Goal: Task Accomplishment & Management: Complete application form

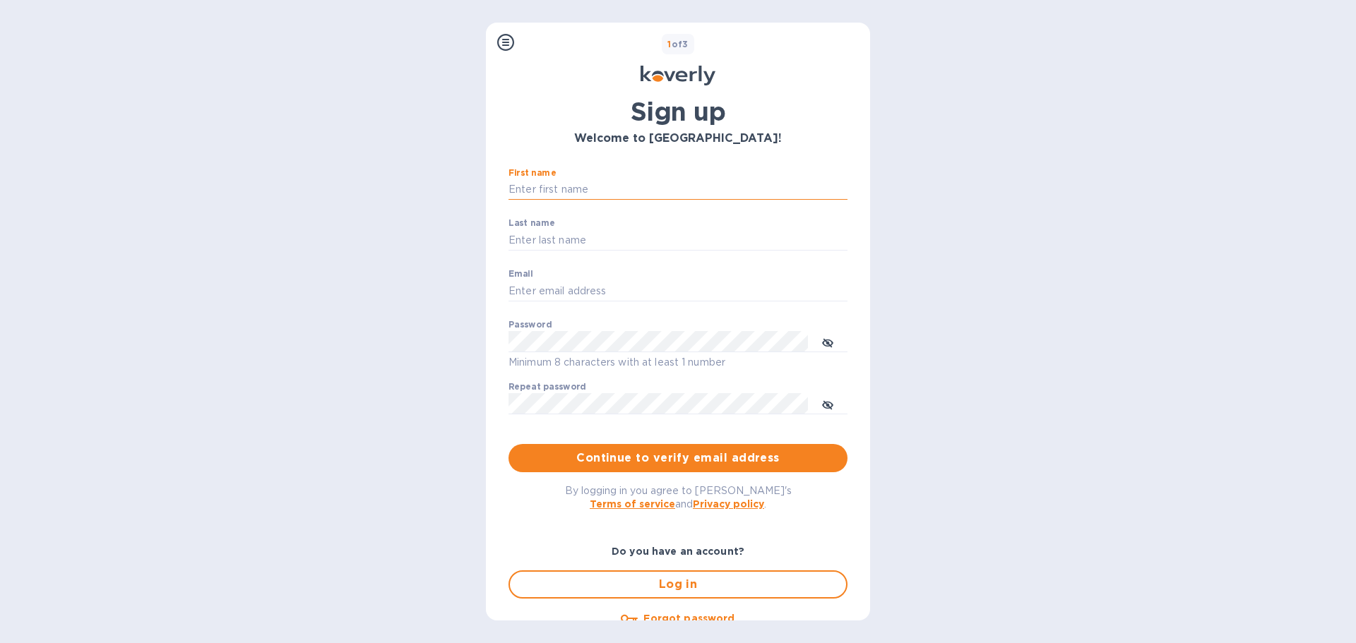
click at [542, 188] on input "First name" at bounding box center [677, 189] width 339 height 21
type input "[PERSON_NAME]"
type input "[PERSON_NAME][EMAIL_ADDRESS][DOMAIN_NAME]"
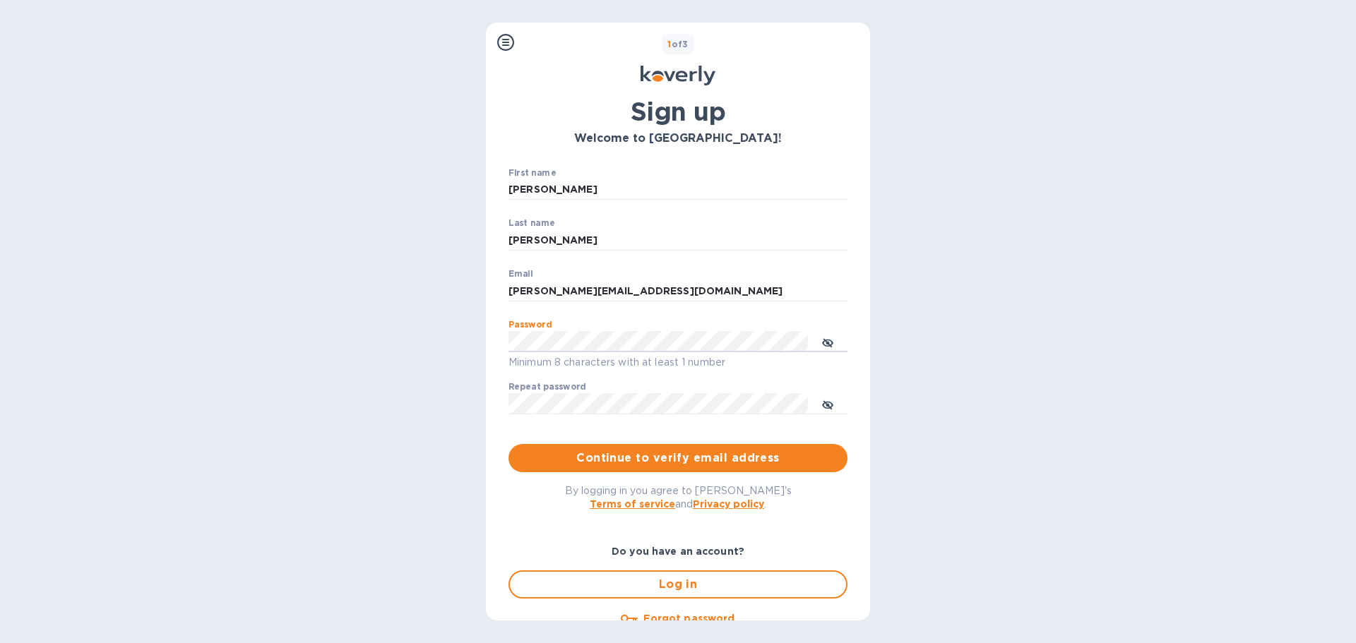
click at [1045, 246] on div "Steps Koverly account Business information Secure your account 1 of 3 Sign up W…" at bounding box center [678, 321] width 1356 height 643
click at [822, 341] on icon "toggle password visibility" at bounding box center [827, 342] width 11 height 11
click at [424, 346] on div "Steps Koverly account Business information Secure your account 1 of 3 Sign up W…" at bounding box center [678, 321] width 1356 height 643
drag, startPoint x: 1277, startPoint y: 349, endPoint x: 818, endPoint y: 402, distance: 462.6
click at [1274, 349] on div "Steps Koverly account Business information Secure your account 1 of 3 Sign up W…" at bounding box center [678, 321] width 1356 height 643
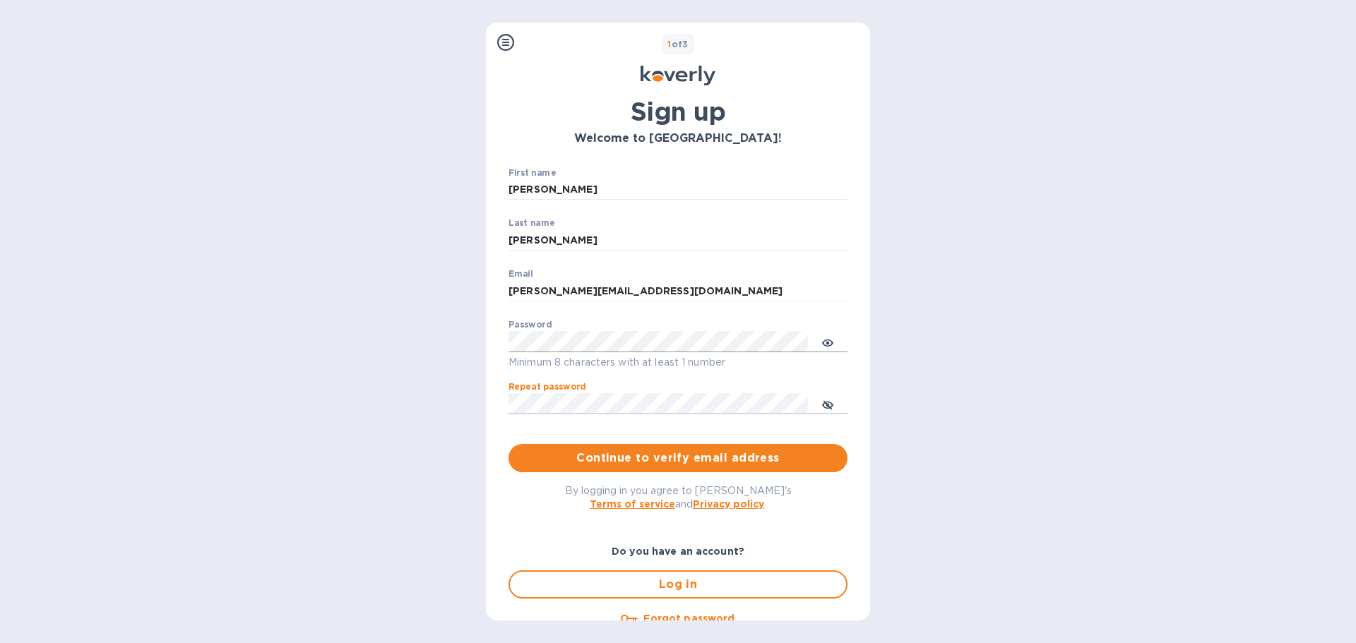
click at [387, 399] on div "Steps Koverly account Business information Secure your account 1 of 3 Sign up W…" at bounding box center [678, 321] width 1356 height 643
click at [599, 451] on span "Continue to verify email address" at bounding box center [678, 458] width 316 height 17
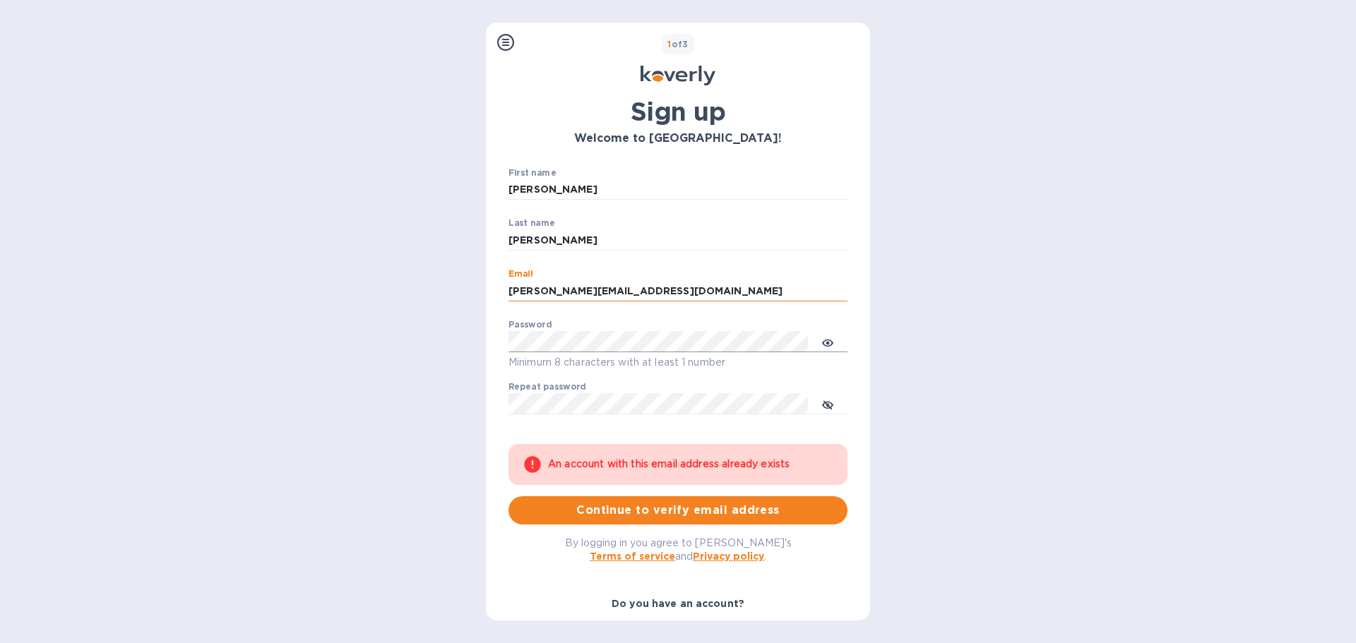
click at [542, 288] on input "[PERSON_NAME][EMAIL_ADDRESS][DOMAIN_NAME]" at bounding box center [677, 290] width 339 height 21
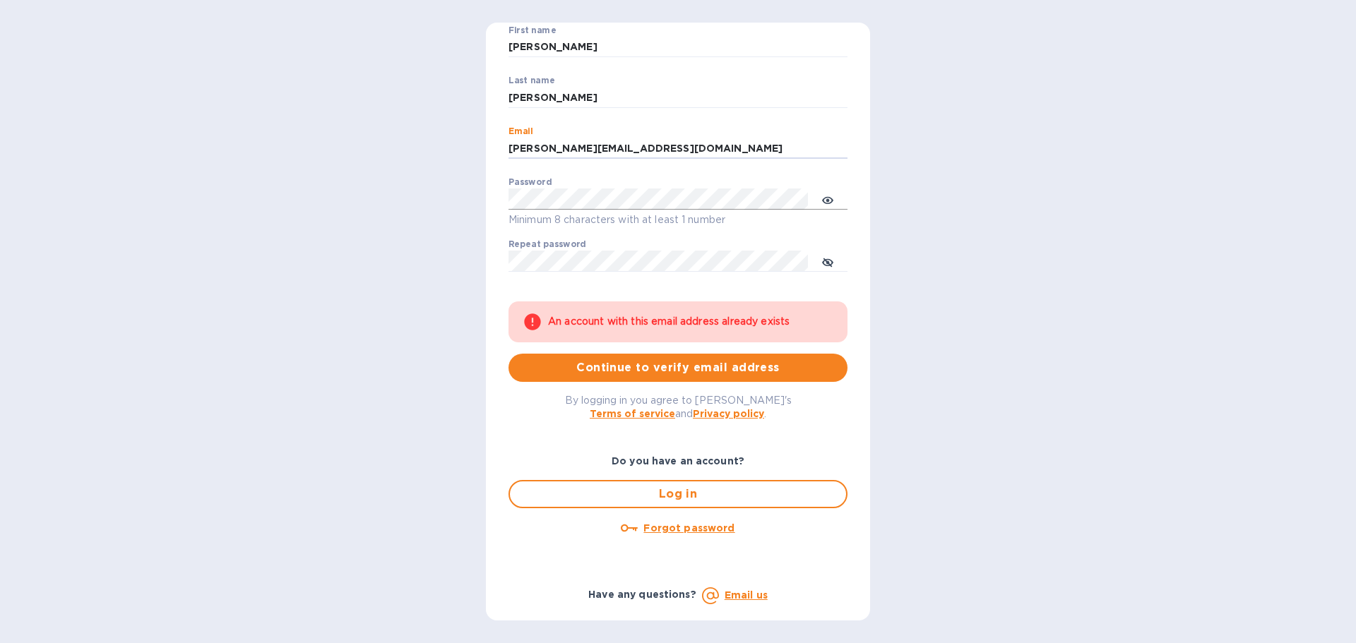
scroll to position [143, 0]
click at [692, 525] on u "Forgot password" at bounding box center [688, 527] width 91 height 11
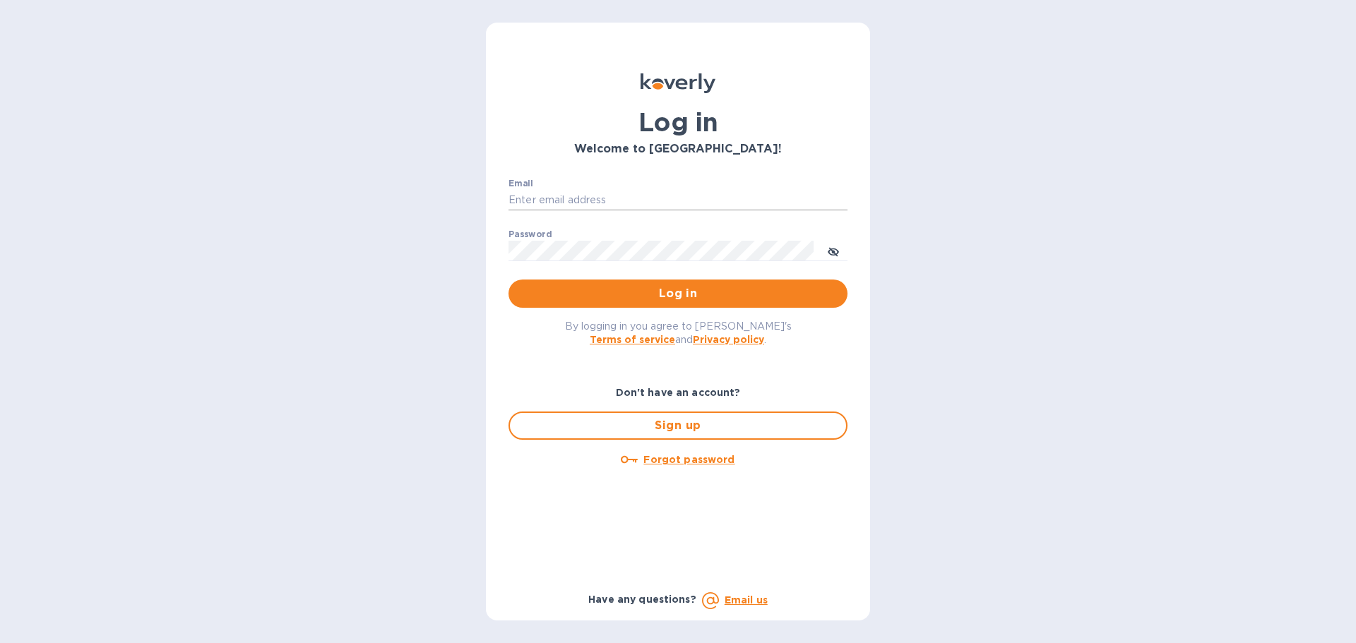
click at [604, 200] on input "Email" at bounding box center [677, 200] width 339 height 21
type input "[PERSON_NAME][EMAIL_ADDRESS][DOMAIN_NAME]"
click at [950, 266] on div "Log in Welcome to Koverly! Email shimon@aimoh.com ​ Password ​ Log in By loggin…" at bounding box center [678, 321] width 1356 height 643
click at [661, 296] on span "Log in" at bounding box center [678, 293] width 316 height 17
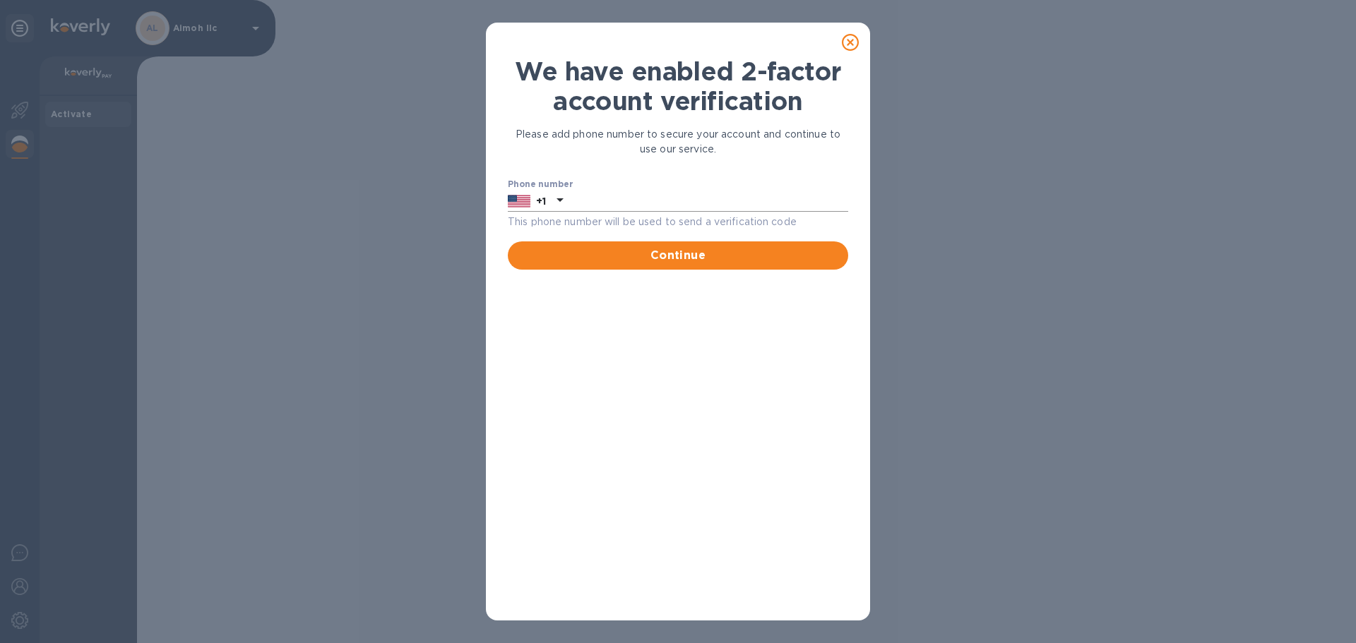
click at [708, 196] on input "text" at bounding box center [708, 201] width 280 height 21
type input "8456621122"
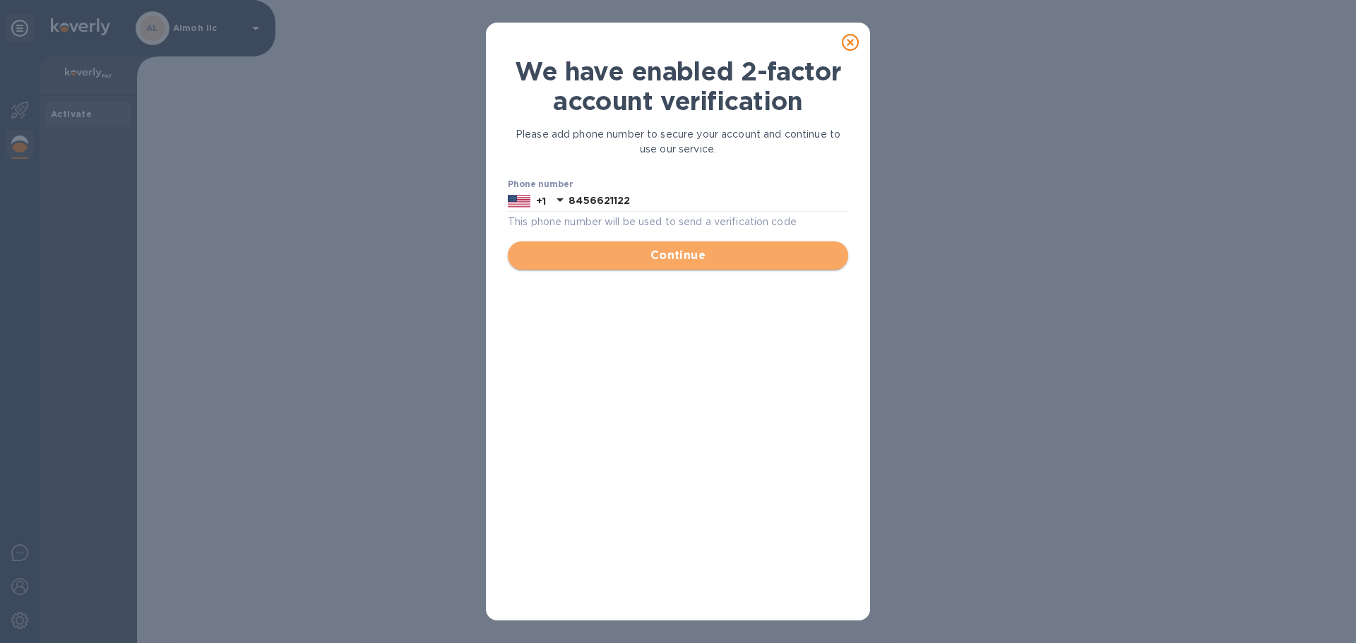
click at [687, 262] on span "Continue" at bounding box center [678, 255] width 318 height 17
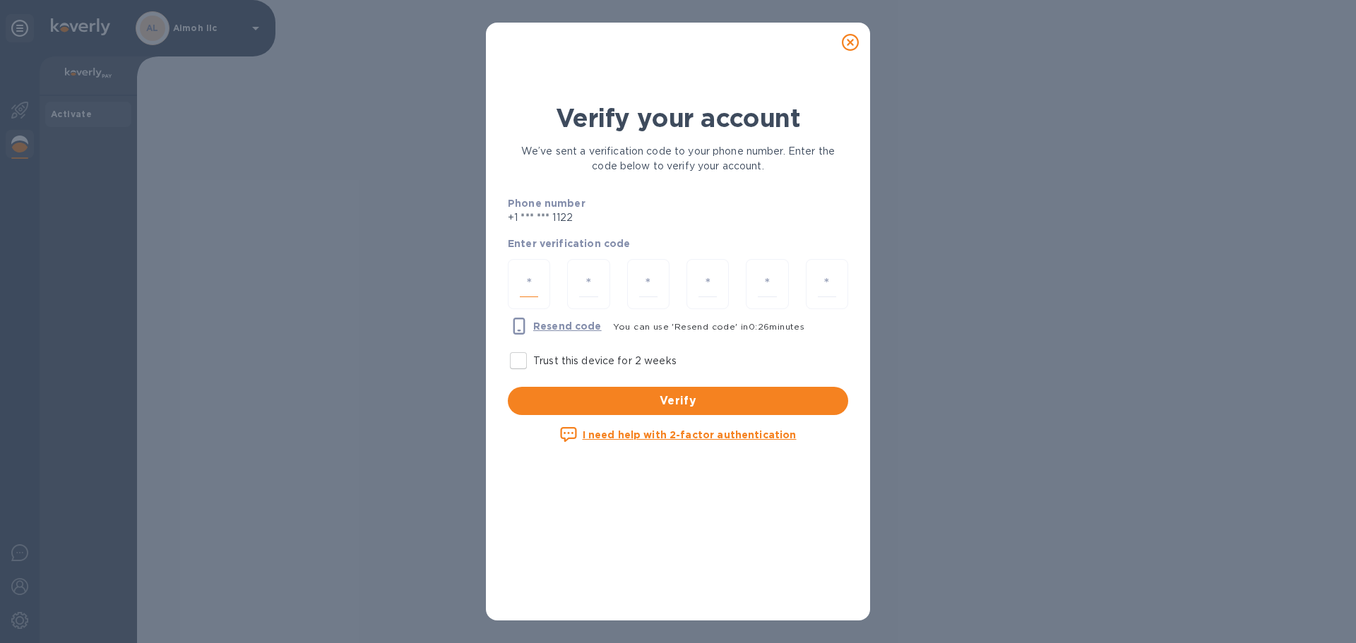
click at [529, 283] on input "number" at bounding box center [529, 284] width 18 height 26
type input "2"
type input "4"
type input "2"
type input "9"
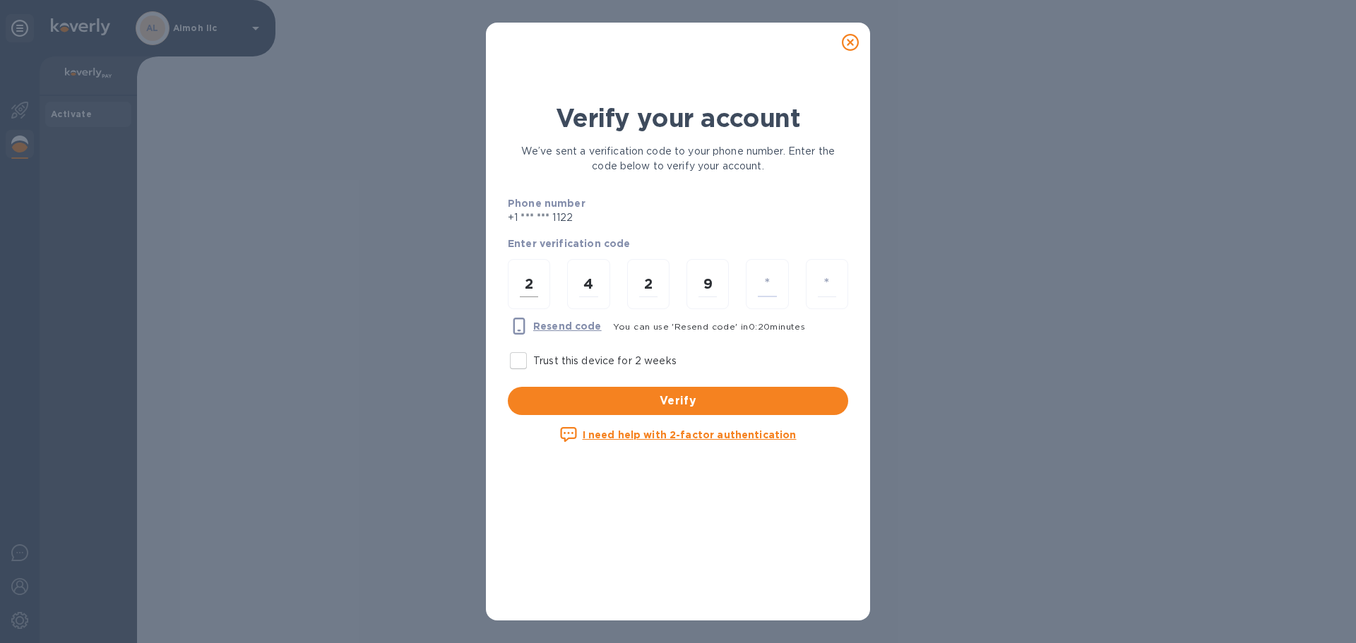
type input "8"
type input "9"
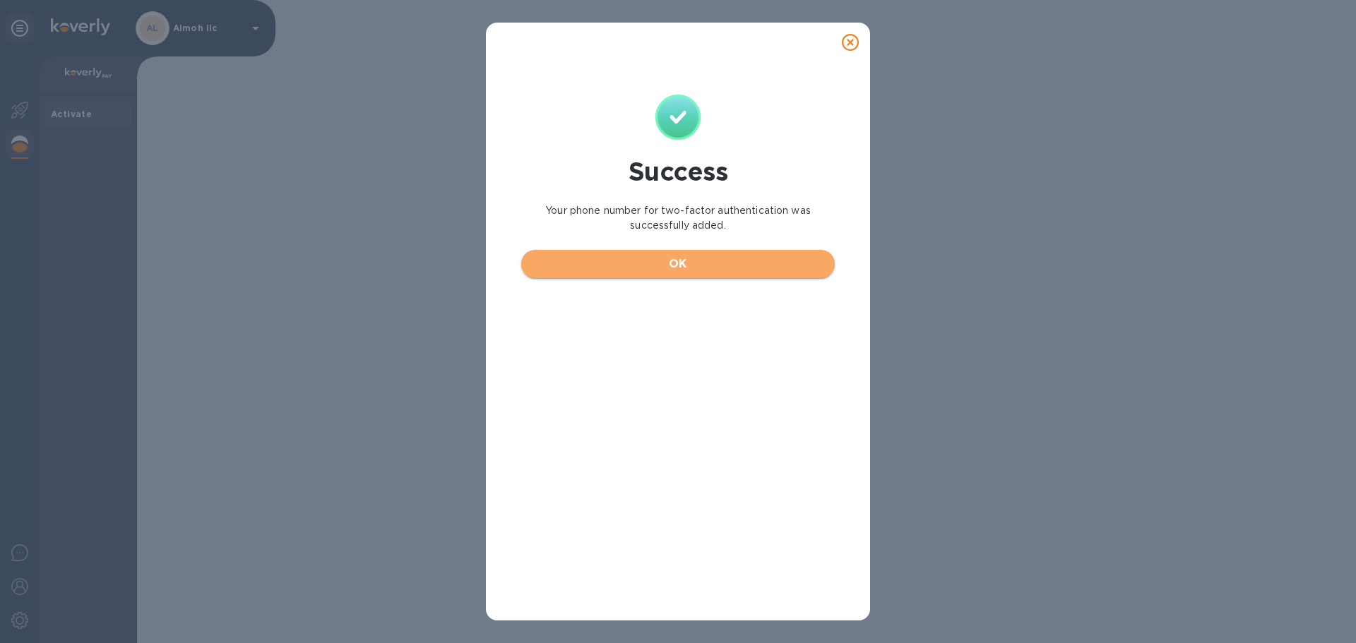
click at [642, 267] on span "OK" at bounding box center [677, 264] width 291 height 17
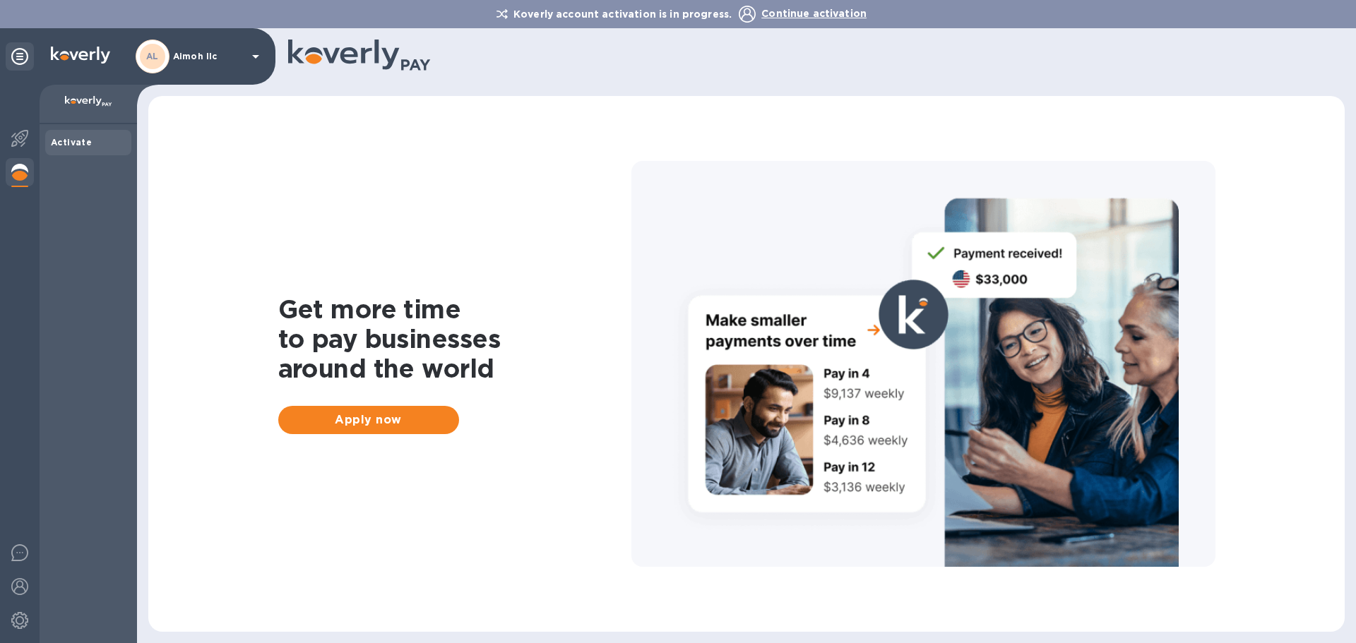
click at [83, 102] on img at bounding box center [88, 101] width 47 height 11
click at [83, 137] on b "Activate" at bounding box center [71, 142] width 41 height 11
click at [68, 146] on b "Activate" at bounding box center [71, 142] width 41 height 11
click at [85, 102] on img at bounding box center [88, 101] width 47 height 11
click at [18, 131] on img at bounding box center [19, 138] width 17 height 17
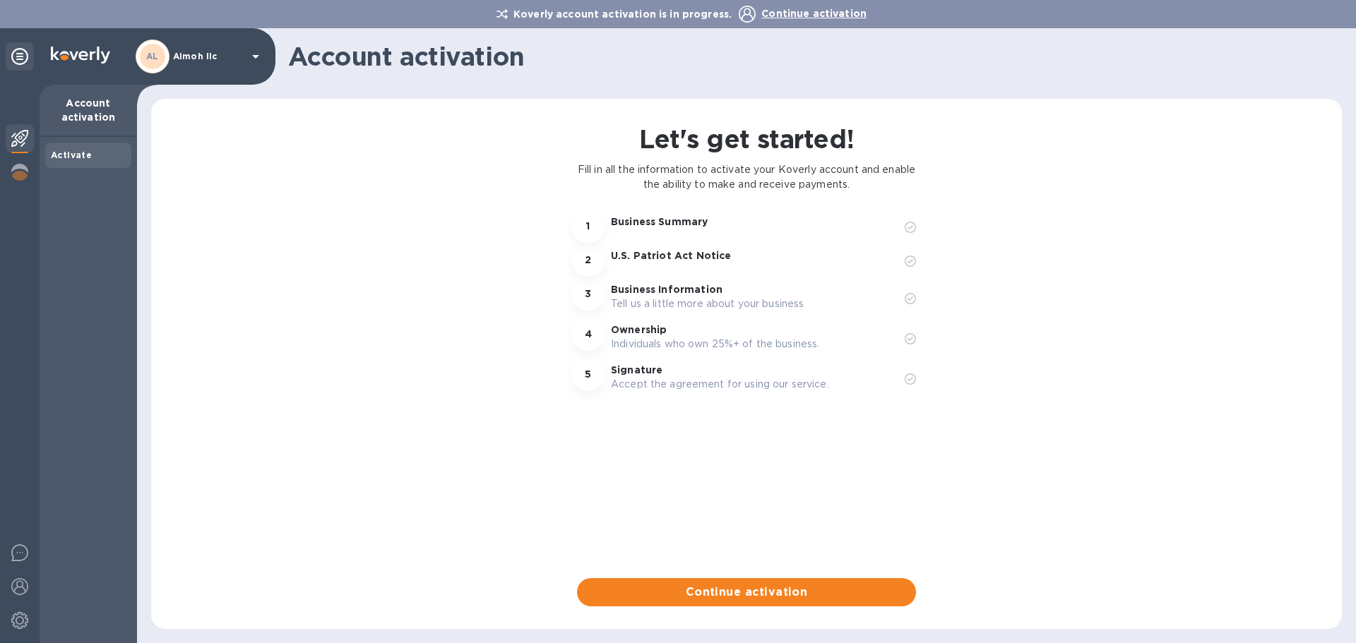
click at [68, 156] on b "Activate" at bounding box center [71, 155] width 41 height 11
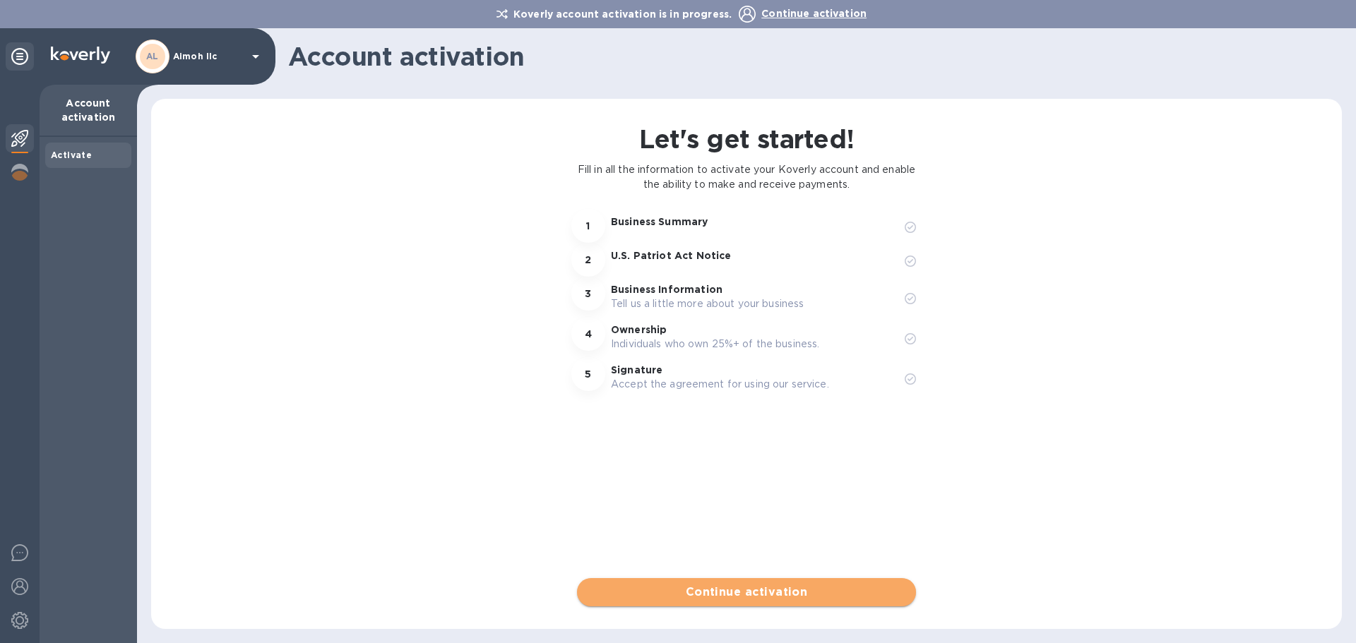
click at [781, 590] on span "Continue activation" at bounding box center [746, 592] width 316 height 17
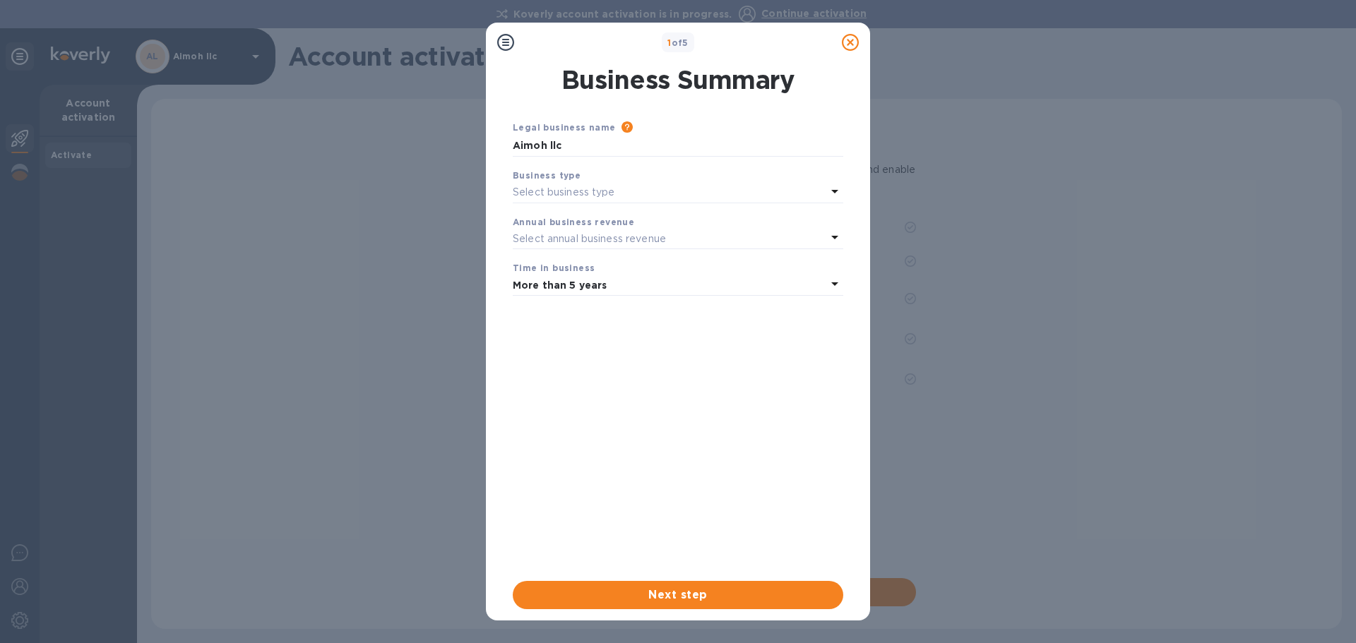
click at [566, 194] on p "Select business type" at bounding box center [564, 192] width 102 height 15
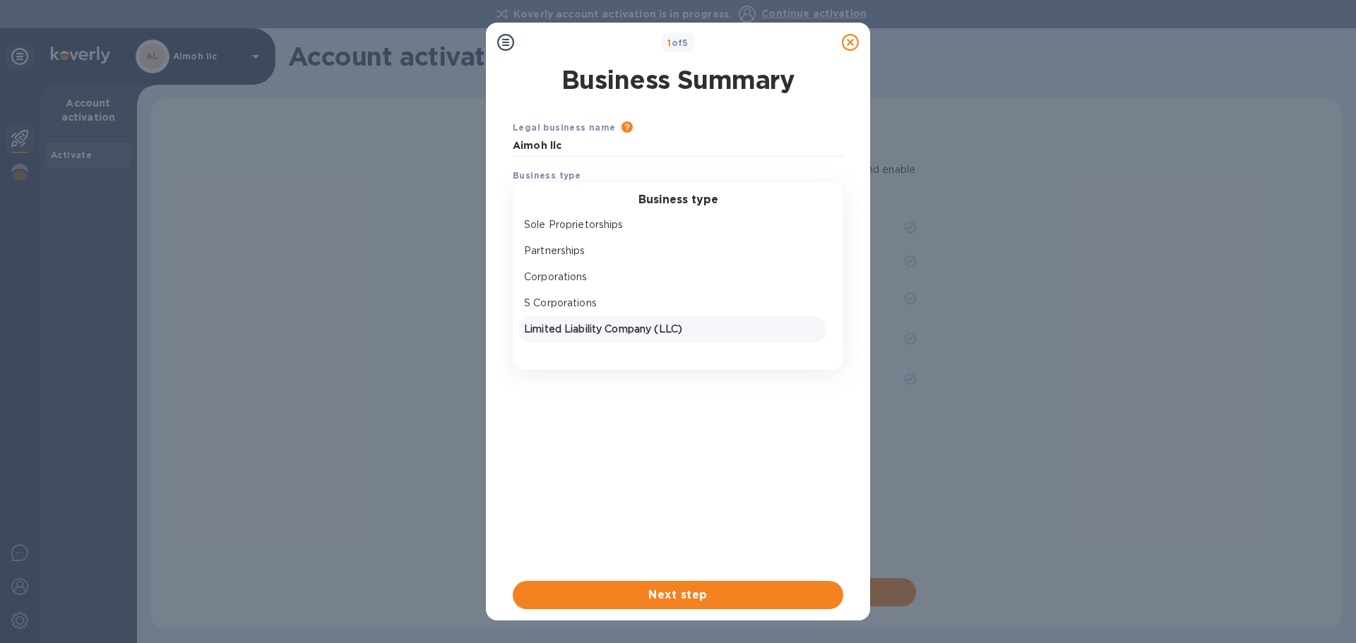
click at [564, 325] on p "Limited Liability Company (LLC)" at bounding box center [672, 329] width 297 height 15
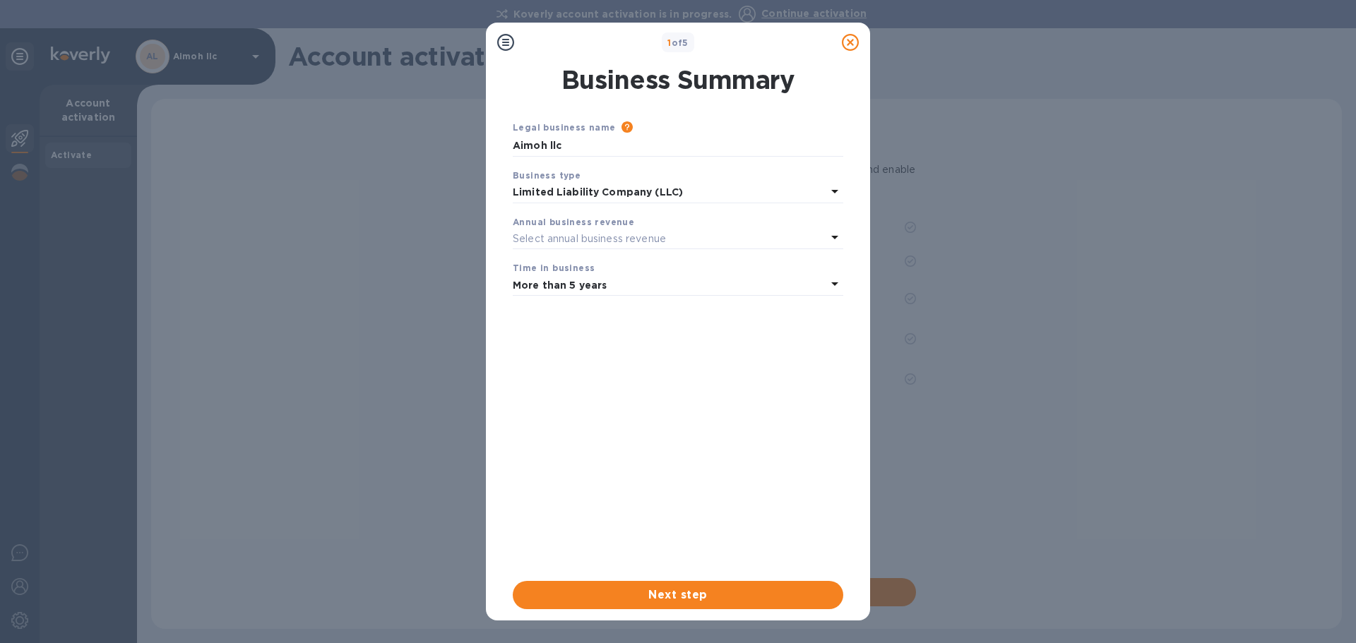
click at [566, 243] on p "Select annual business revenue" at bounding box center [589, 239] width 153 height 15
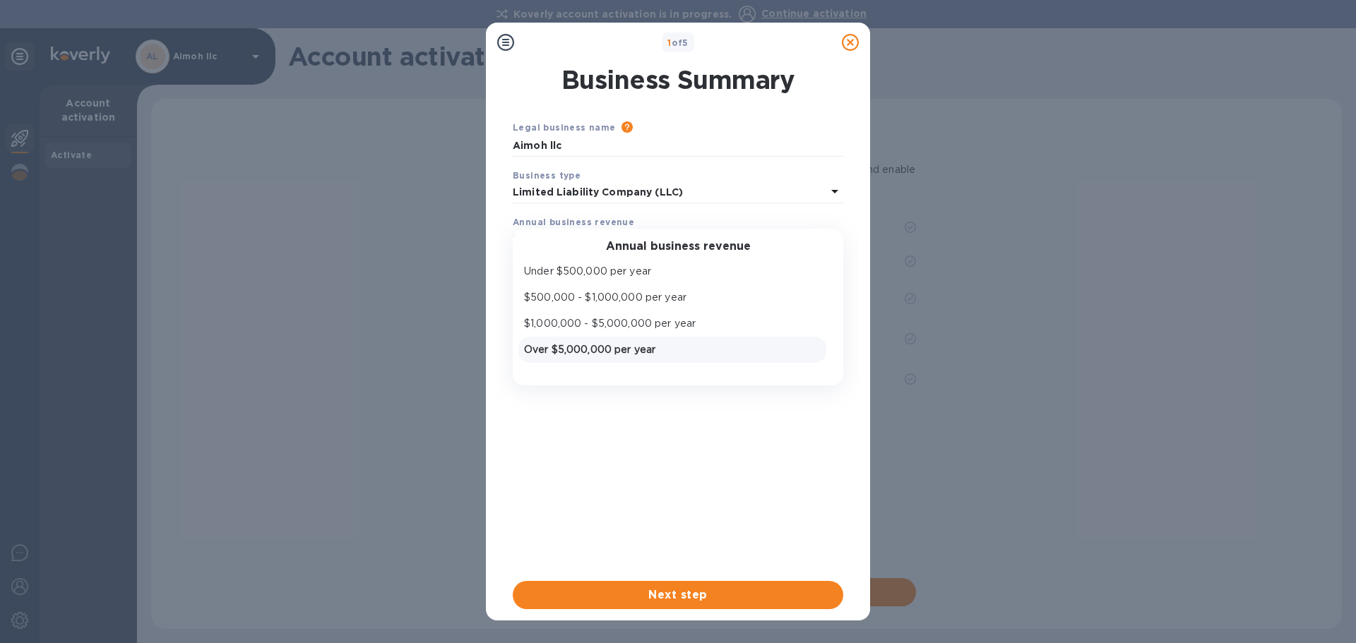
click at [551, 349] on p "Over $5,000,000 per year" at bounding box center [672, 349] width 297 height 15
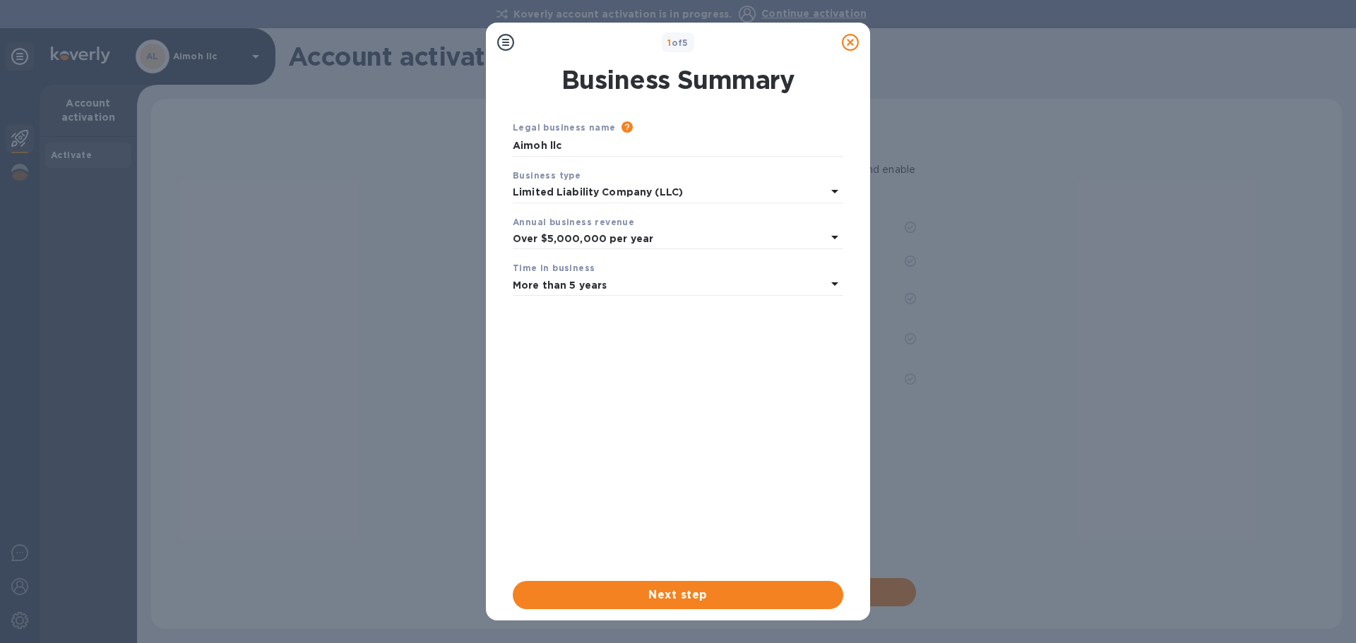
click at [623, 289] on p "More than 5 years" at bounding box center [669, 285] width 313 height 15
click at [587, 402] on p "More than 5 years" at bounding box center [672, 396] width 297 height 15
click at [685, 594] on span "Next step" at bounding box center [678, 595] width 308 height 17
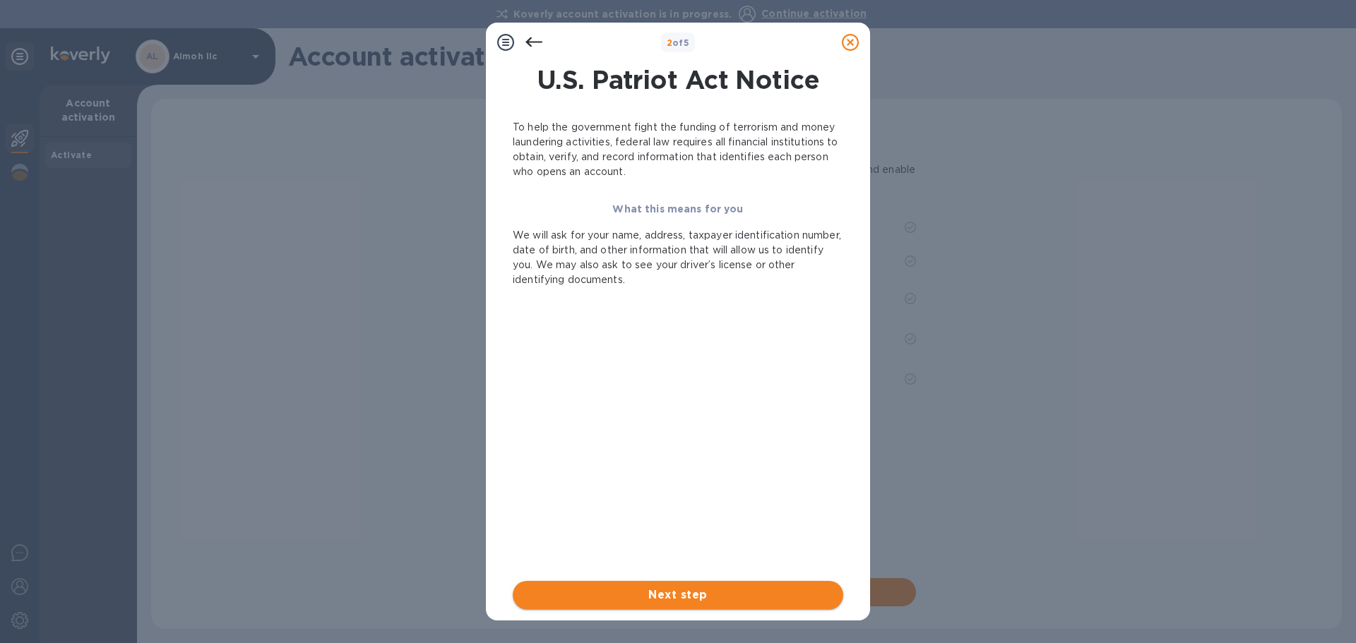
click at [676, 606] on button "Next step" at bounding box center [678, 595] width 330 height 28
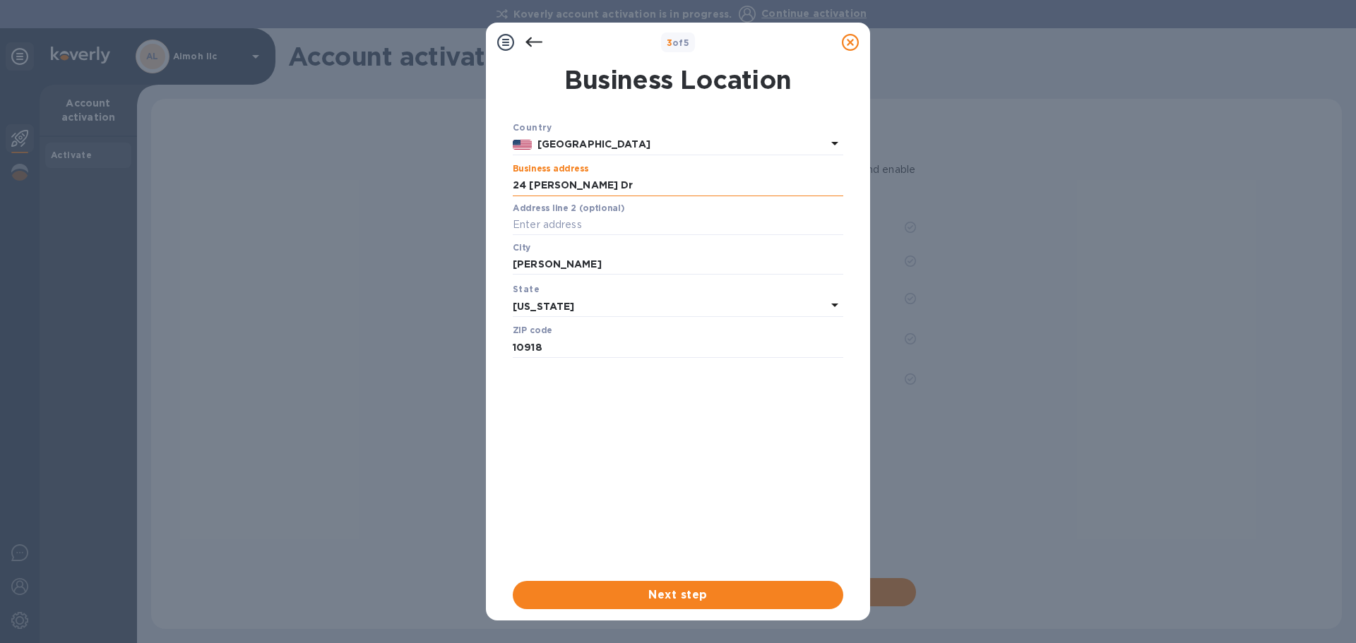
click at [555, 189] on input "24 [PERSON_NAME] Dr" at bounding box center [678, 185] width 330 height 21
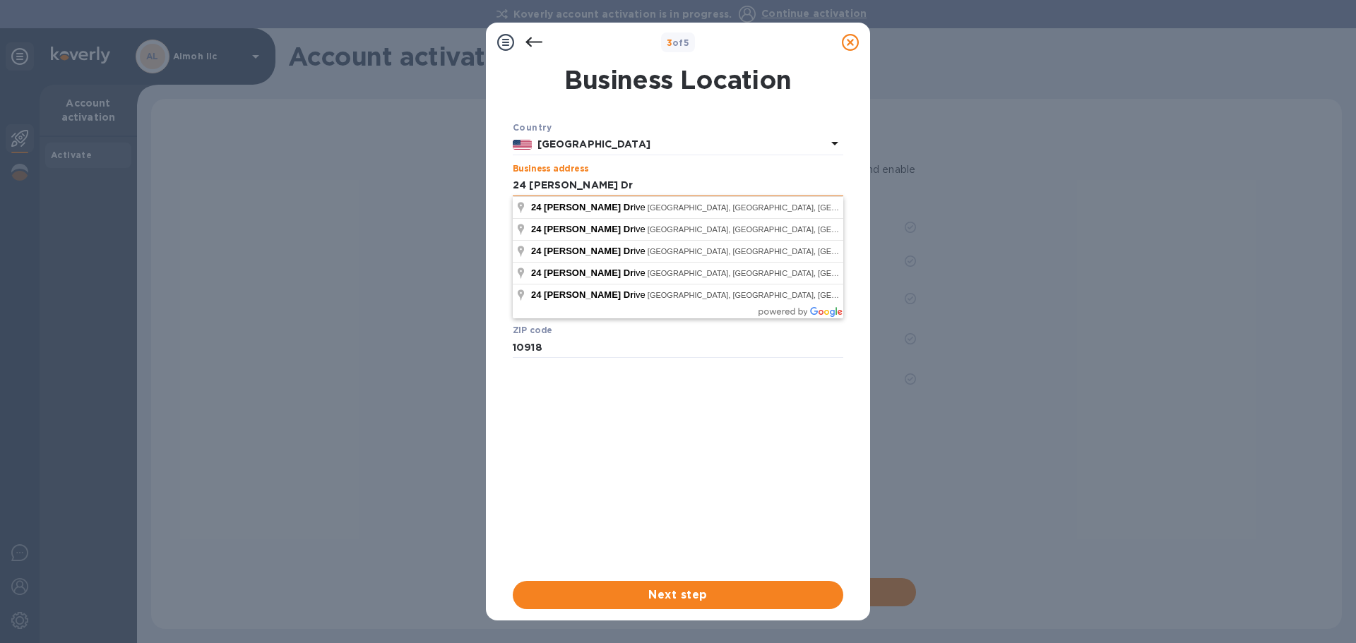
click at [555, 189] on input "24 [PERSON_NAME] Dr" at bounding box center [678, 185] width 330 height 21
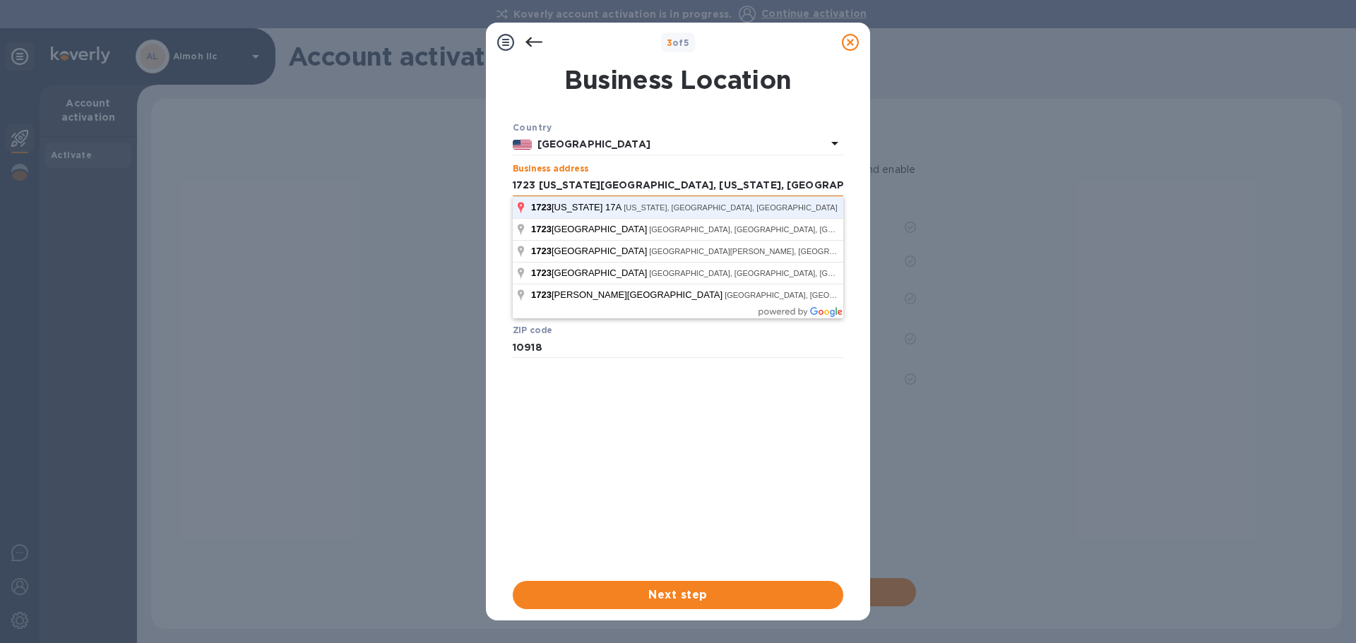
click at [513, 581] on button "Next step" at bounding box center [678, 595] width 330 height 28
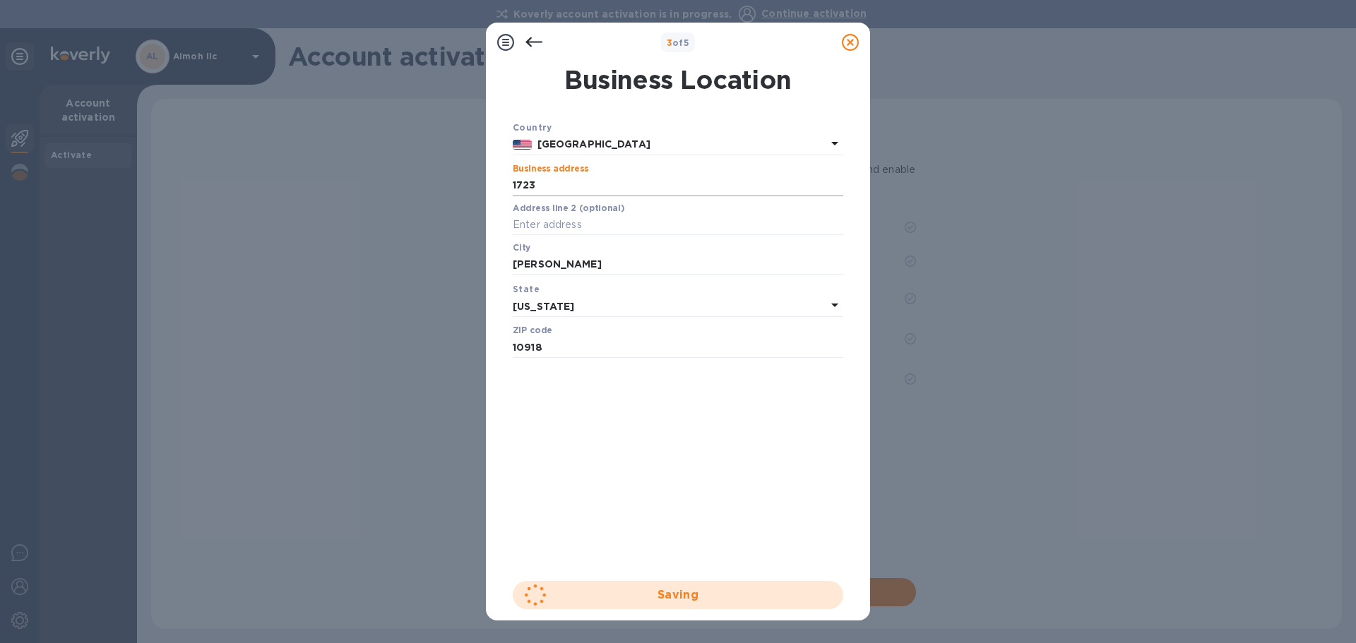
type input "1723 [US_STATE] 17A"
type input "[US_STATE]"
type input "10921"
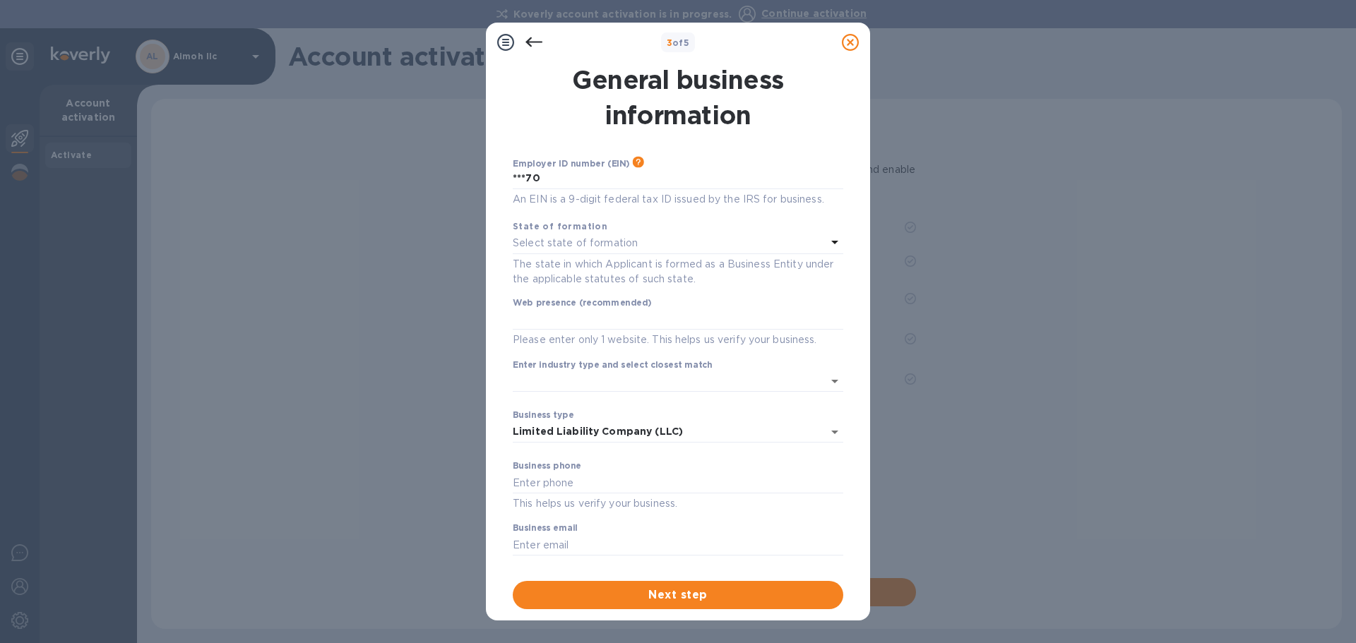
click at [529, 42] on icon at bounding box center [533, 42] width 17 height 10
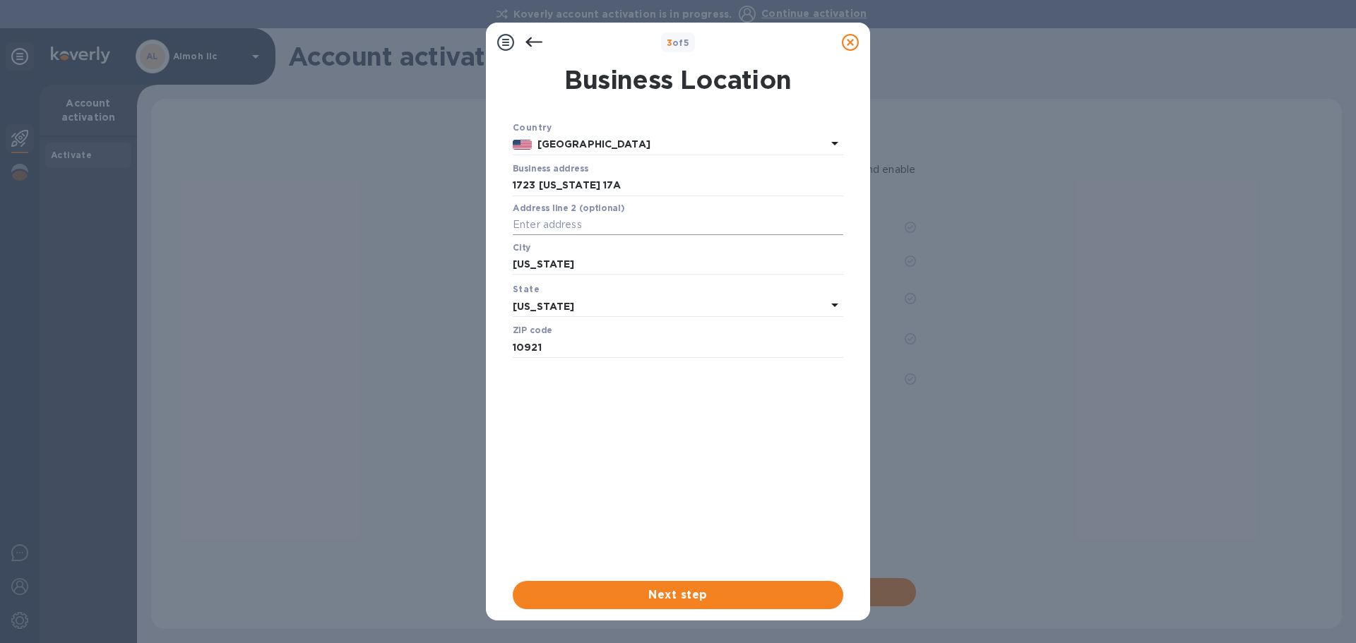
click at [551, 227] on input "text" at bounding box center [678, 225] width 330 height 21
type input "Building 3 Suite A"
click at [677, 594] on span "Next step" at bounding box center [678, 595] width 308 height 17
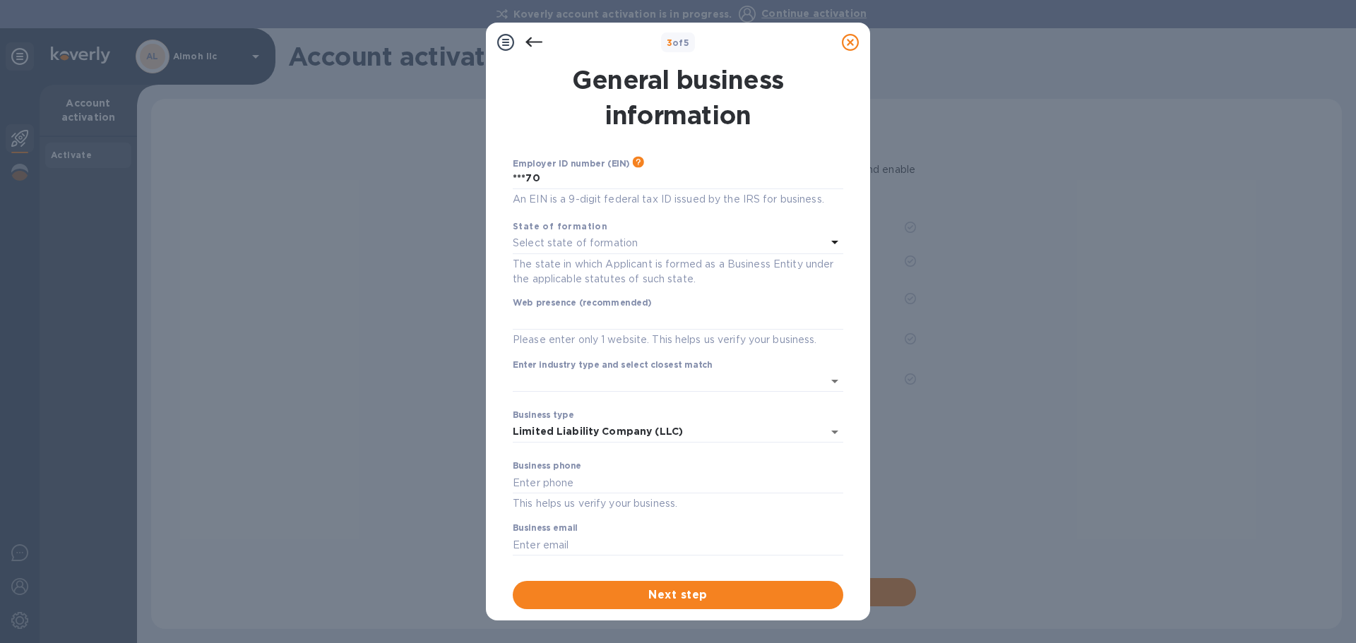
click at [537, 245] on p "Select state of formation" at bounding box center [575, 243] width 125 height 15
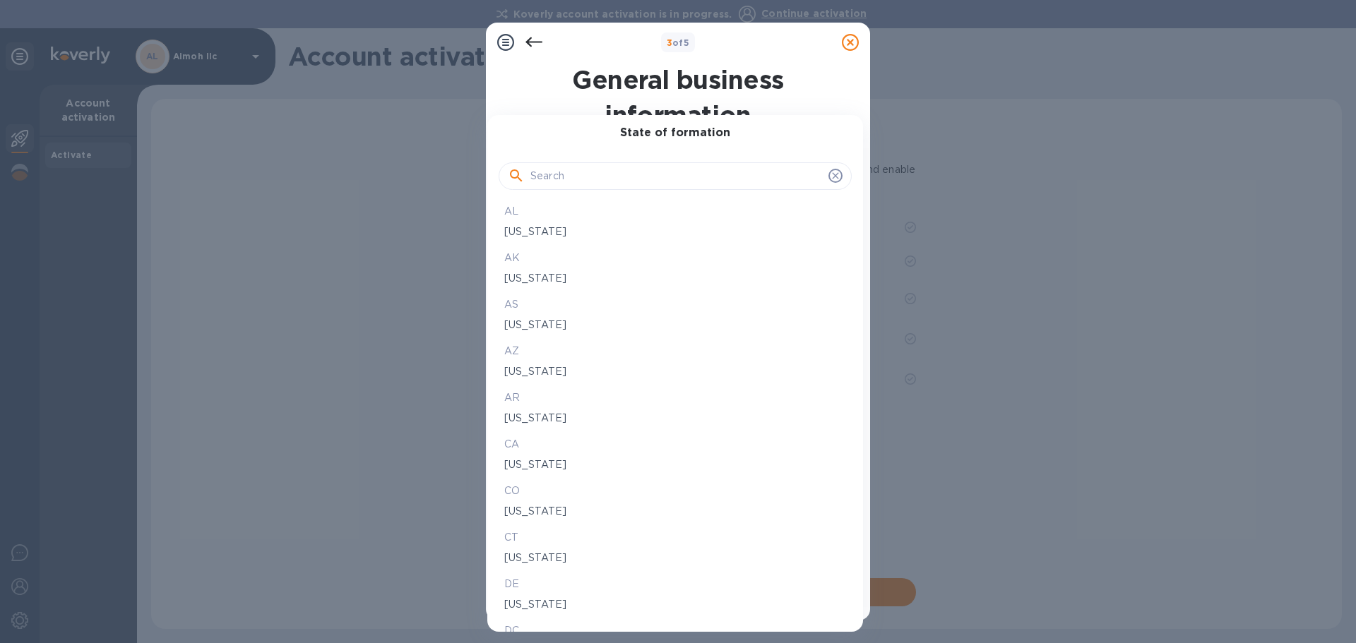
click at [556, 171] on input "text" at bounding box center [676, 176] width 292 height 21
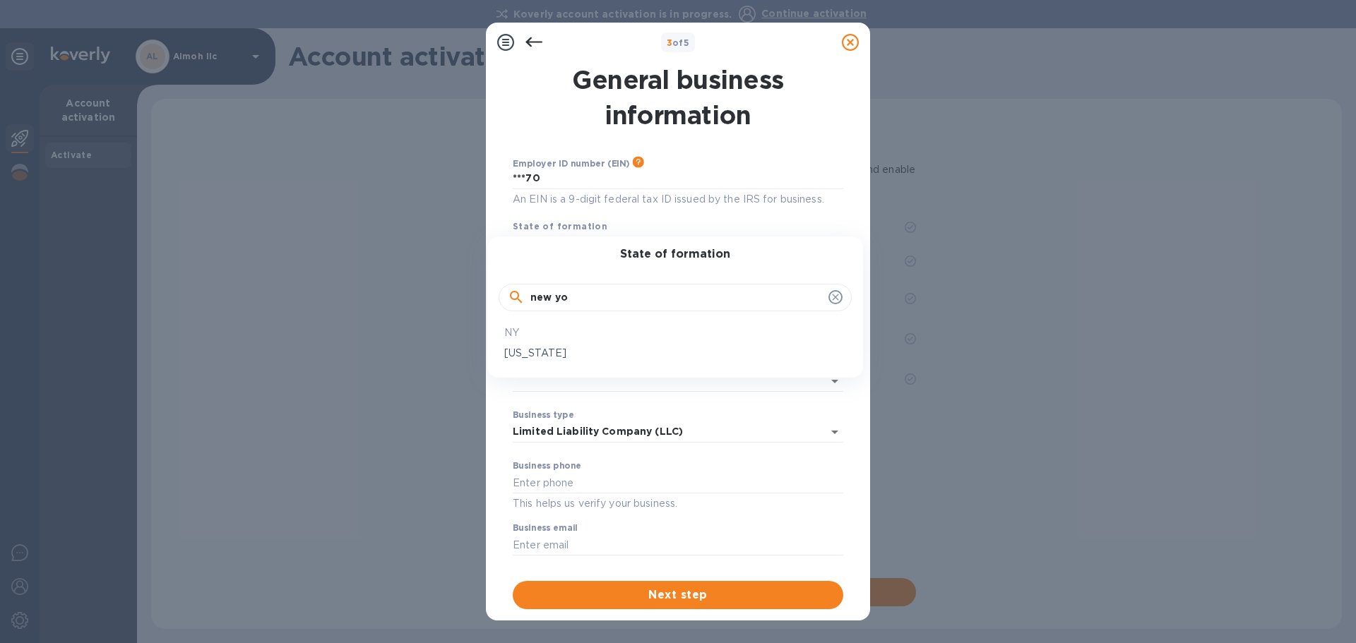
type input "new yo"
click at [551, 356] on p "[US_STATE]" at bounding box center [675, 353] width 342 height 15
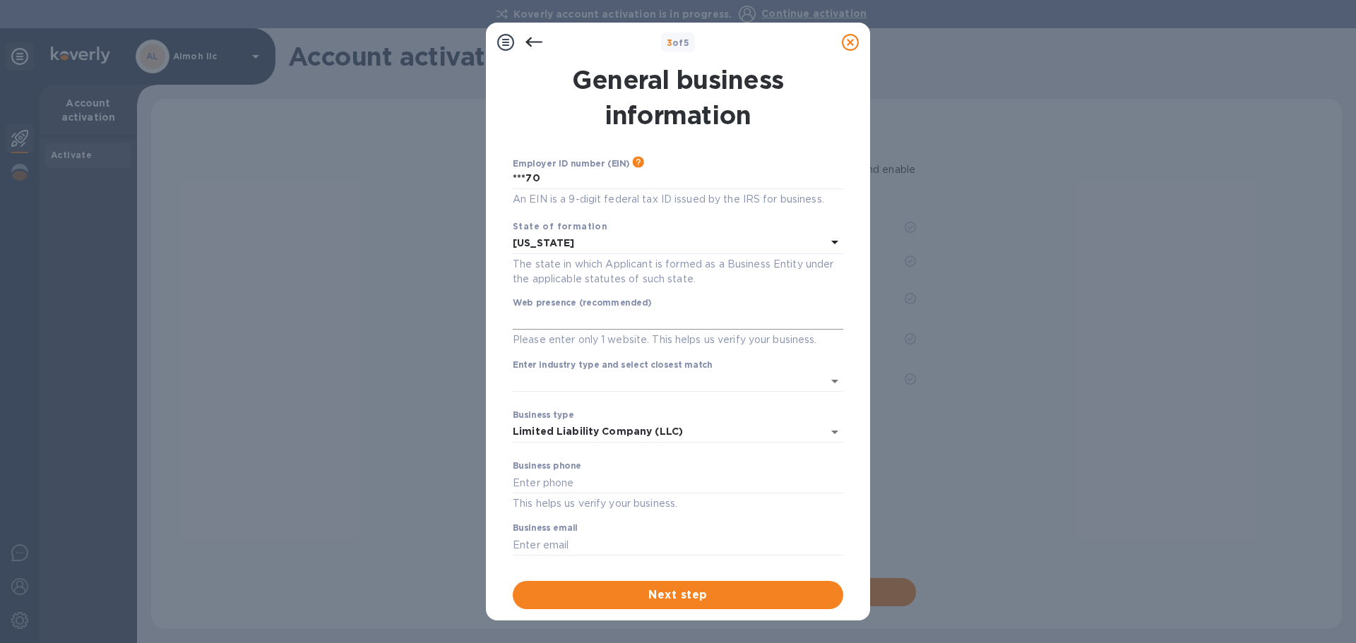
scroll to position [4, 0]
click at [554, 328] on p "Please enter only 1 website. This helps us verify your business." at bounding box center [678, 336] width 330 height 16
click at [553, 315] on input "text" at bounding box center [678, 315] width 330 height 21
click at [542, 316] on input "www,[DOMAIN_NAME]" at bounding box center [678, 315] width 330 height 21
type input "[DOMAIN_NAME]"
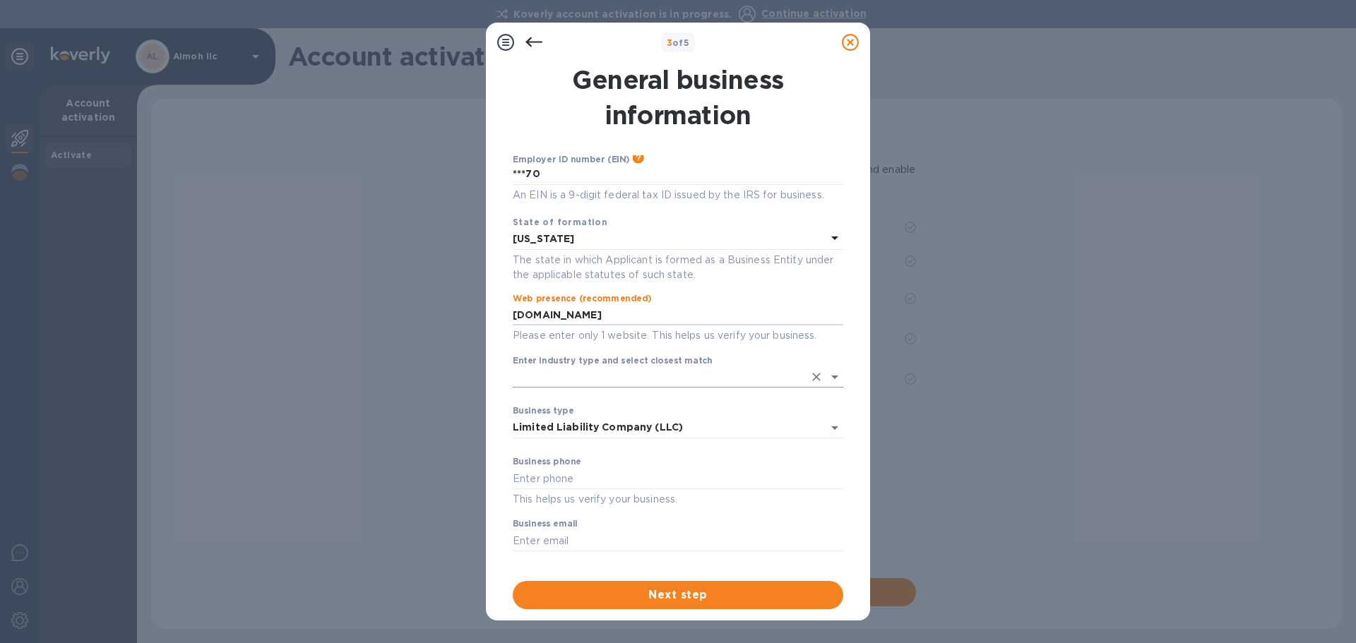
click at [592, 379] on input "Enter industry type and select closest match" at bounding box center [658, 377] width 291 height 20
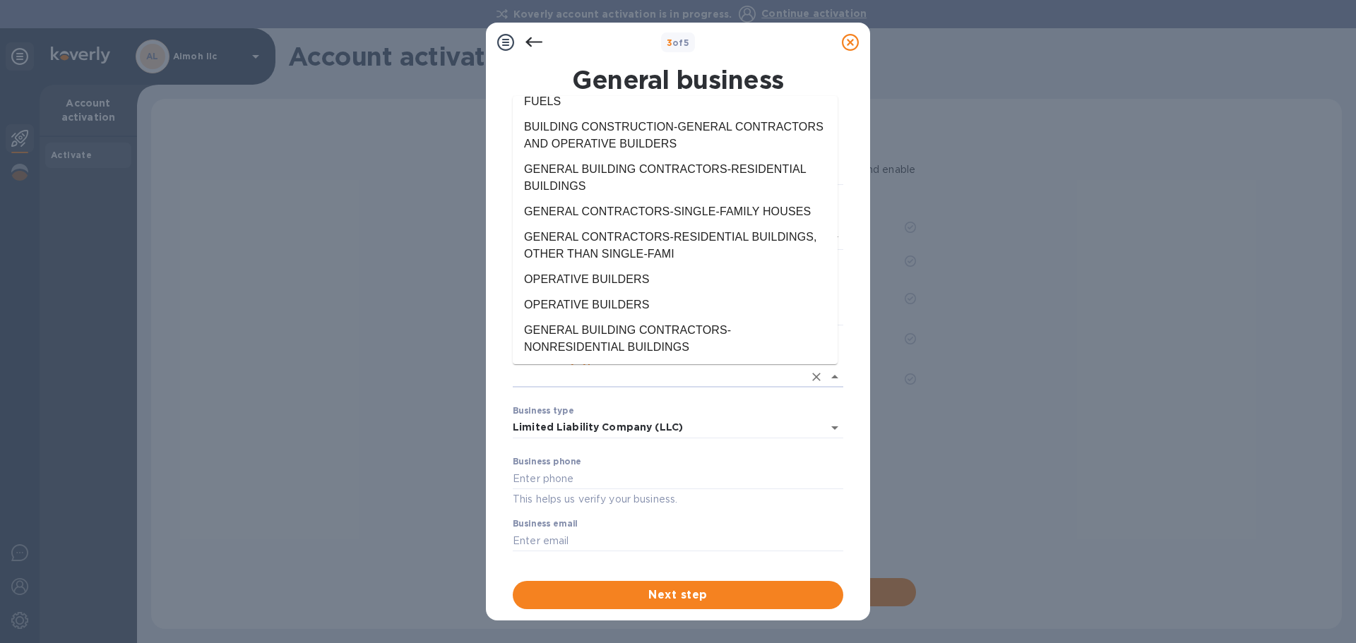
scroll to position [3601, 0]
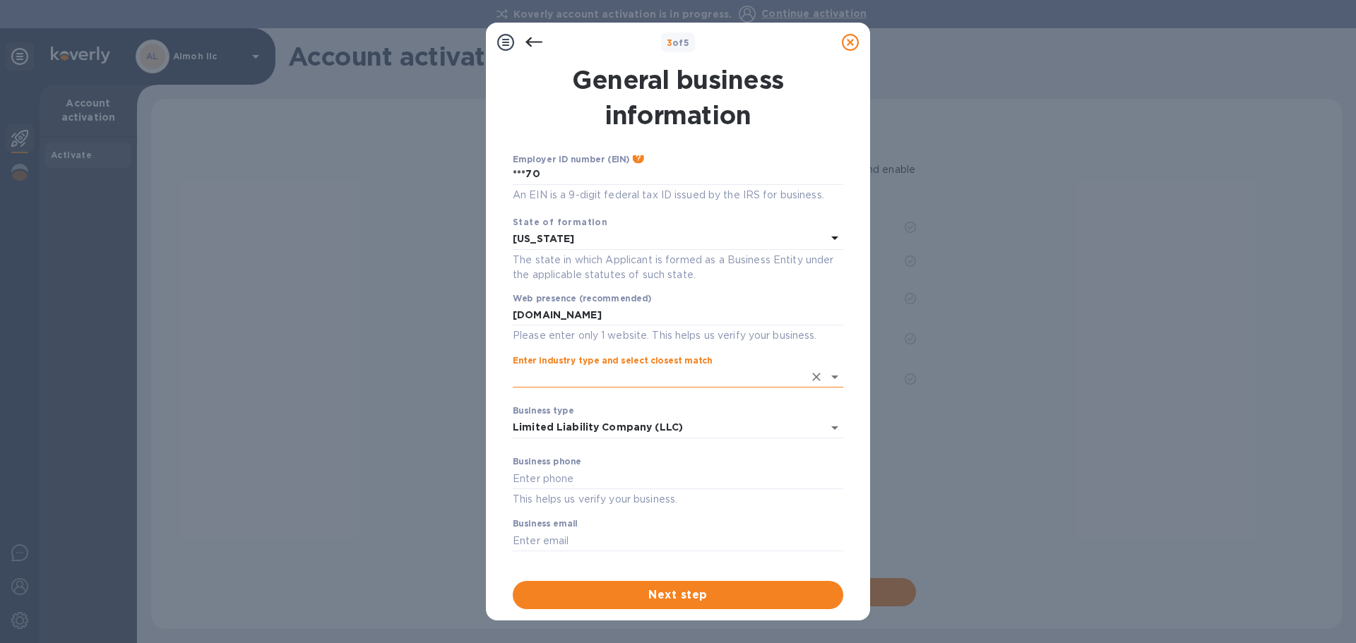
click at [515, 374] on input "Enter industry type and select closest match" at bounding box center [658, 377] width 291 height 20
click at [526, 376] on input "Enter industry type and select closest match" at bounding box center [658, 377] width 291 height 20
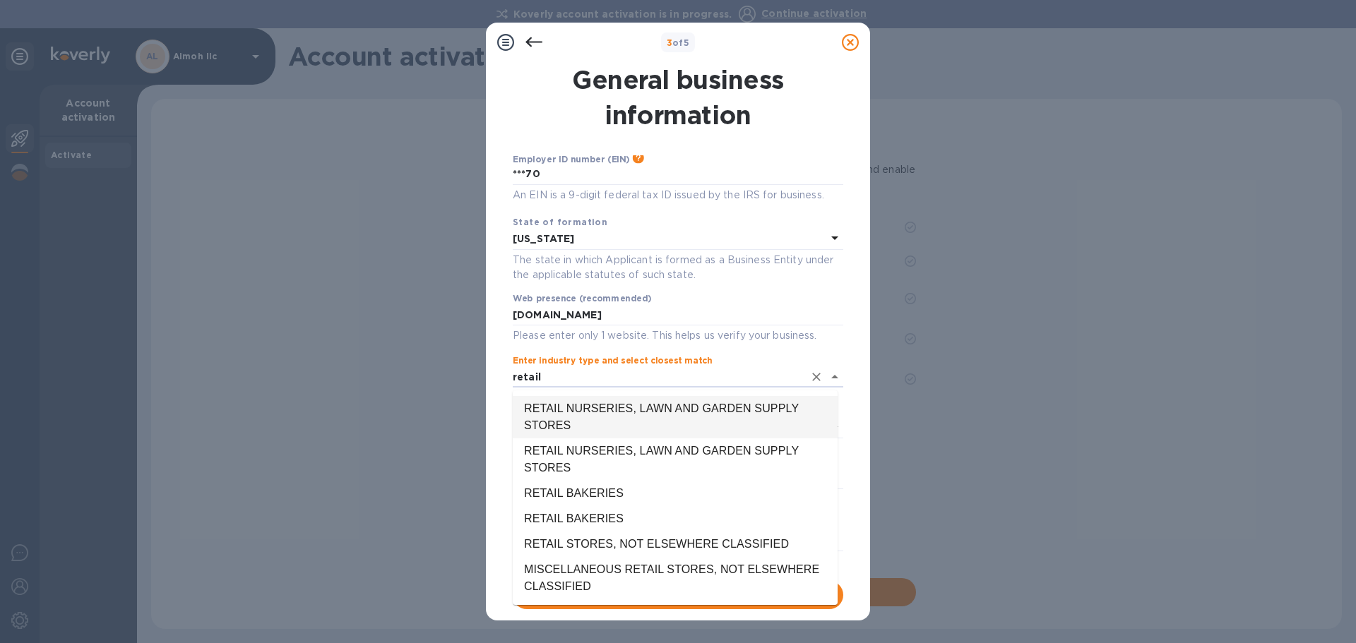
drag, startPoint x: 541, startPoint y: 376, endPoint x: 497, endPoint y: 383, distance: 44.3
click at [497, 383] on div "General business information Employer ID number (EIN) Please make sure it match…" at bounding box center [677, 336] width 361 height 564
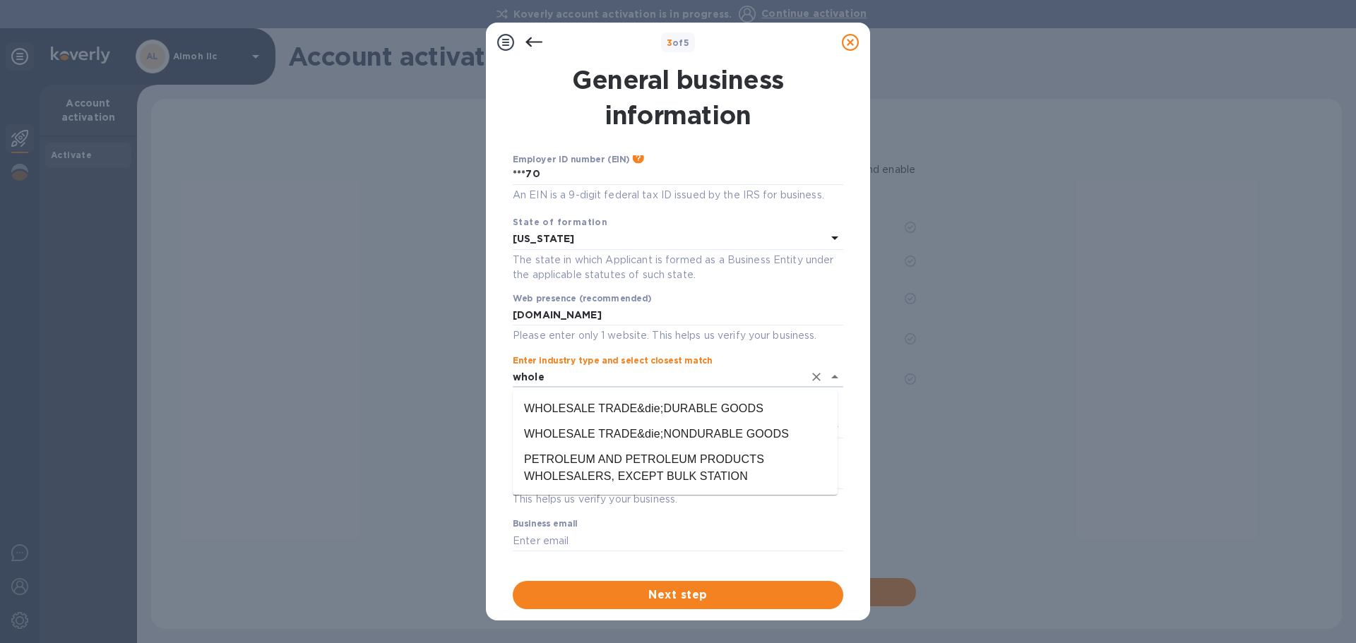
drag, startPoint x: 523, startPoint y: 372, endPoint x: 479, endPoint y: 371, distance: 43.8
click at [479, 371] on div "3 of 5 General business information Employer ID number (EIN) Please make sure i…" at bounding box center [678, 321] width 1356 height 643
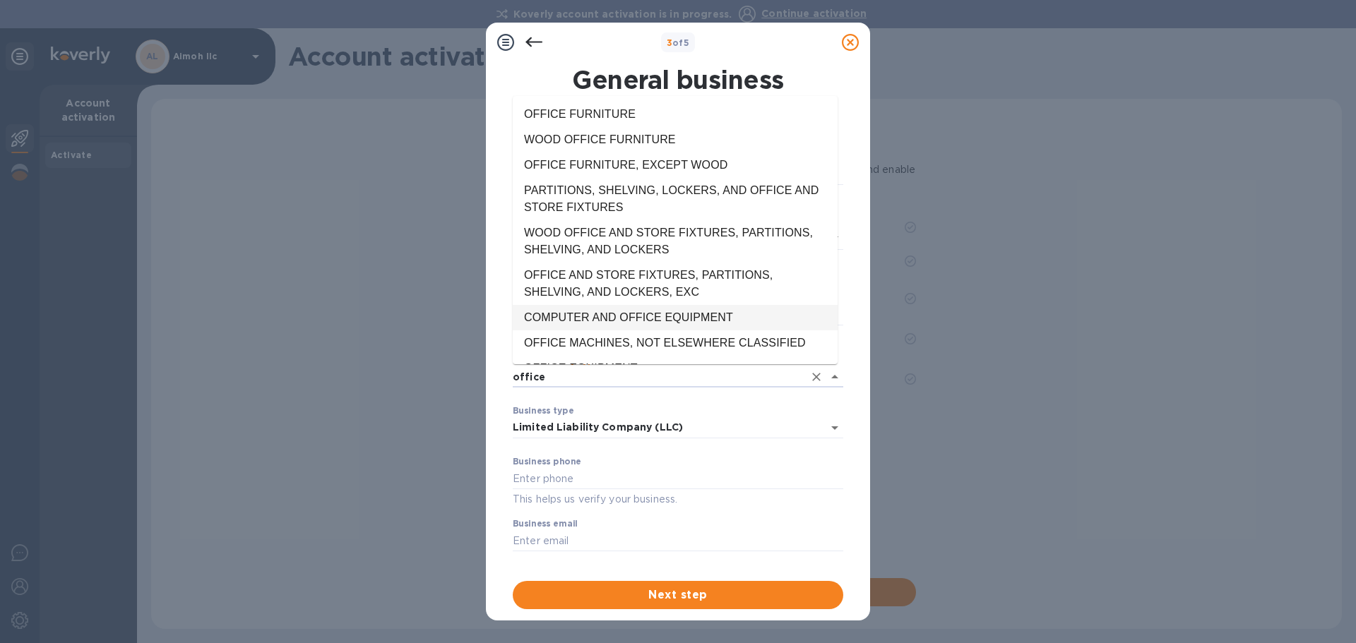
scroll to position [71, 0]
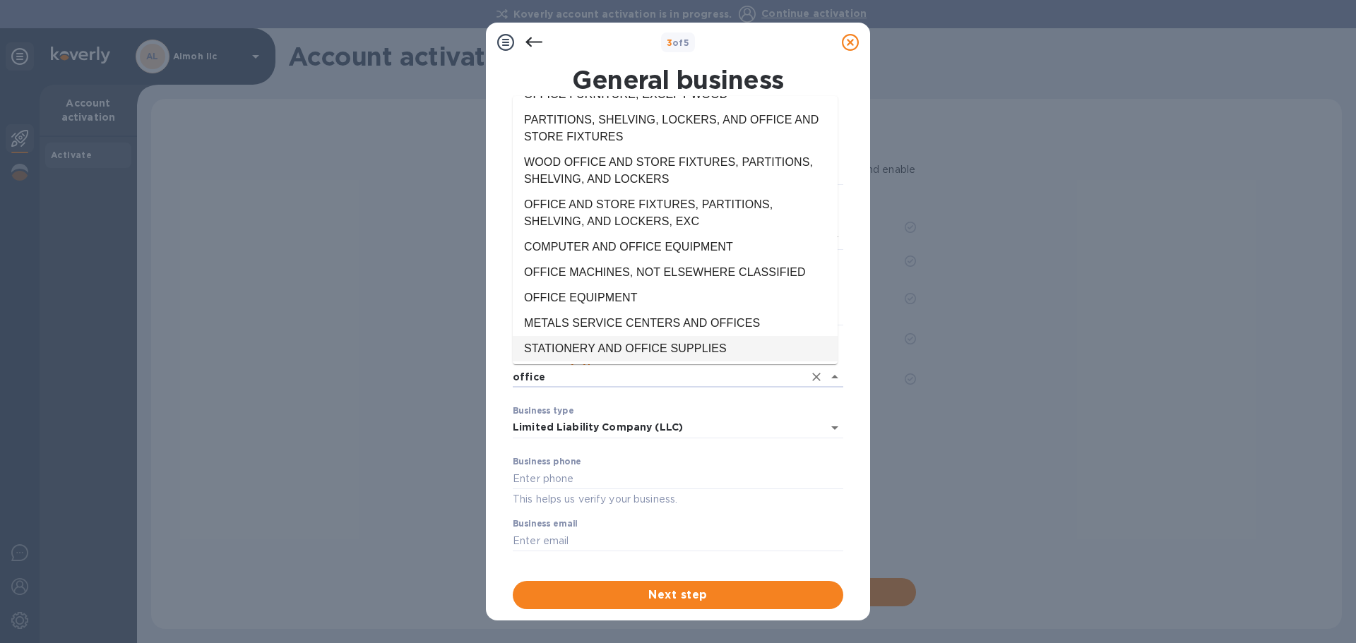
click at [623, 349] on li "STATIONERY AND OFFICE SUPPLIES" at bounding box center [675, 348] width 325 height 25
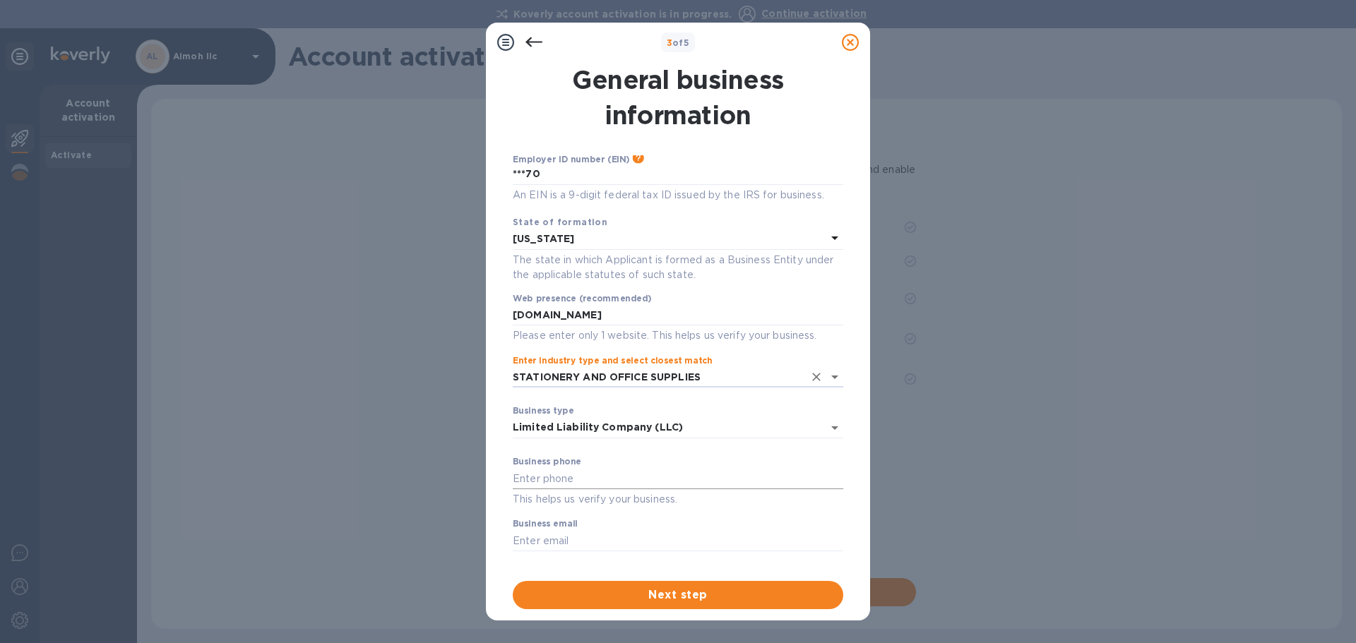
type input "STATIONERY AND OFFICE SUPPLIES"
click at [532, 482] on input "text" at bounding box center [678, 478] width 330 height 21
type input "8452801212"
click at [550, 546] on input "text" at bounding box center [678, 540] width 330 height 21
type input "[PERSON_NAME][EMAIL_ADDRESS][DOMAIN_NAME]"
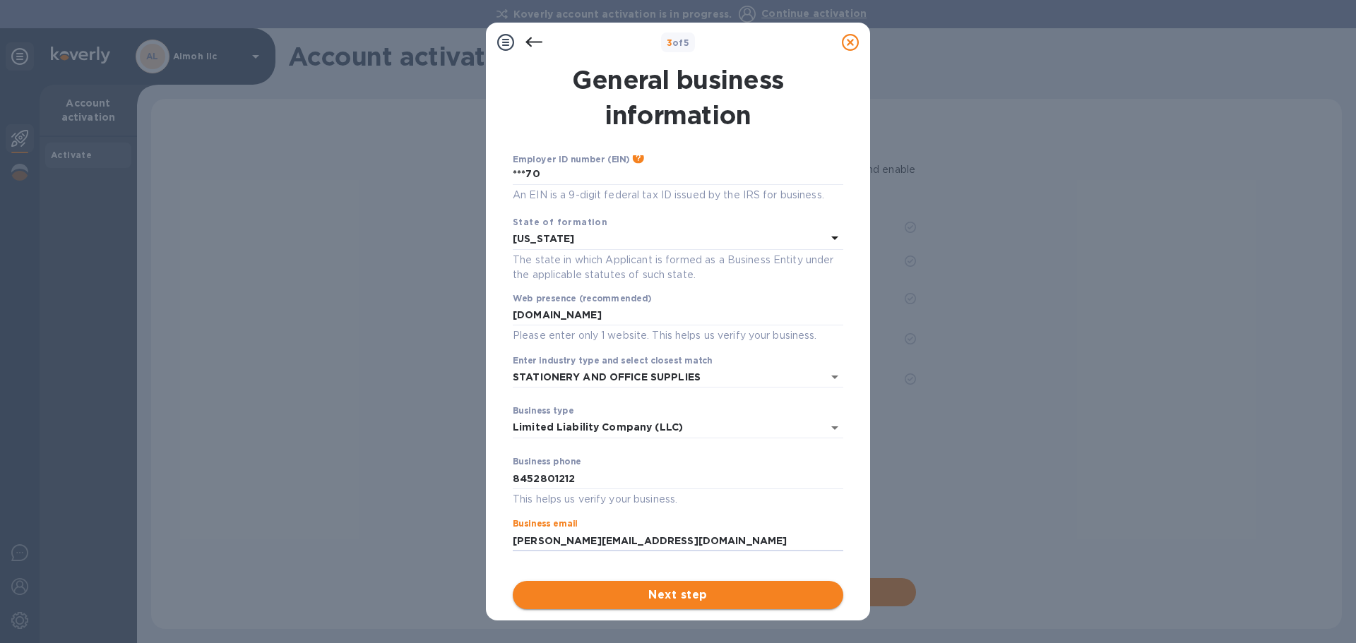
click at [654, 587] on span "Next step" at bounding box center [678, 595] width 308 height 17
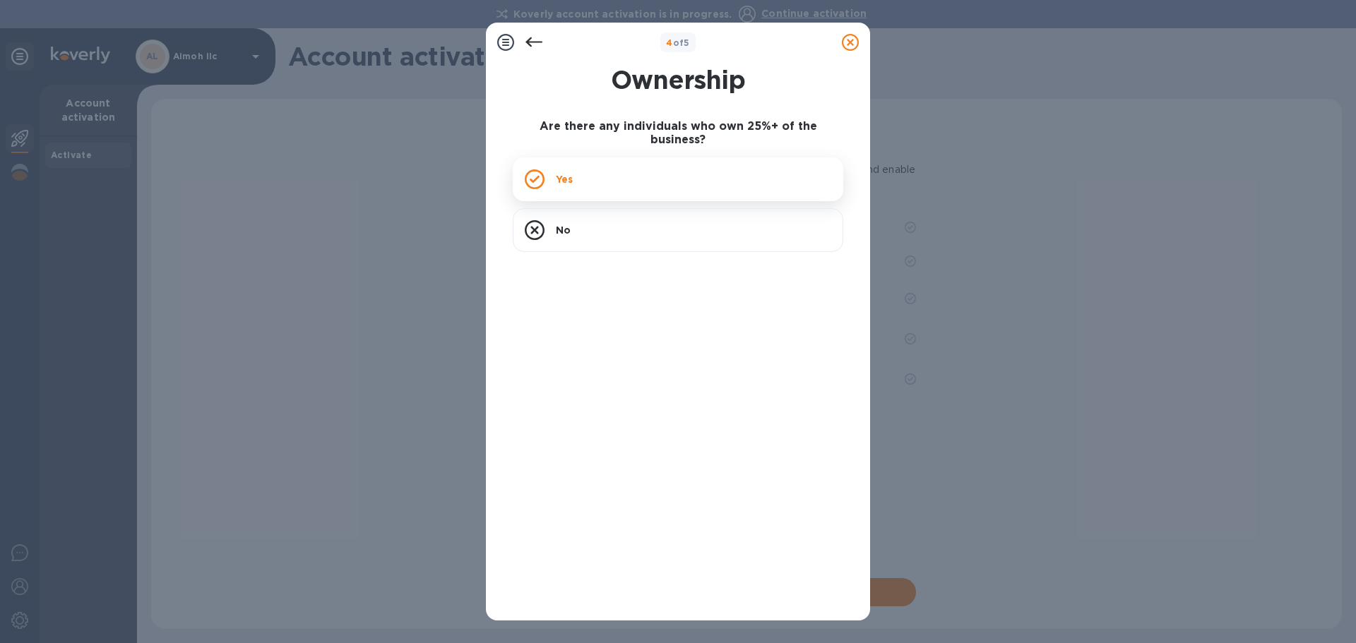
click at [581, 162] on div "Yes" at bounding box center [678, 179] width 330 height 44
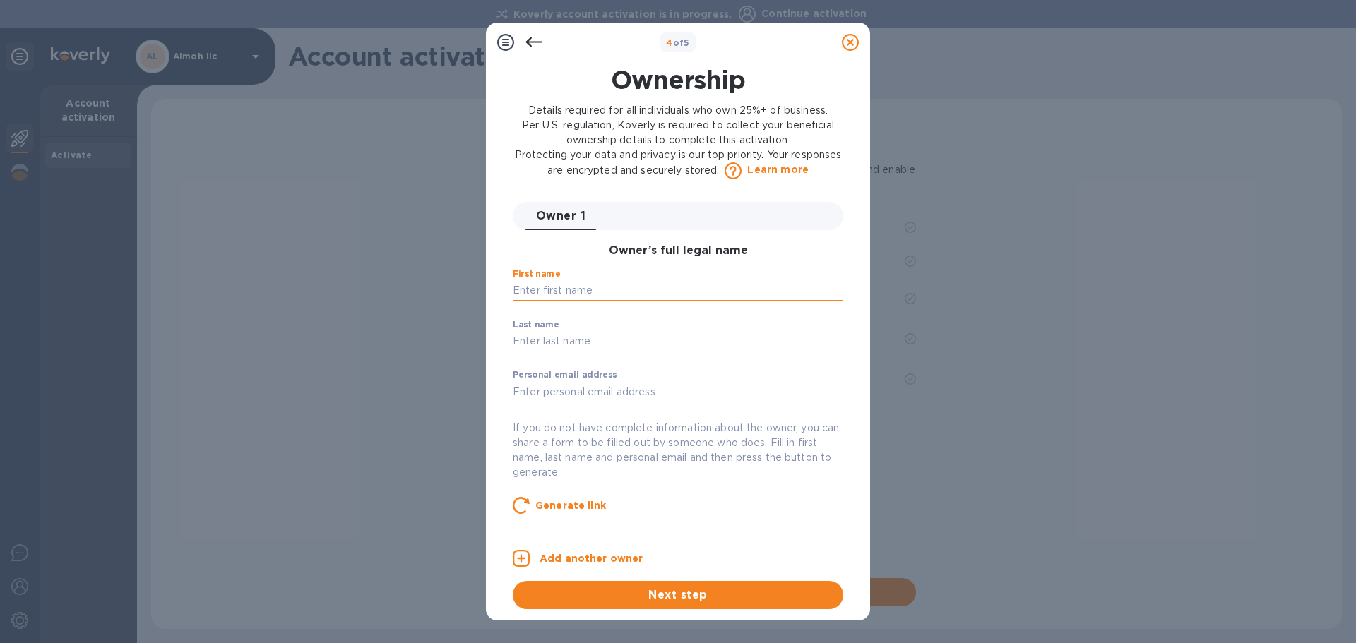
click at [584, 287] on input "text" at bounding box center [678, 290] width 330 height 21
drag, startPoint x: 555, startPoint y: 289, endPoint x: 664, endPoint y: 294, distance: 109.5
click at [664, 294] on input "[PERSON_NAME]" at bounding box center [678, 290] width 330 height 21
type input "[PERSON_NAME]"
paste input "[PERSON_NAME]"
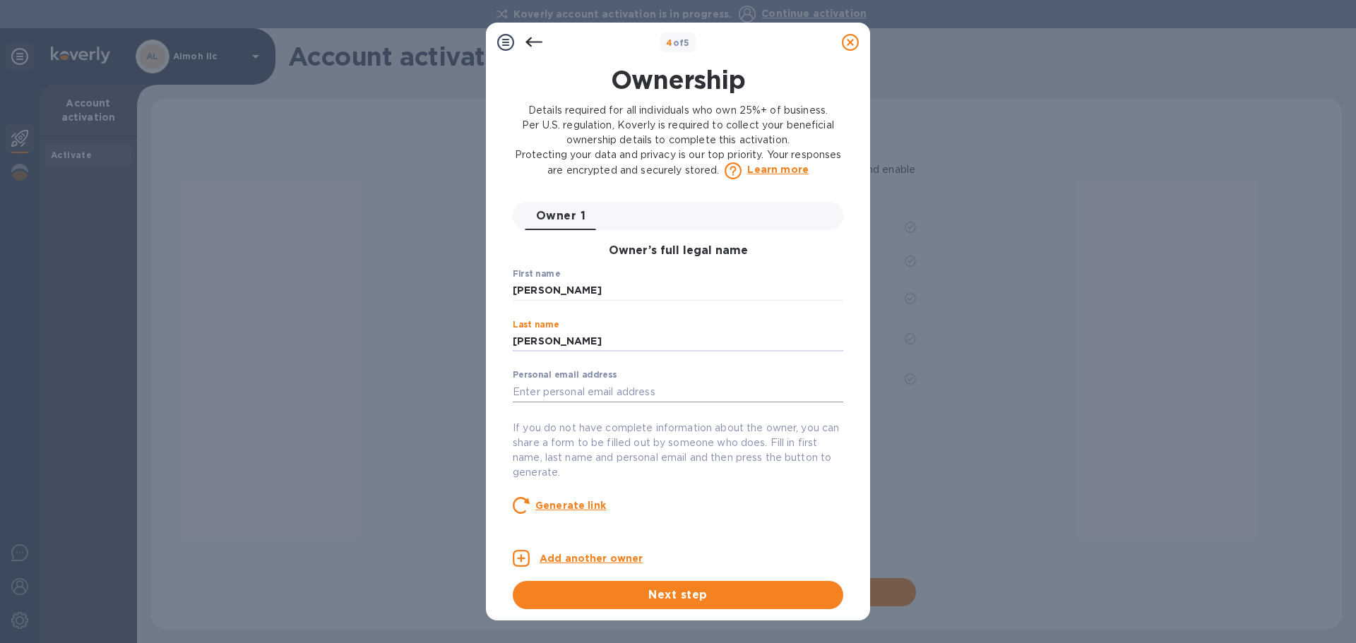
type input "[PERSON_NAME]"
click at [601, 389] on input "text" at bounding box center [678, 391] width 330 height 21
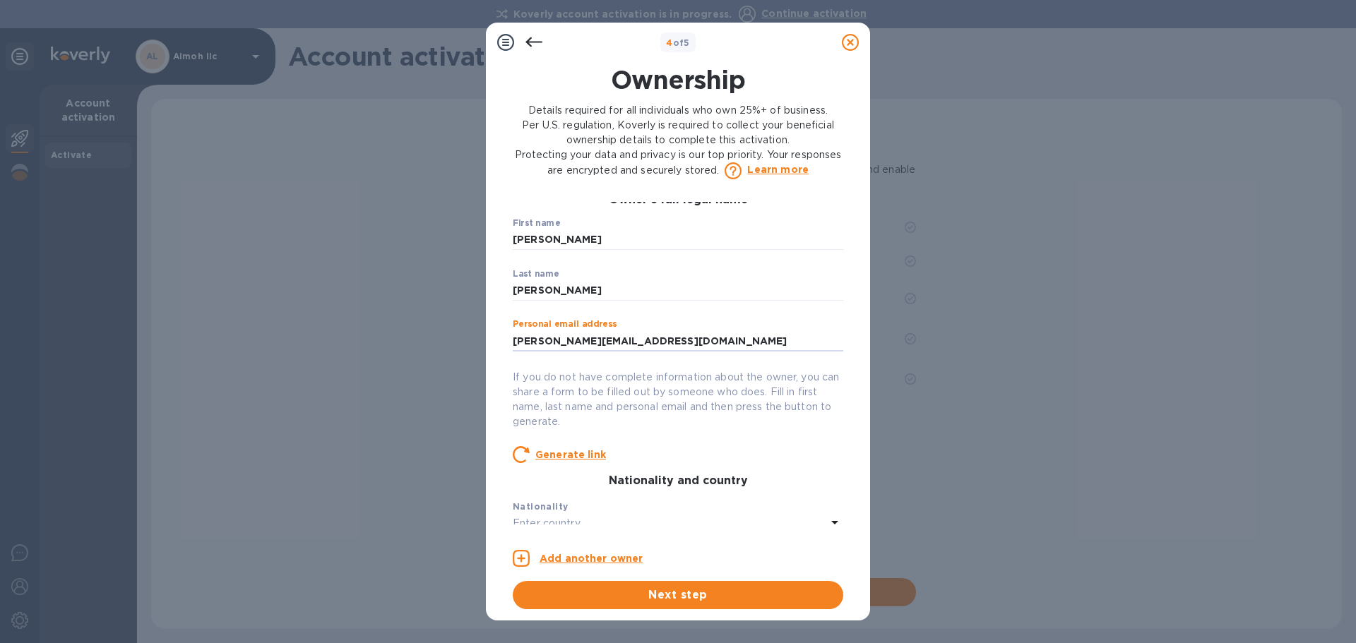
scroll to position [141, 0]
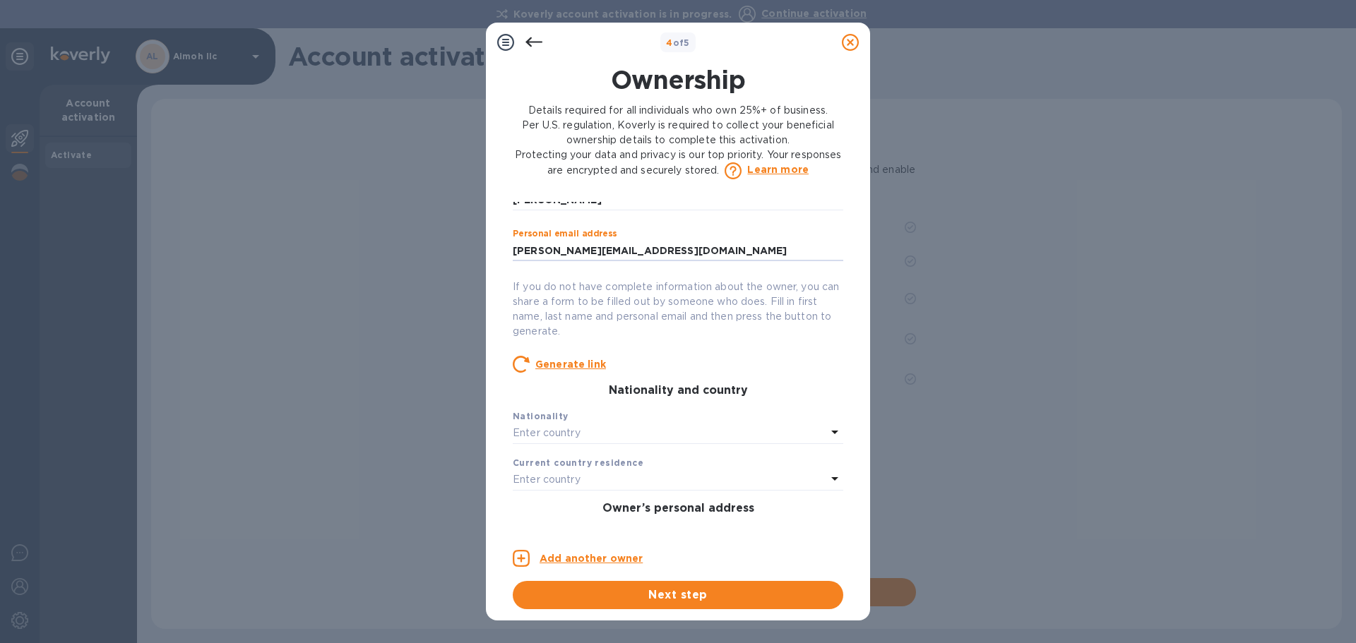
type input "[PERSON_NAME][EMAIL_ADDRESS][DOMAIN_NAME]"
click at [662, 299] on p "If you do not have complete information about the owner, you can share a form t…" at bounding box center [678, 309] width 330 height 59
click at [537, 429] on p "Enter country" at bounding box center [547, 433] width 68 height 15
click at [578, 517] on p "[GEOGRAPHIC_DATA]" at bounding box center [684, 513] width 271 height 15
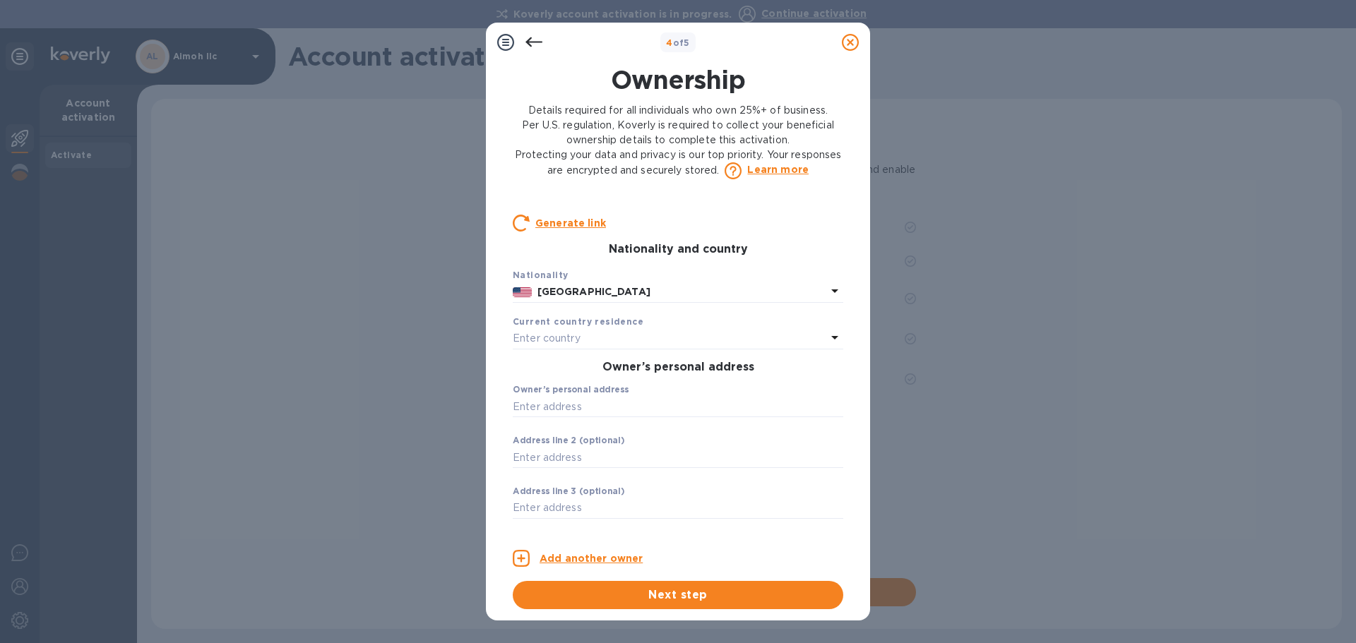
click at [561, 340] on p "Enter country" at bounding box center [547, 338] width 68 height 15
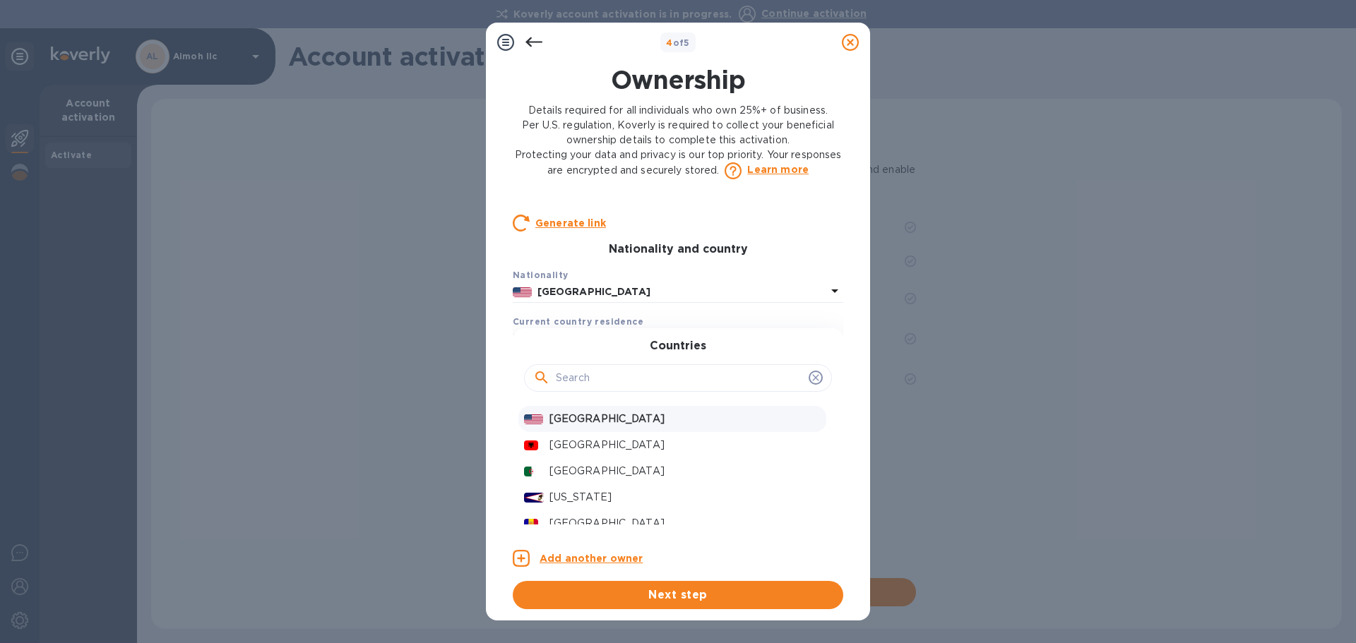
click at [563, 419] on p "[GEOGRAPHIC_DATA]" at bounding box center [684, 419] width 271 height 15
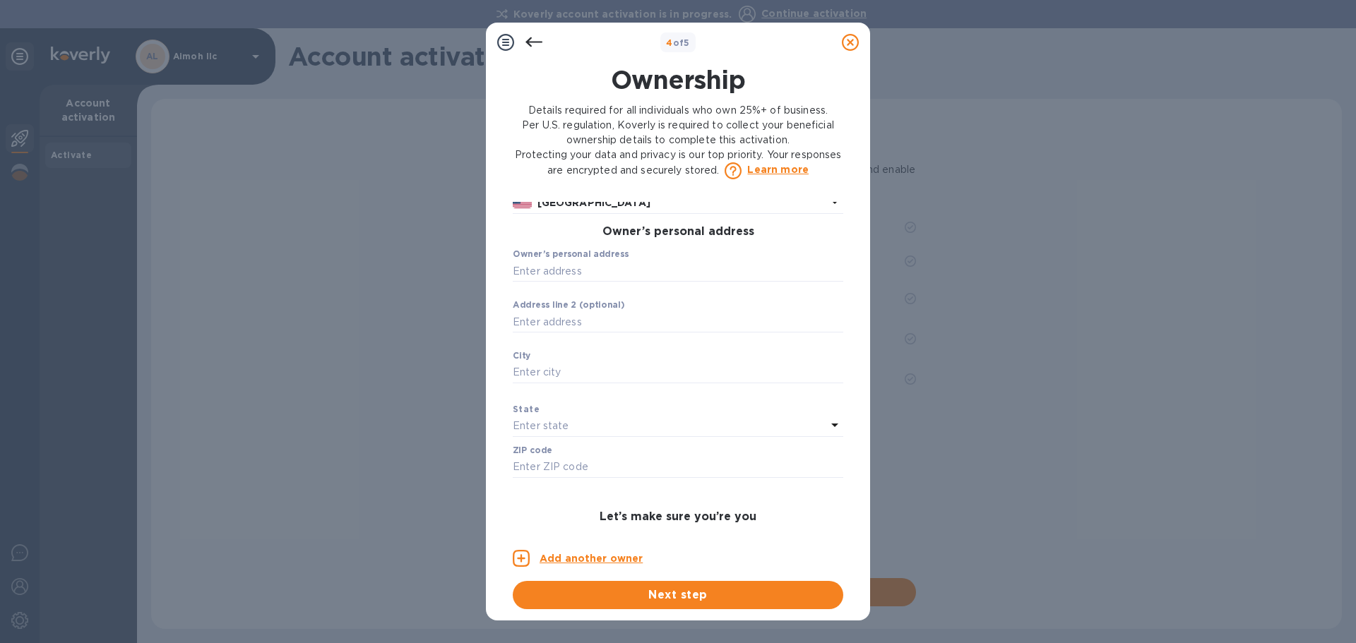
scroll to position [424, 0]
click at [549, 263] on input "text" at bounding box center [678, 265] width 330 height 21
type input "25 Allegheny Cross"
type input "Monroe"
type input "10950"
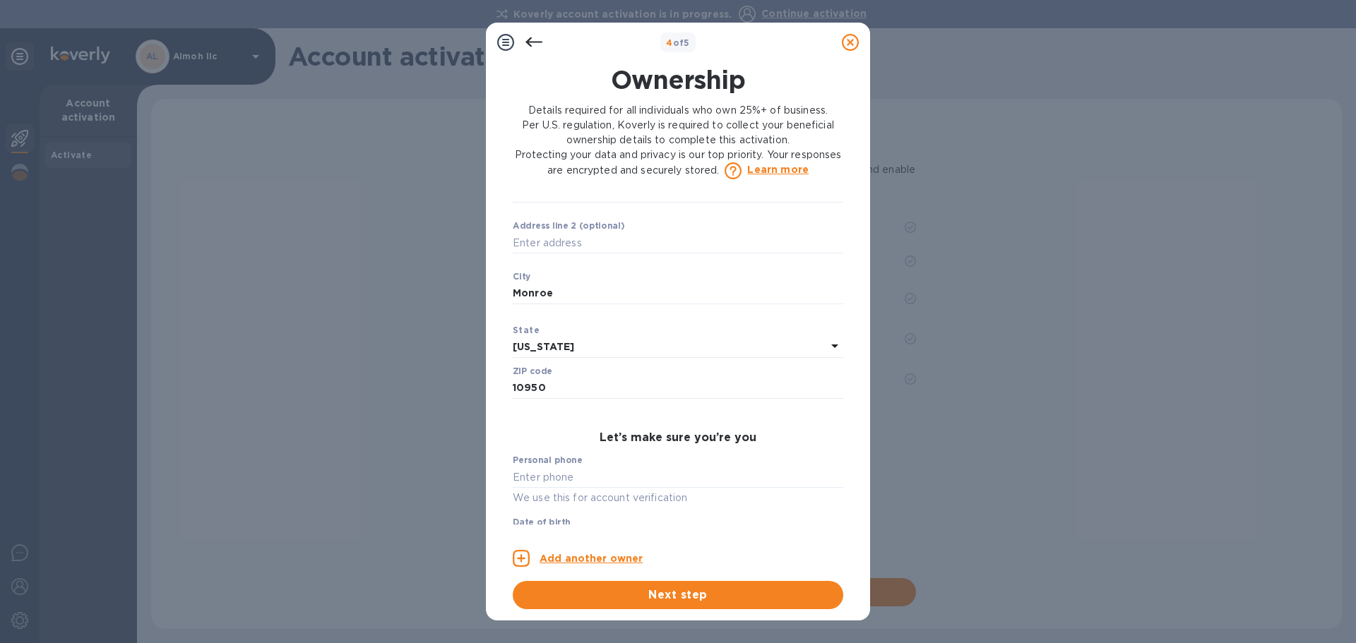
scroll to position [565, 0]
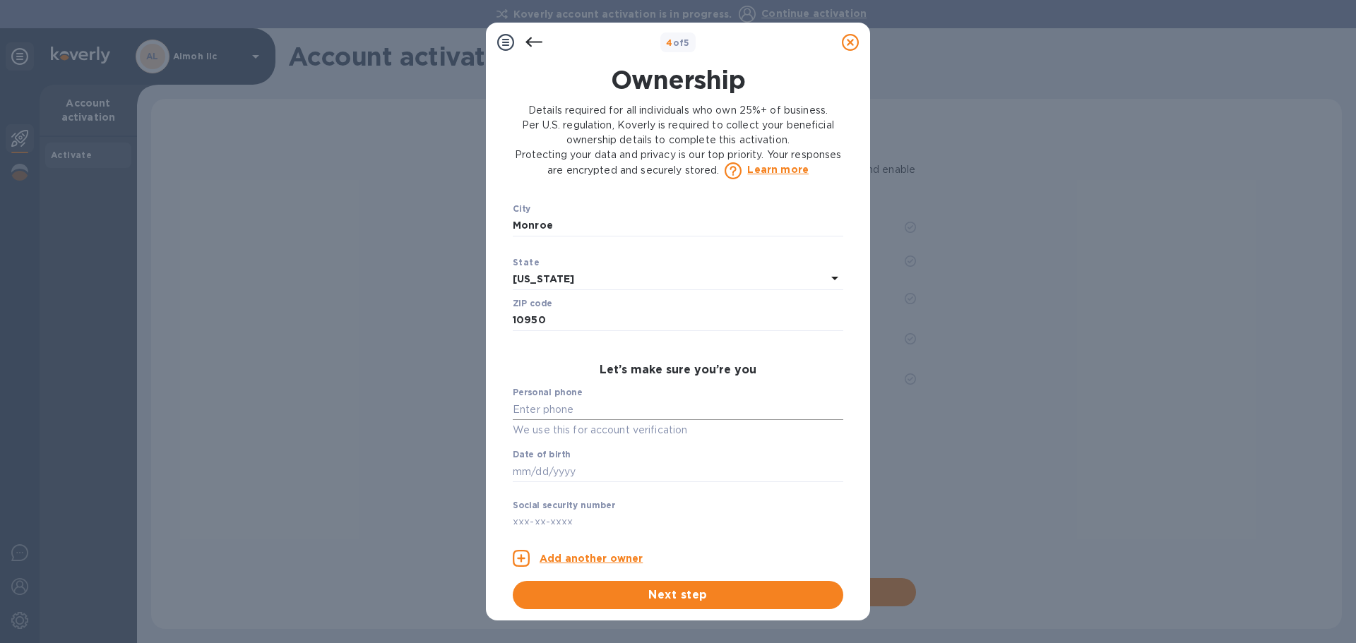
click at [537, 407] on input "text" at bounding box center [678, 409] width 330 height 21
type input "***22"
click at [515, 469] on input "text" at bounding box center [678, 471] width 330 height 21
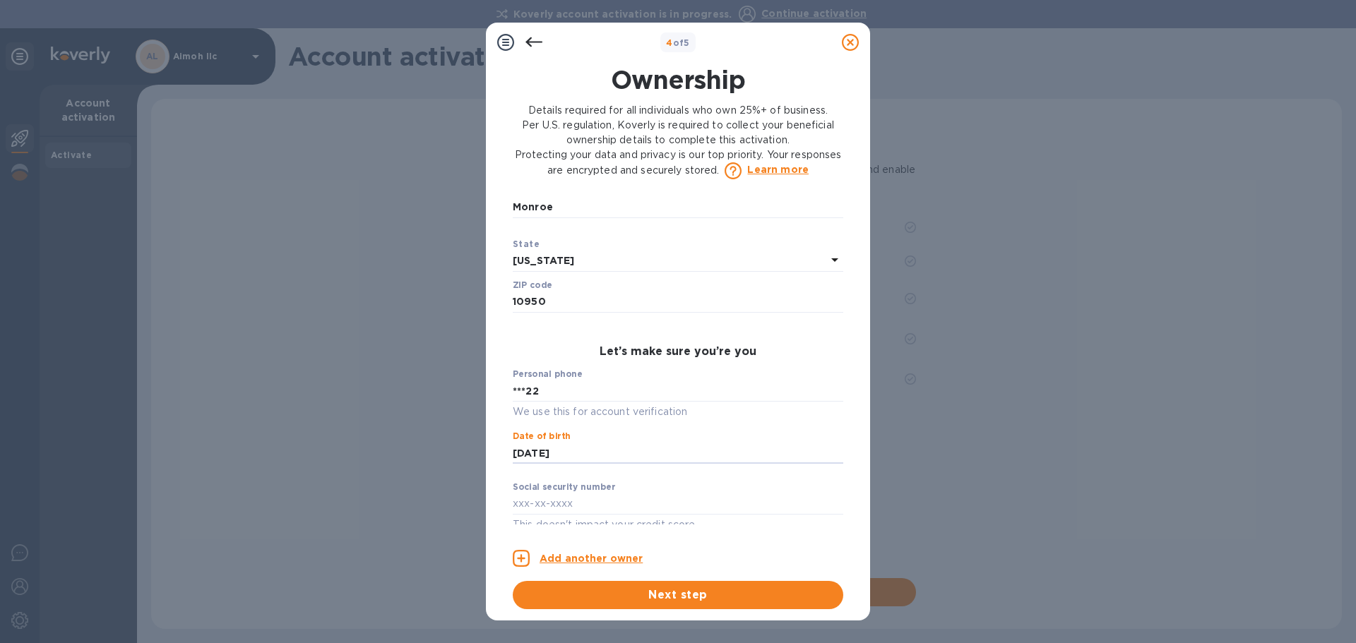
scroll to position [592, 0]
type input "***86"
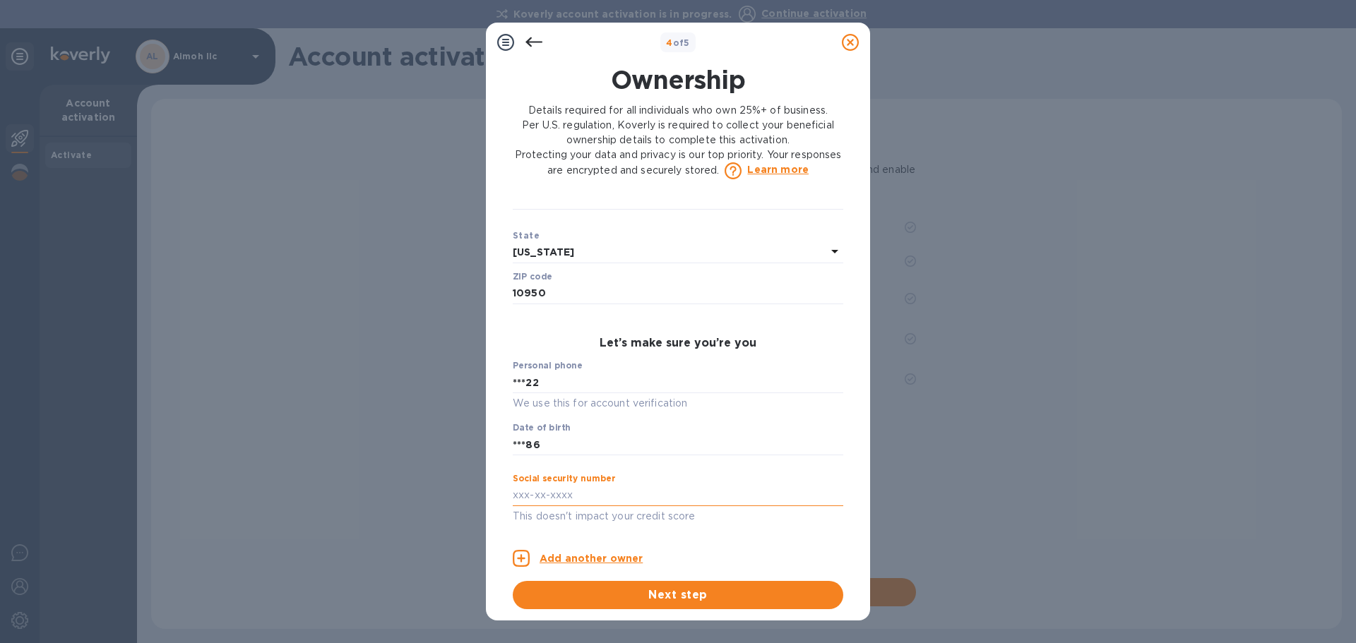
click at [606, 491] on input "text" at bounding box center [678, 495] width 330 height 21
type input "***46"
click at [580, 557] on p "Add another owner" at bounding box center [590, 558] width 103 height 15
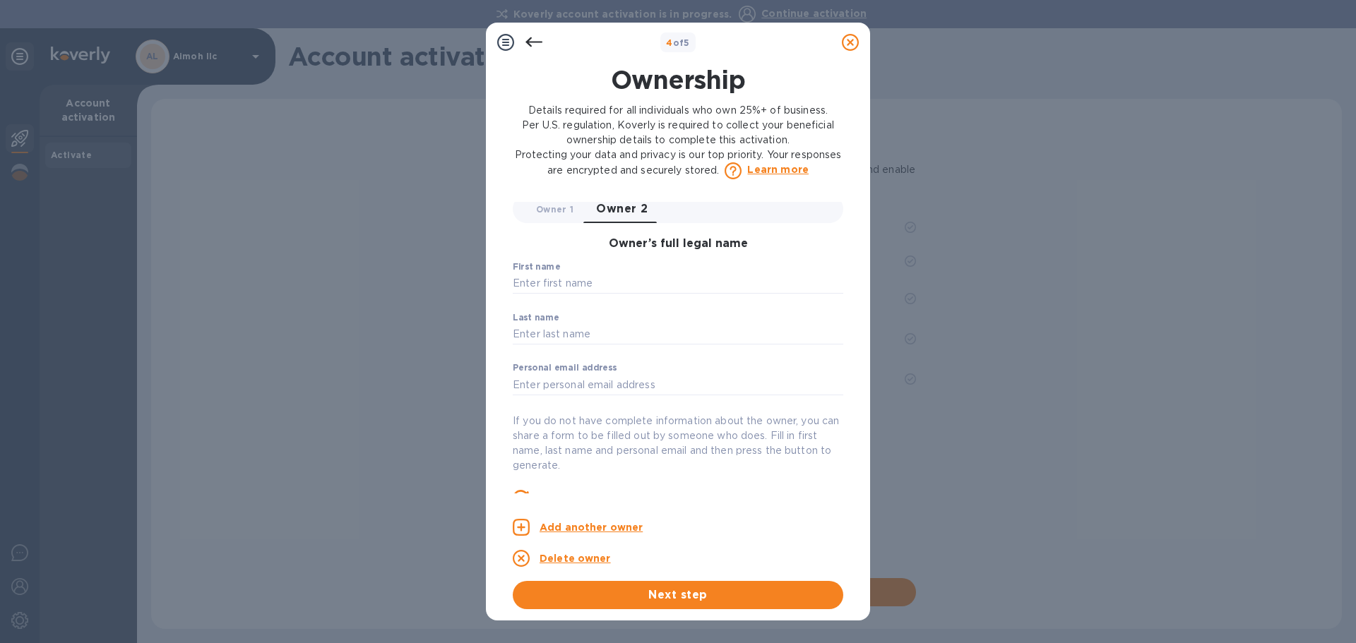
scroll to position [0, 0]
click at [570, 292] on input "text" at bounding box center [678, 290] width 330 height 21
type input "Baruch"
type input "[PERSON_NAME]"
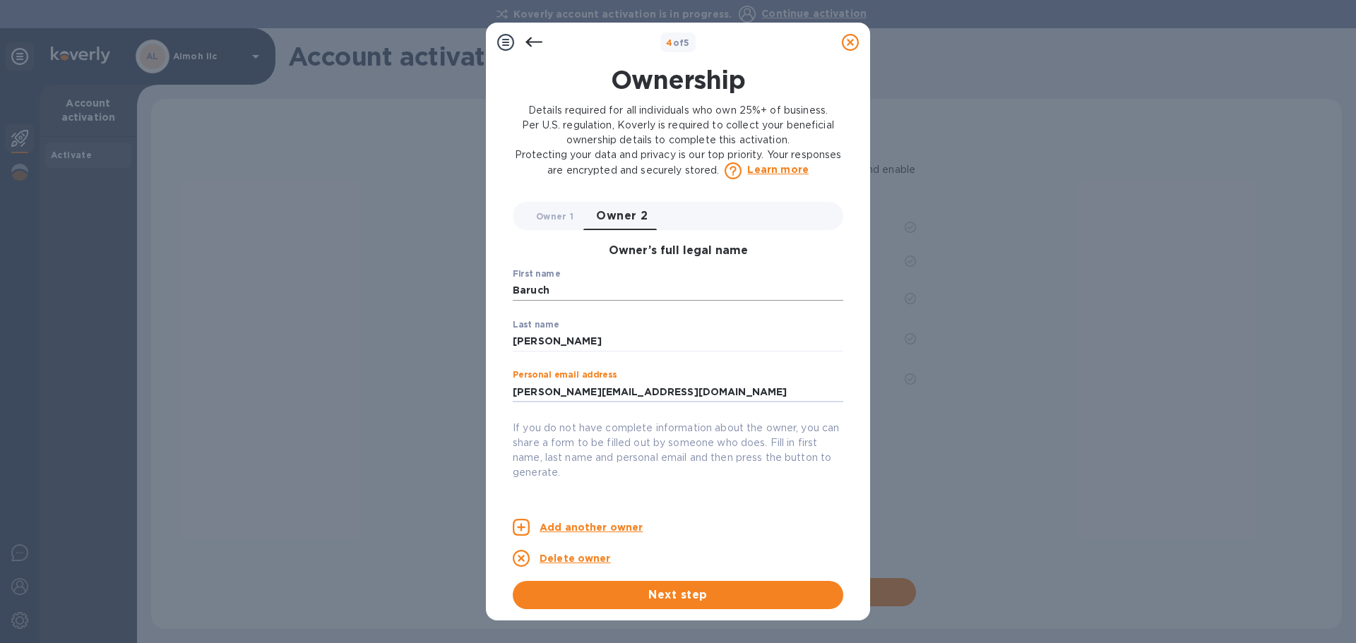
type input "[PERSON_NAME][EMAIL_ADDRESS][DOMAIN_NAME]"
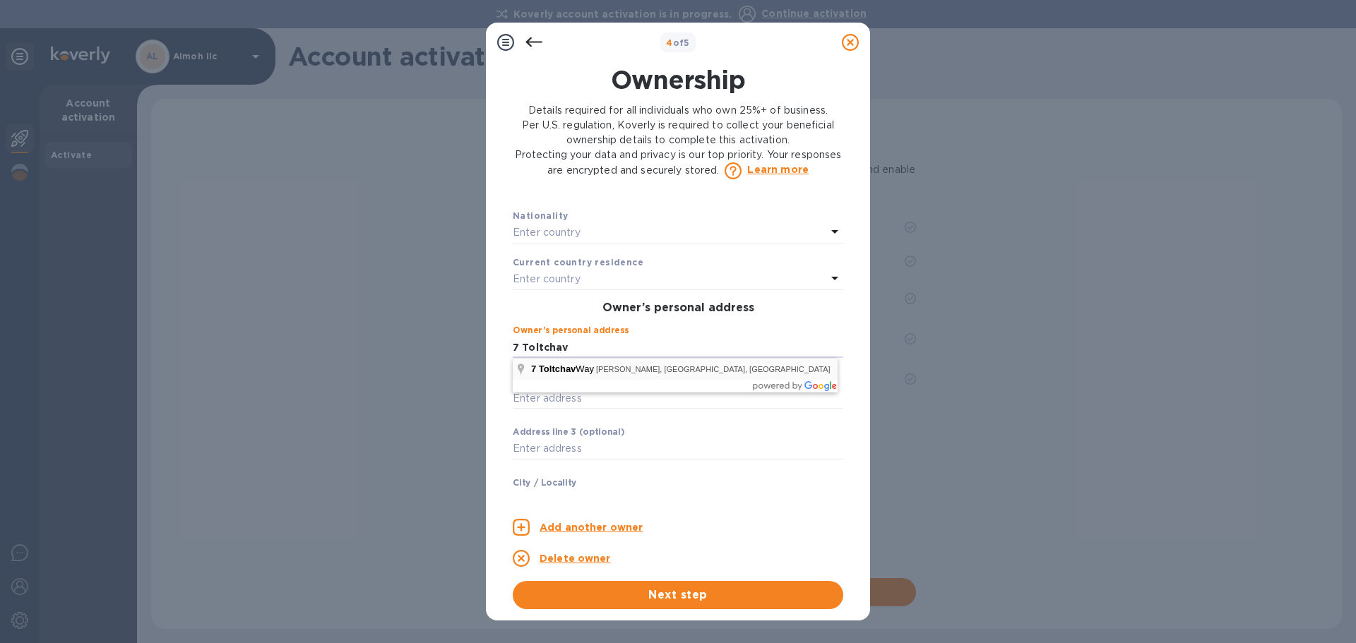
type input "[STREET_ADDRESS]"
type input "[PERSON_NAME]"
type input "10950"
type input "NY"
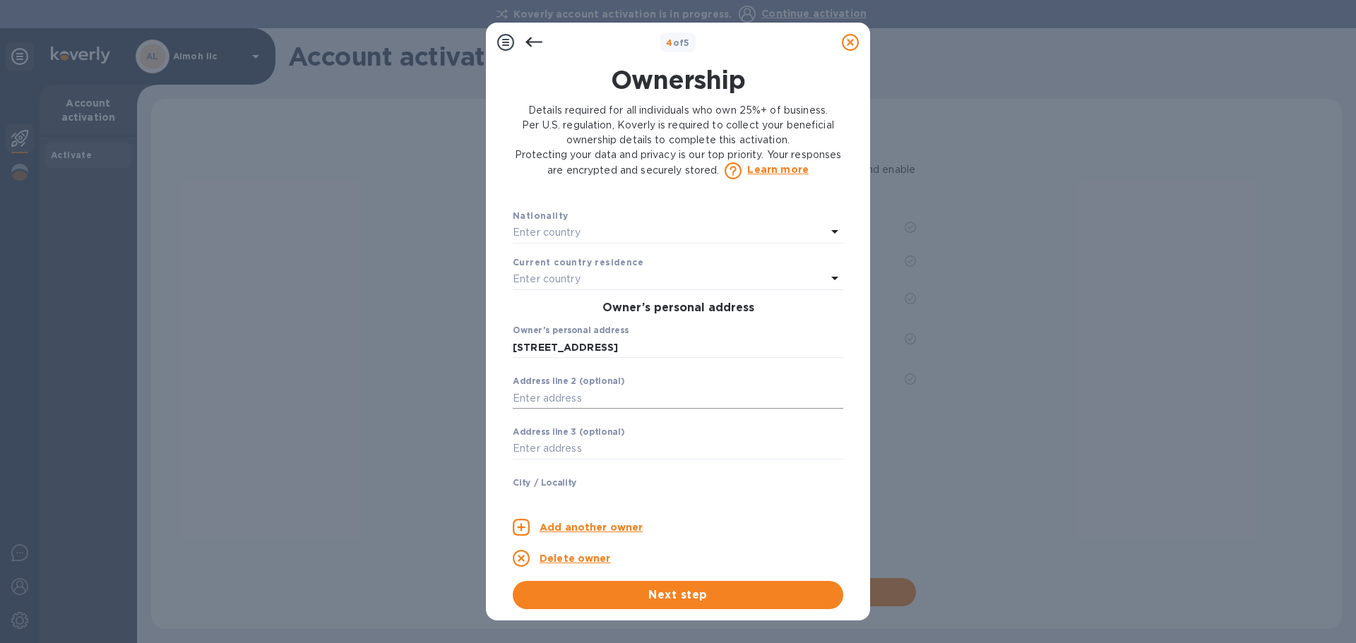
click at [563, 397] on input "text" at bounding box center [678, 398] width 330 height 21
type input "Unit 203"
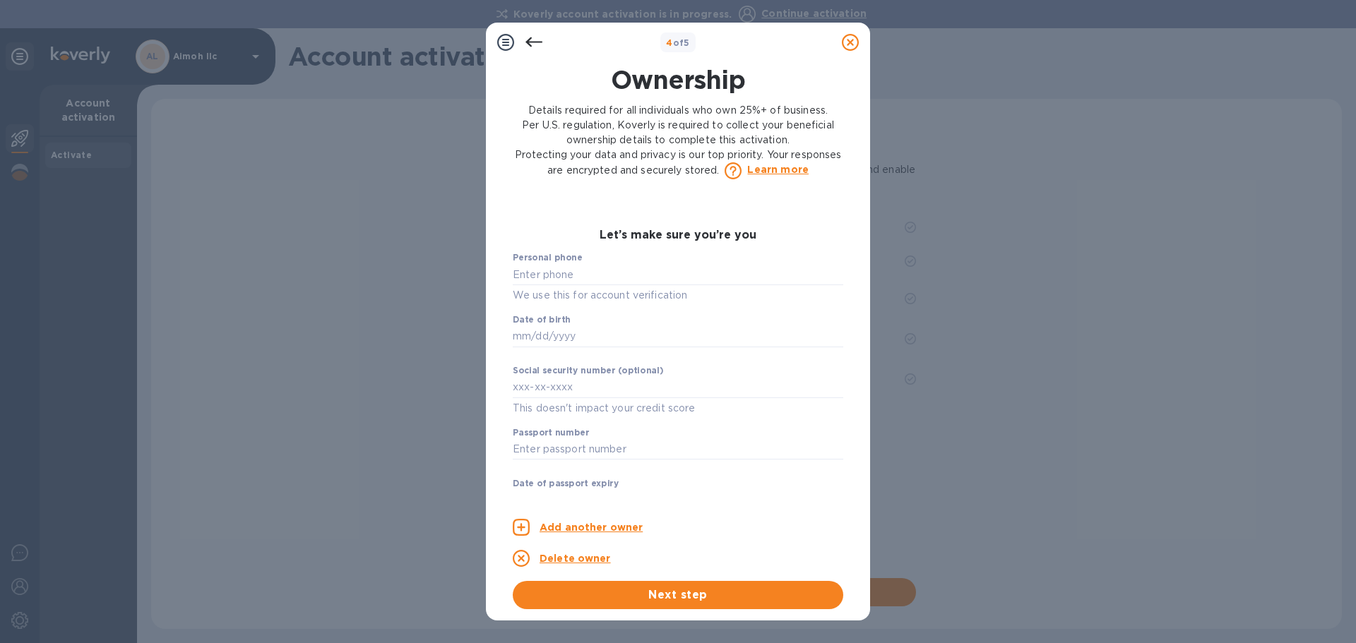
scroll to position [756, 0]
click at [573, 270] on input "text" at bounding box center [678, 273] width 330 height 21
type input "***89"
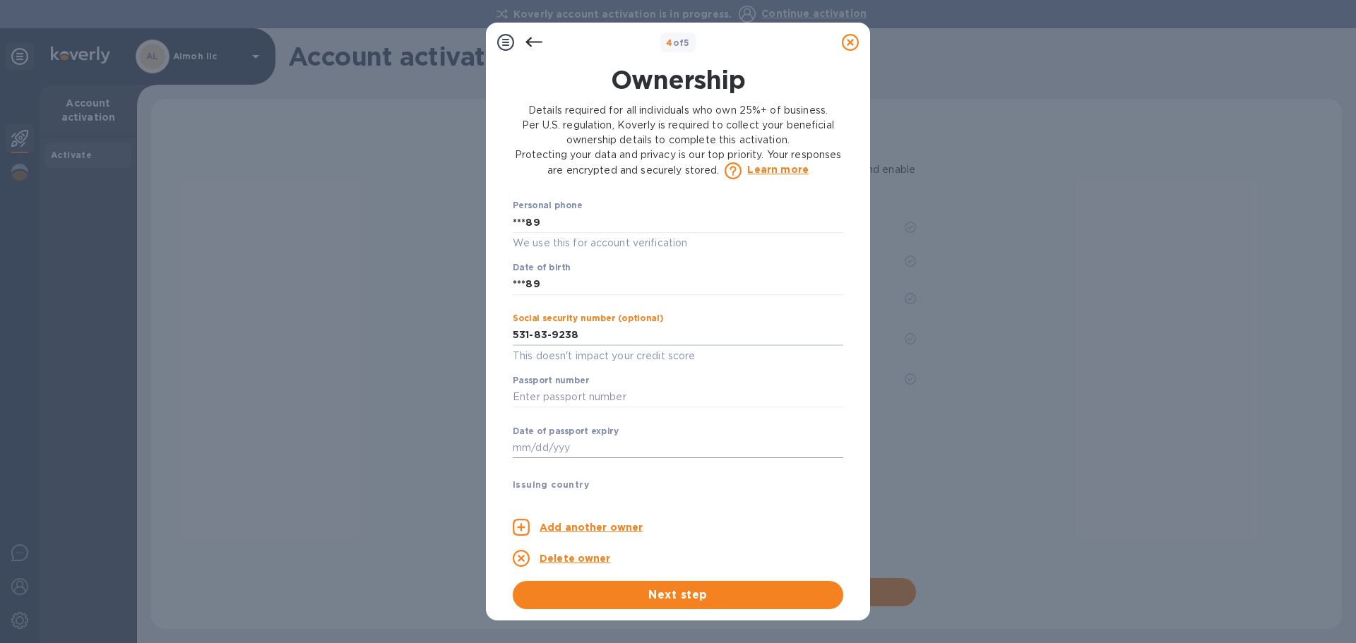
scroll to position [827, 0]
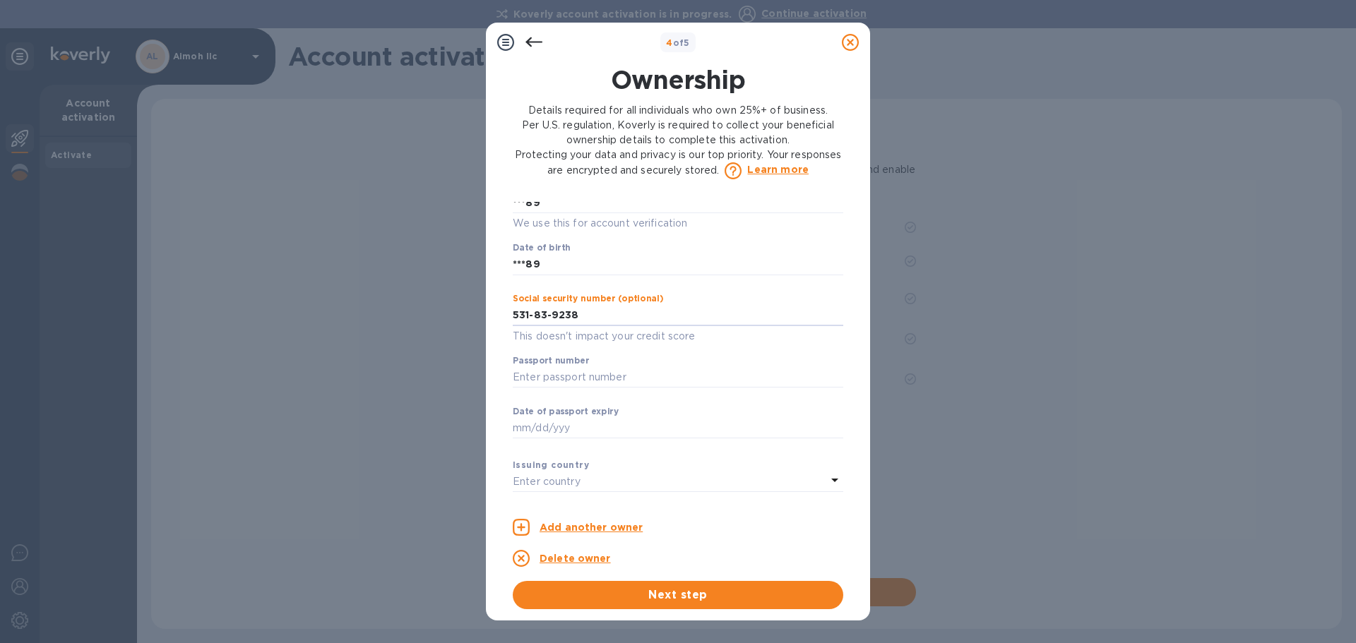
type input "***38"
click at [678, 345] on div "Owner 1 0 Owner 2 0 Owner’s full legal name First name [PERSON_NAME] ​ Last nam…" at bounding box center [678, 348] width 330 height 292
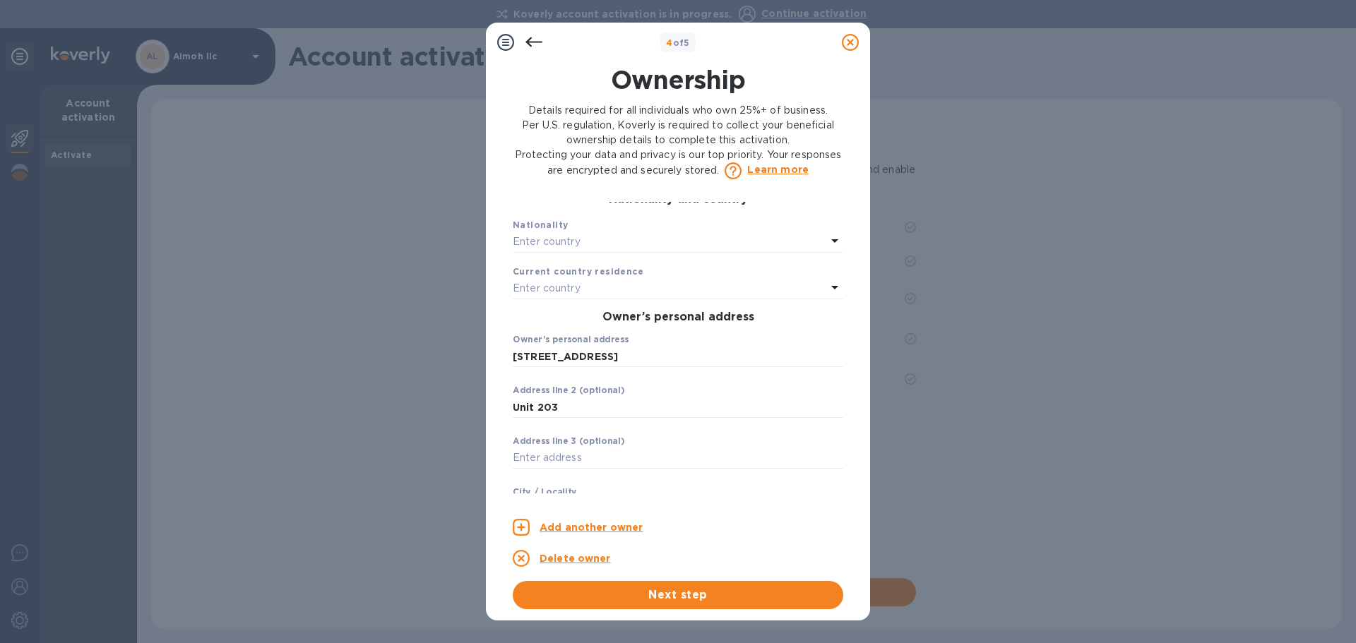
scroll to position [262, 0]
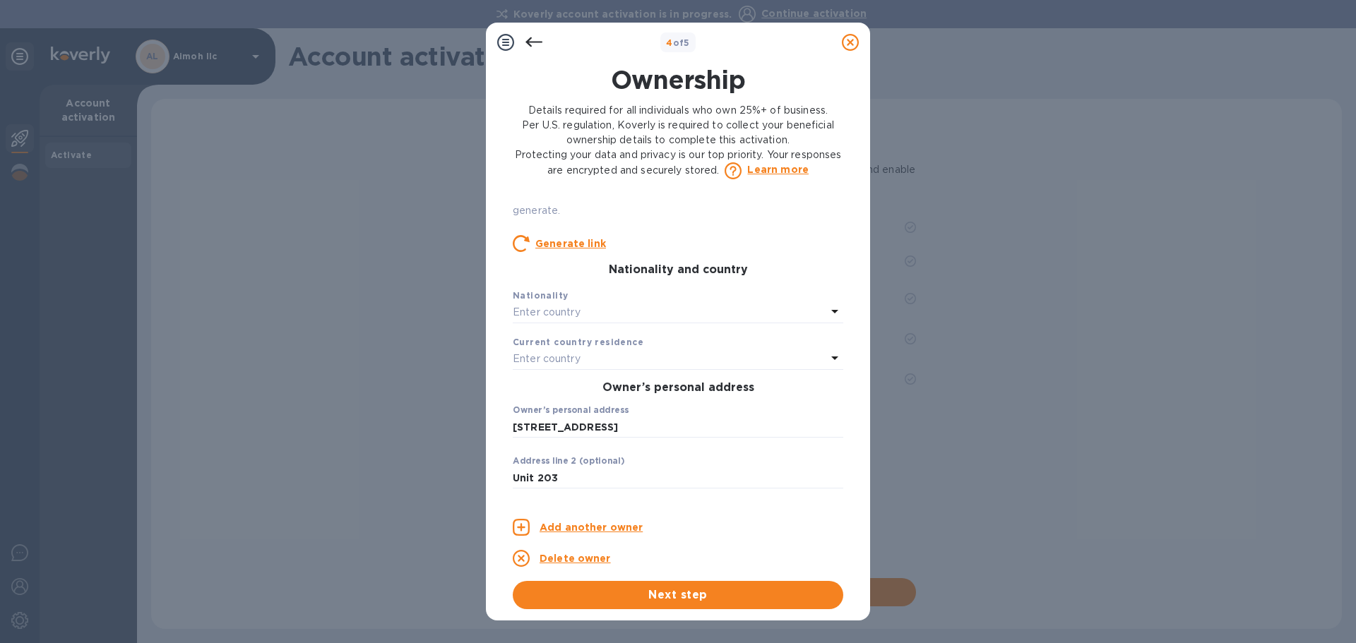
click at [592, 314] on div "Enter country" at bounding box center [669, 313] width 313 height 20
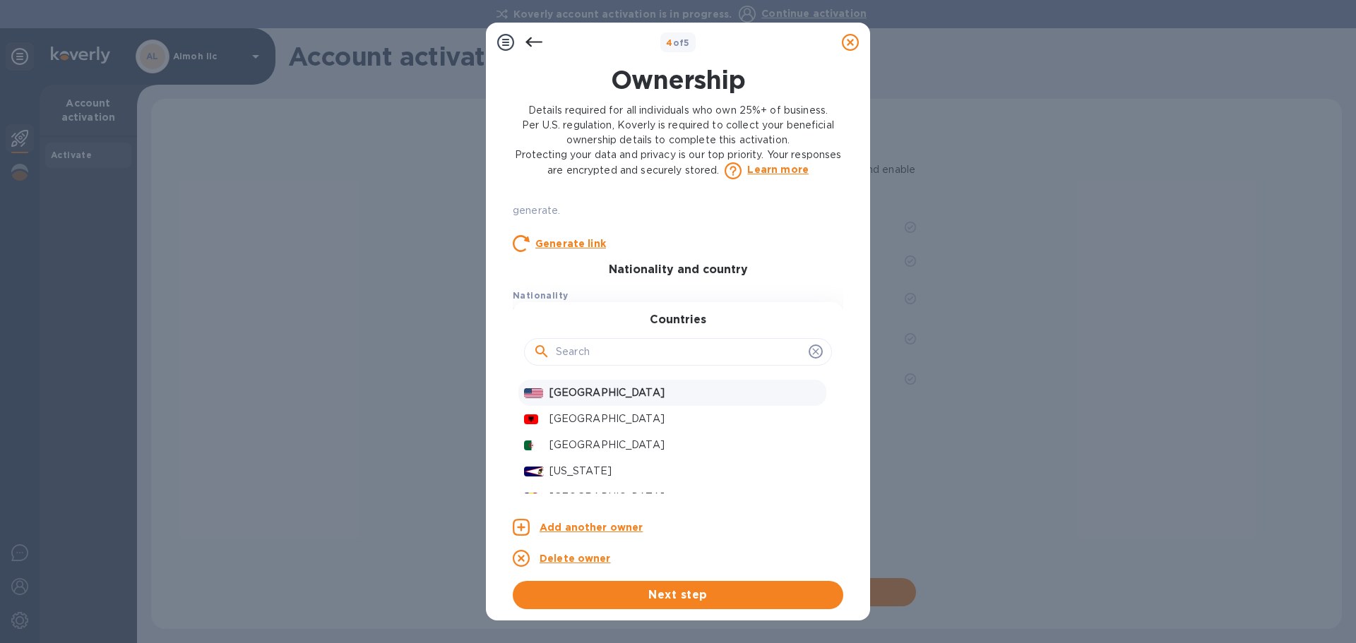
click at [591, 390] on p "[GEOGRAPHIC_DATA]" at bounding box center [684, 392] width 271 height 15
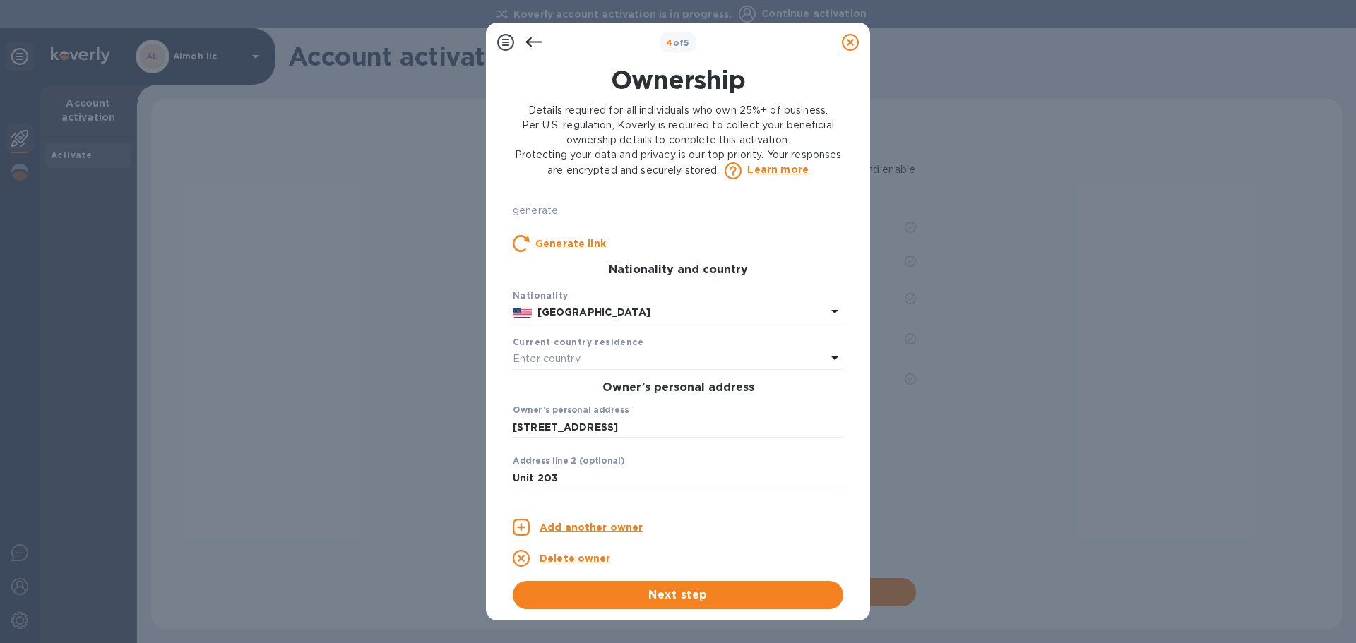
click at [570, 352] on p "Enter country" at bounding box center [547, 359] width 68 height 15
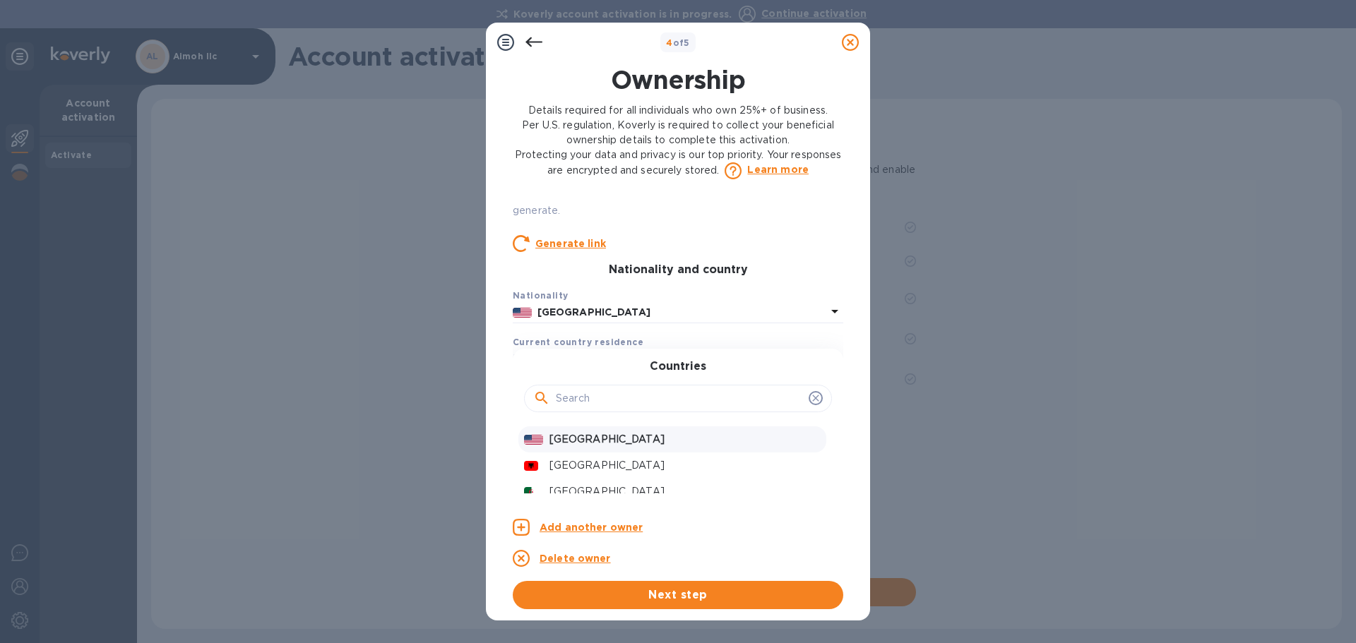
click at [577, 438] on p "[GEOGRAPHIC_DATA]" at bounding box center [684, 439] width 271 height 15
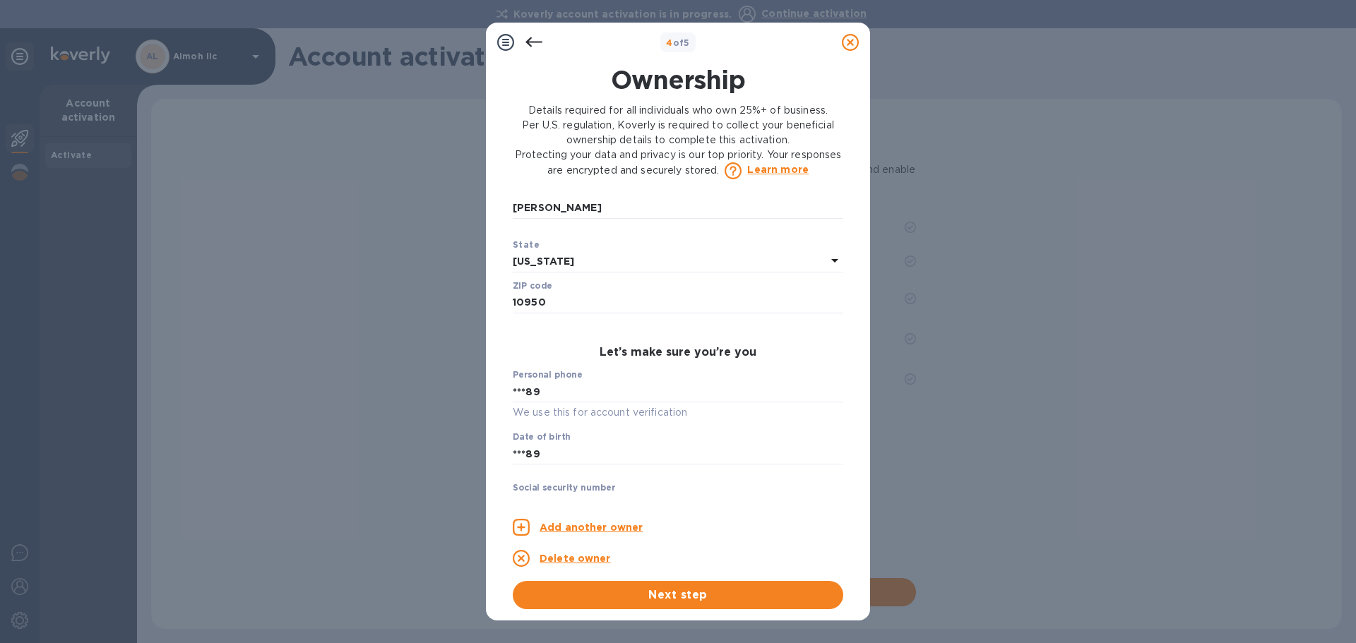
scroll to position [623, 0]
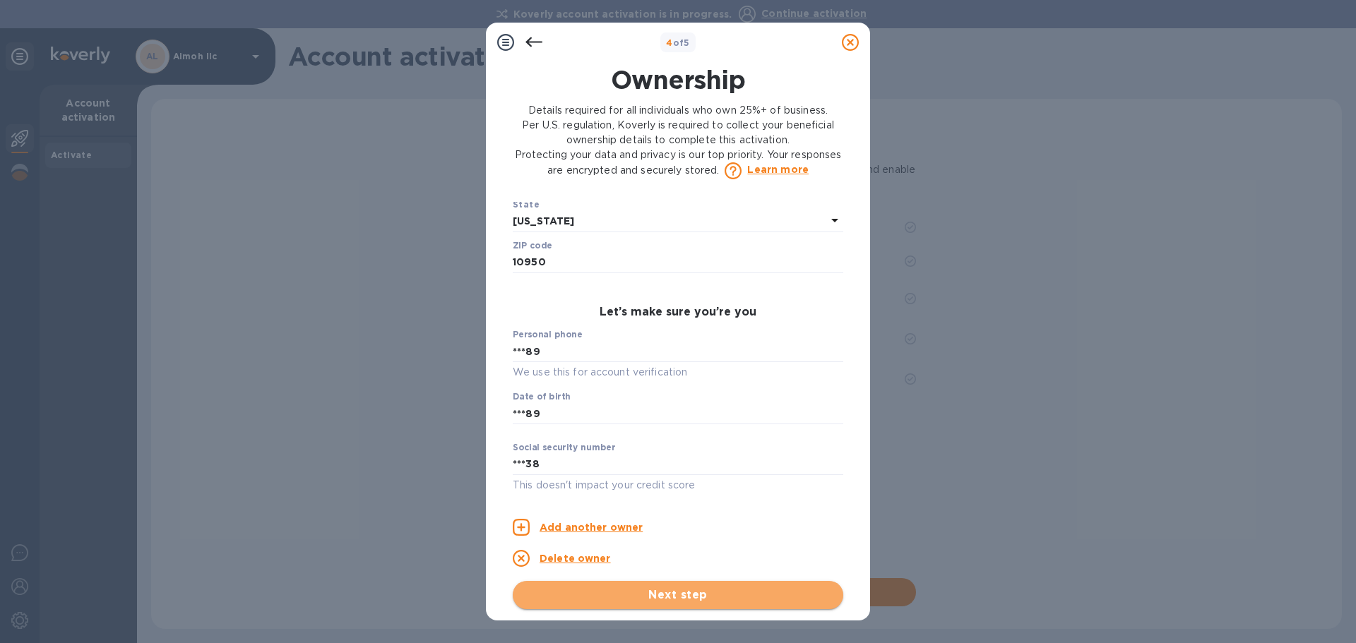
click at [623, 589] on span "Next step" at bounding box center [678, 595] width 308 height 17
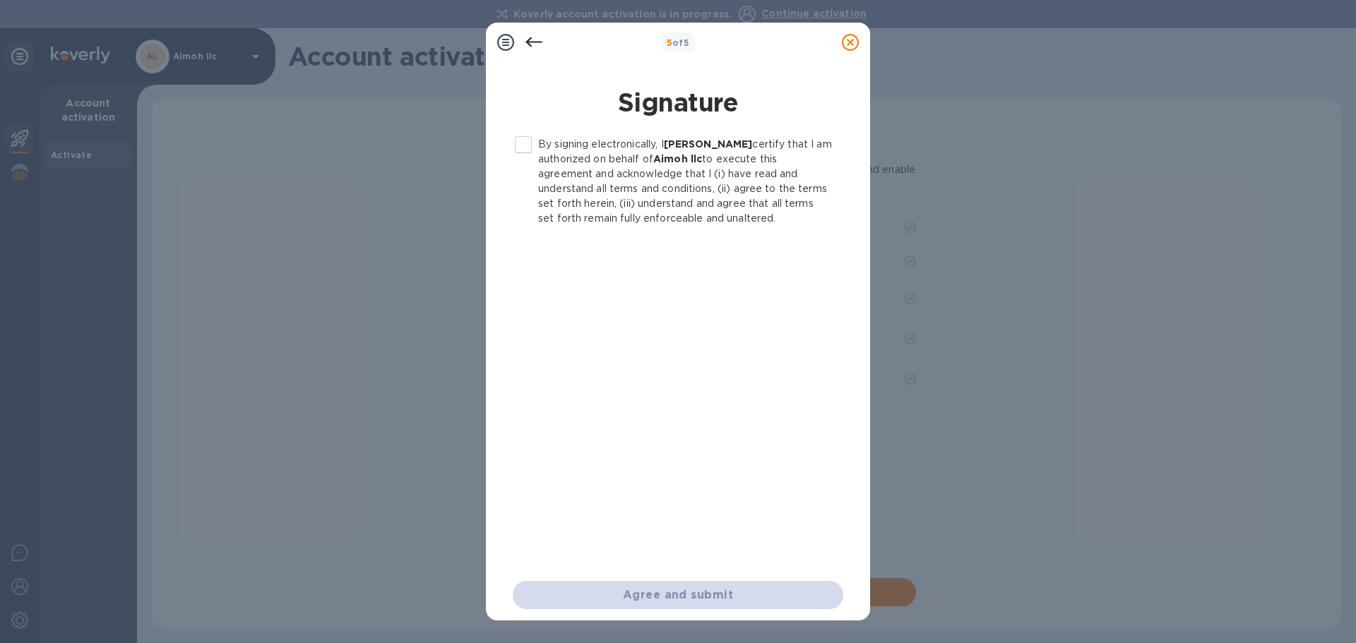
click at [526, 147] on input "By signing electronically, I [PERSON_NAME] certify that I am authorized on beha…" at bounding box center [523, 145] width 30 height 30
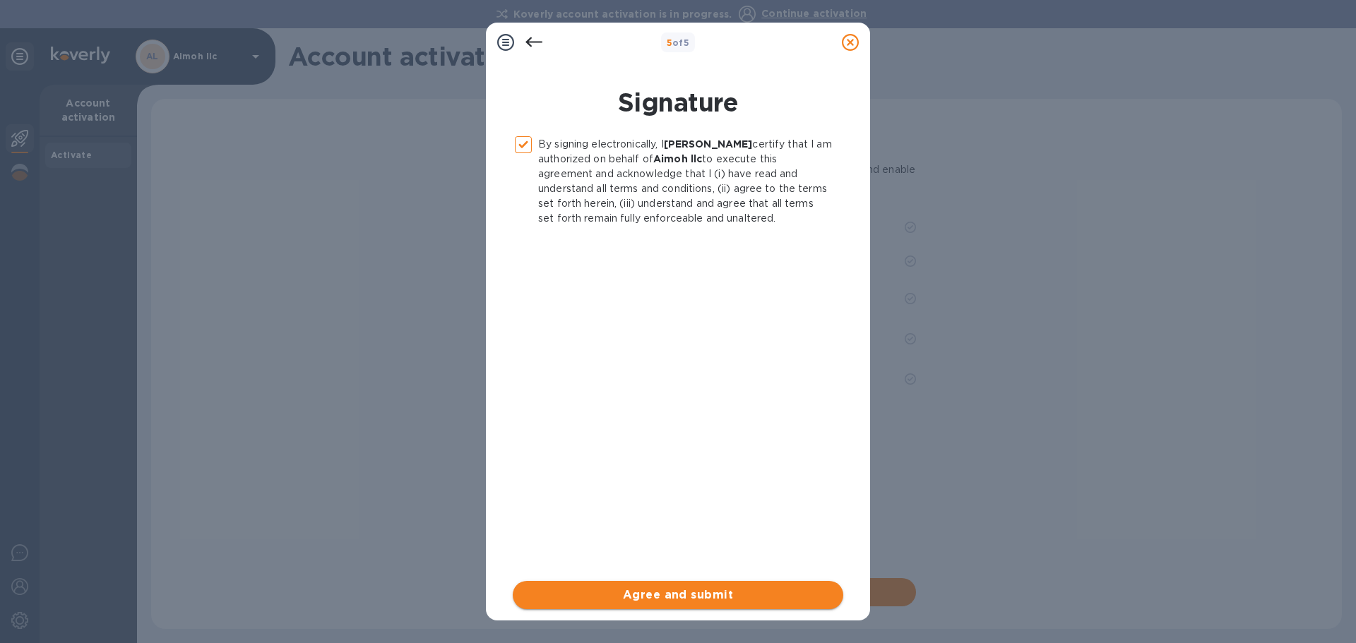
click at [674, 596] on span "Agree and submit" at bounding box center [678, 595] width 308 height 17
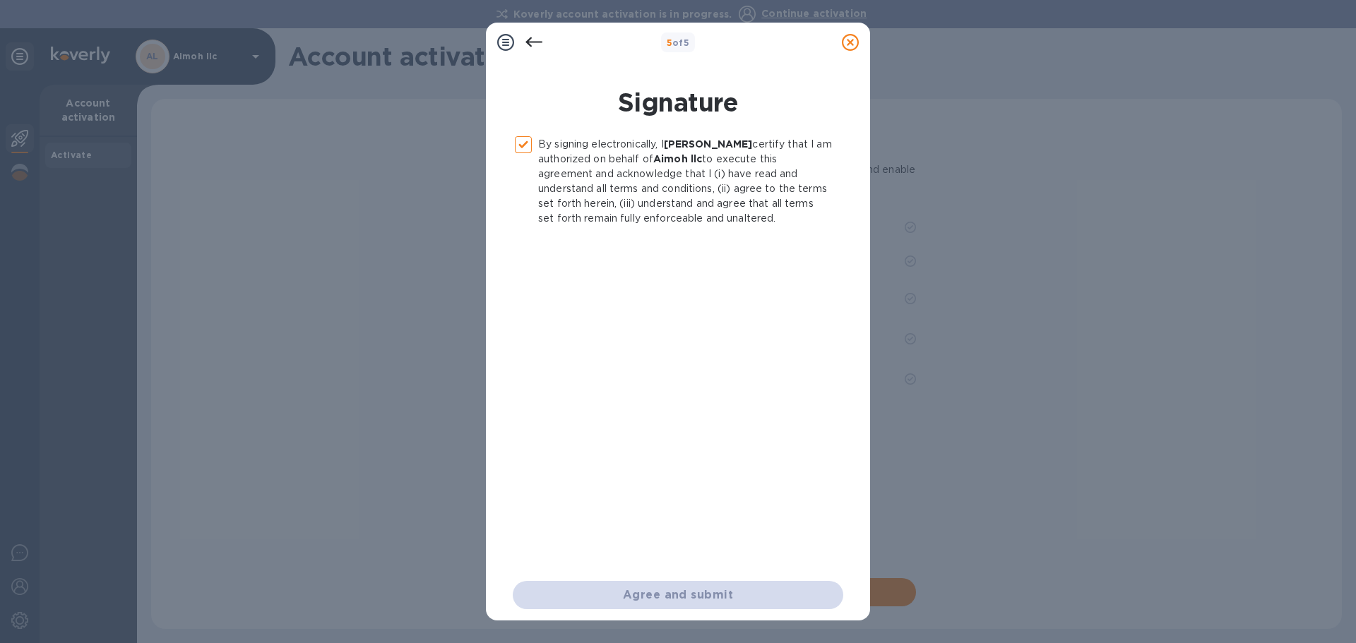
checkbox input "false"
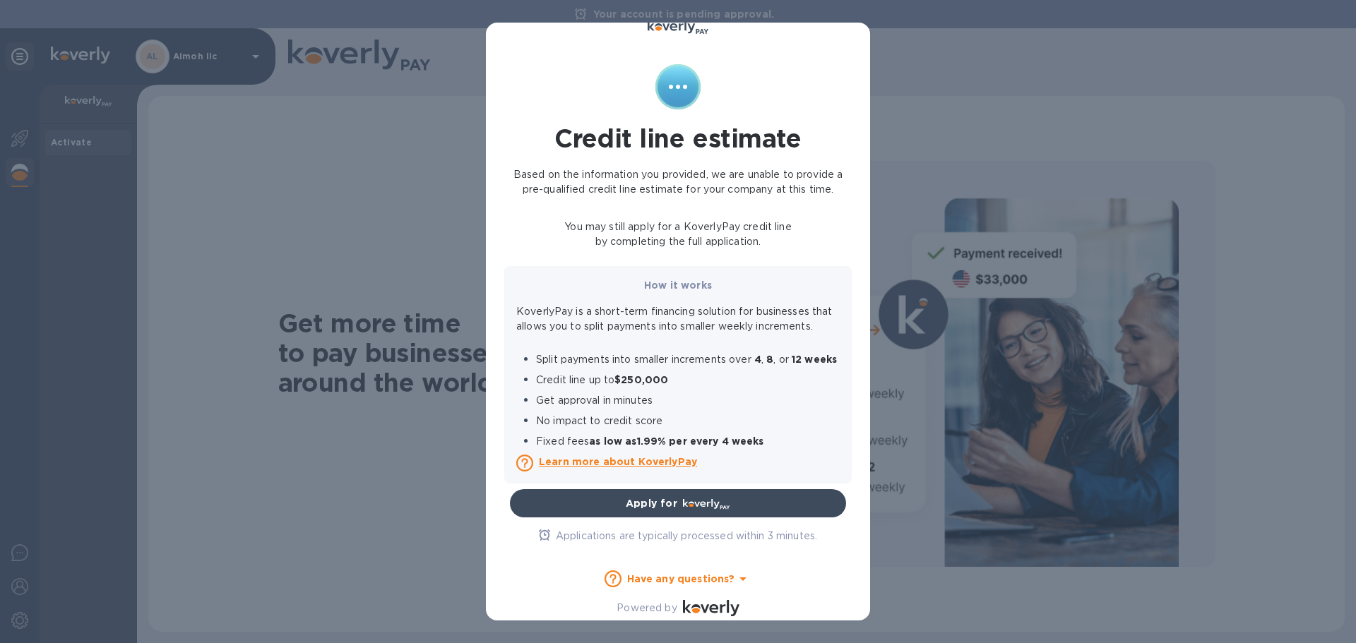
scroll to position [73, 0]
drag, startPoint x: 686, startPoint y: 152, endPoint x: 736, endPoint y: 145, distance: 50.6
click at [693, 167] on p "Based on the information you provided, we are unable to provide a pre-qualified…" at bounding box center [678, 182] width 336 height 30
click at [768, 167] on p "Based on the information you provided, we are unable to provide a pre-qualified…" at bounding box center [678, 182] width 336 height 30
drag, startPoint x: 538, startPoint y: 158, endPoint x: 561, endPoint y: 164, distance: 23.5
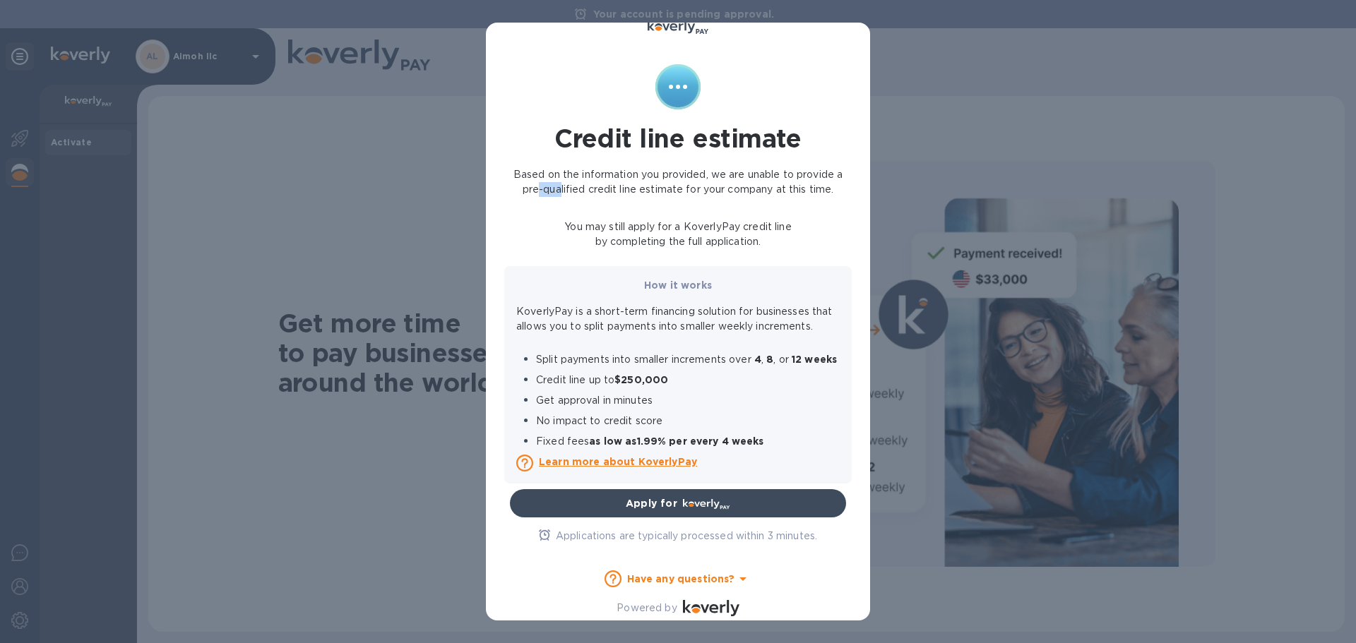
click at [561, 167] on p "Based on the information you provided, we are unable to provide a pre-qualified…" at bounding box center [678, 182] width 336 height 30
drag, startPoint x: 596, startPoint y: 162, endPoint x: 630, endPoint y: 164, distance: 33.9
click at [630, 167] on p "Based on the information you provided, we are unable to provide a pre-qualified…" at bounding box center [678, 182] width 336 height 30
drag, startPoint x: 564, startPoint y: 200, endPoint x: 625, endPoint y: 204, distance: 60.9
click at [625, 220] on p "You may still apply for a KoverlyPay credit line by completing the full applica…" at bounding box center [678, 235] width 336 height 30
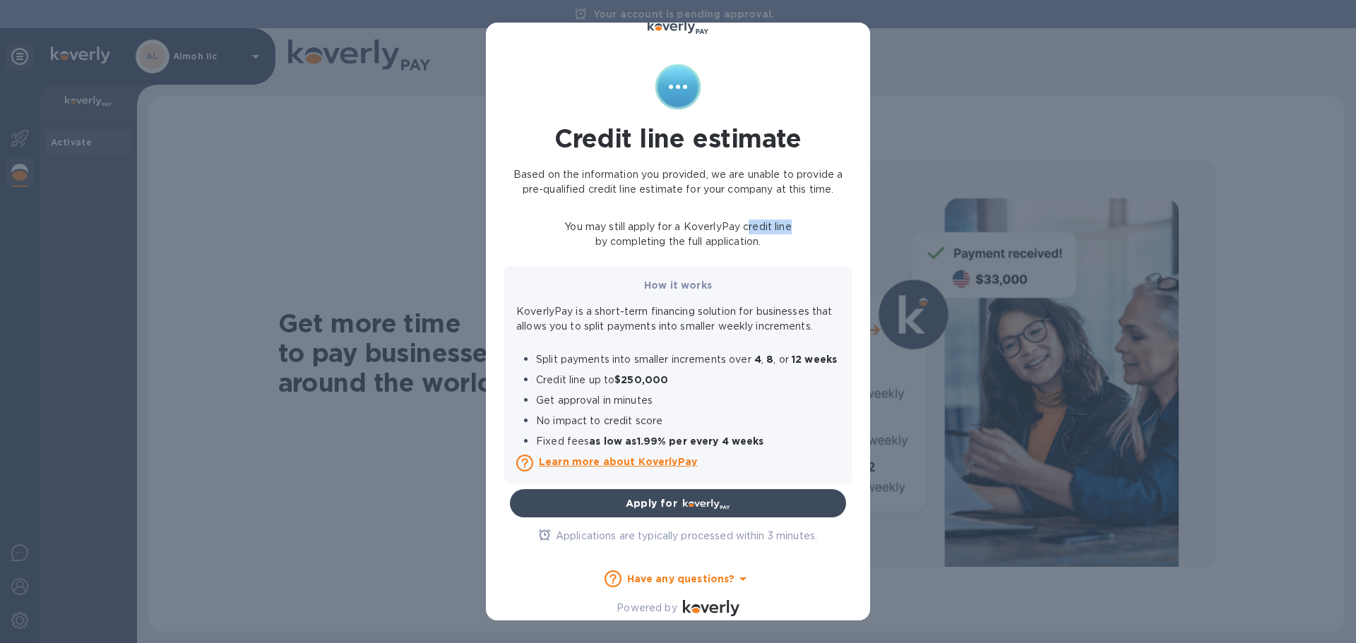
drag, startPoint x: 779, startPoint y: 201, endPoint x: 684, endPoint y: 198, distance: 95.4
click at [761, 220] on p "You may still apply for a KoverlyPay credit line by completing the full applica…" at bounding box center [678, 235] width 336 height 30
drag, startPoint x: 592, startPoint y: 213, endPoint x: 698, endPoint y: 220, distance: 106.8
click at [697, 221] on div "You may still apply for a KoverlyPay credit line by completing the full applica…" at bounding box center [677, 234] width 347 height 41
drag, startPoint x: 724, startPoint y: 263, endPoint x: 691, endPoint y: 270, distance: 33.8
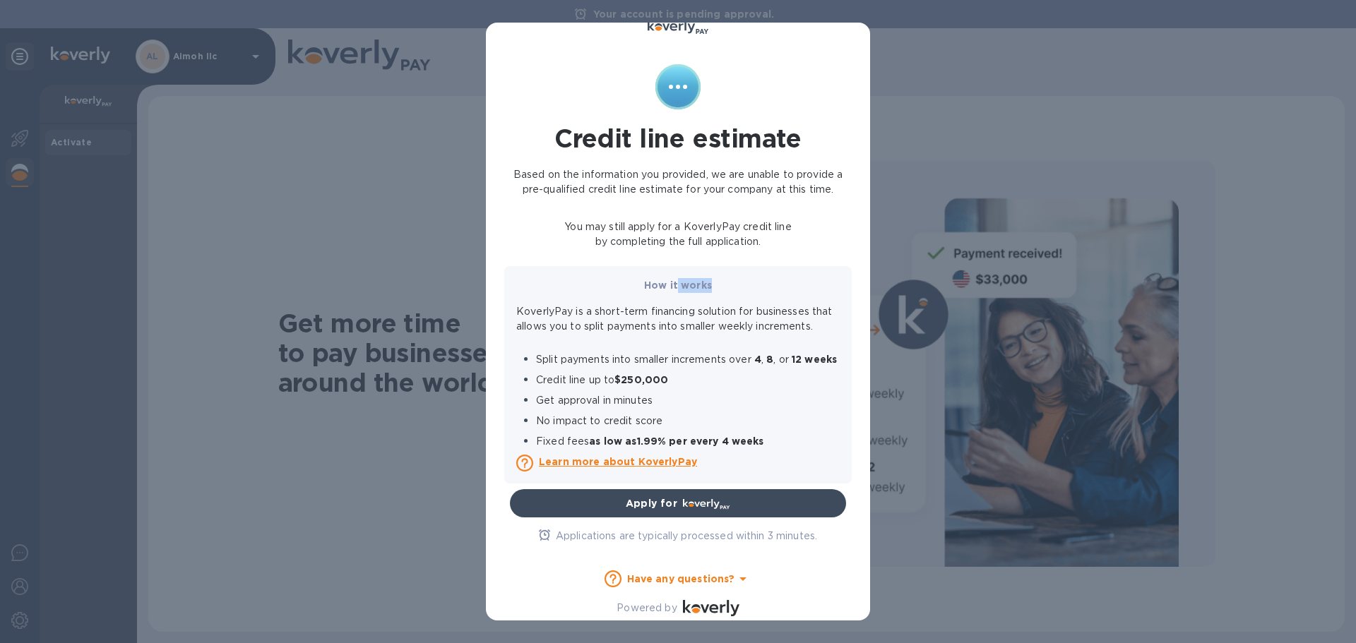
click at [748, 266] on div "How it works KoverlyPay is a short-term financing solution for businesses that …" at bounding box center [677, 374] width 347 height 217
drag, startPoint x: 551, startPoint y: 381, endPoint x: 678, endPoint y: 384, distance: 127.1
click at [678, 384] on p "Credit line up to $250,000" at bounding box center [686, 380] width 301 height 15
drag, startPoint x: 642, startPoint y: 442, endPoint x: 773, endPoint y: 446, distance: 131.4
click at [773, 446] on p "Fixed fees as low as 1.99 % per every 4 weeks" at bounding box center [686, 441] width 301 height 15
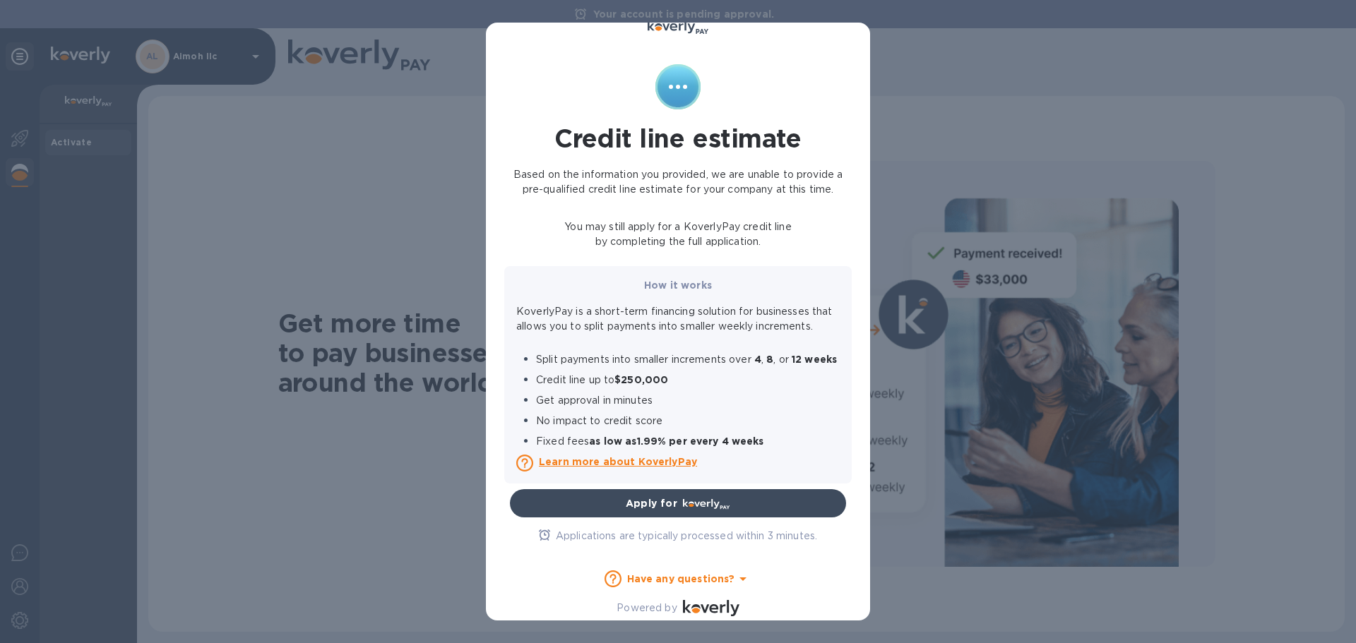
click at [773, 381] on p "Credit line up to $250,000" at bounding box center [686, 380] width 301 height 15
click at [922, 42] on div "1 of 3 Credit line estimate Based on the information you provided, we are unabl…" at bounding box center [678, 321] width 1356 height 643
click at [739, 580] on icon at bounding box center [742, 580] width 7 height 4
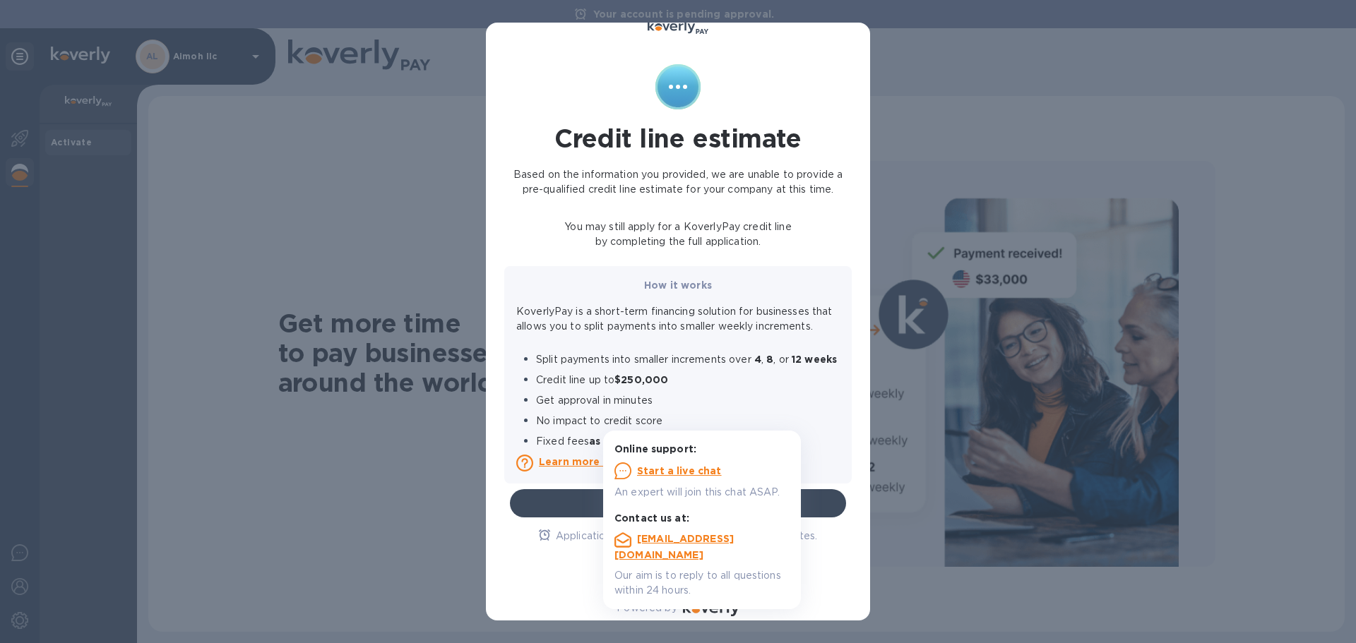
click at [365, 203] on div "1 of 3 Credit line estimate Based on the information you provided, we are unabl…" at bounding box center [678, 321] width 1356 height 643
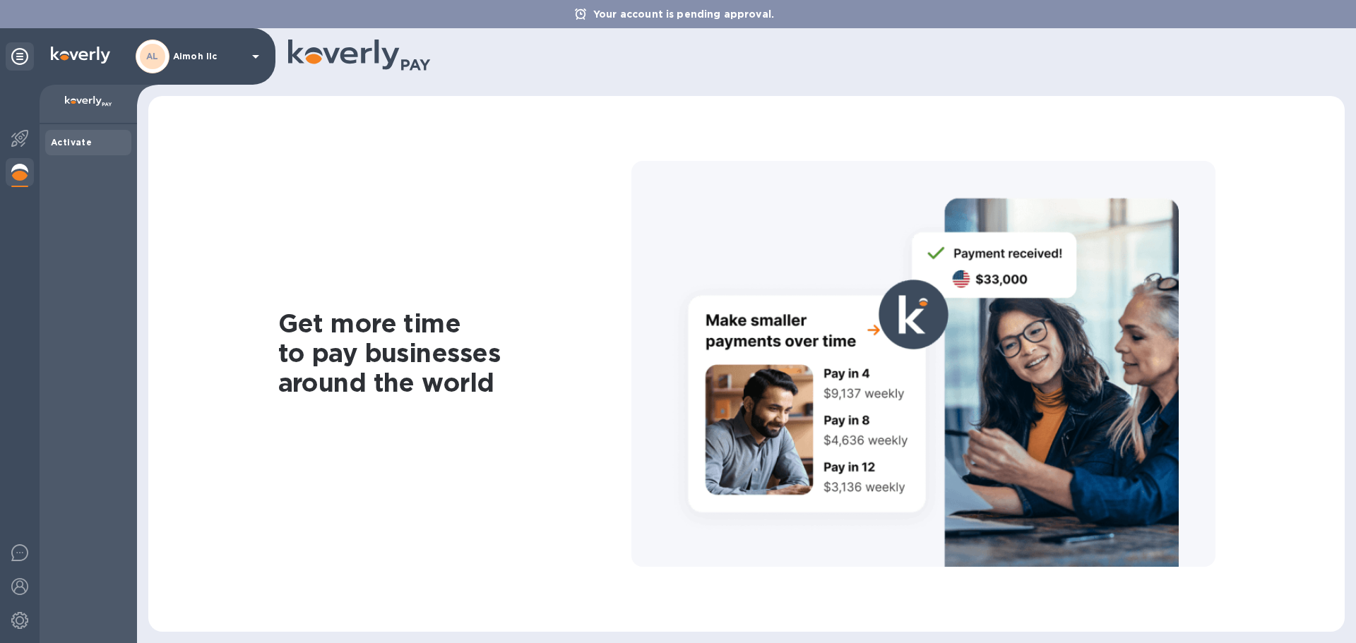
click at [20, 173] on img at bounding box center [19, 172] width 17 height 17
click at [94, 105] on img at bounding box center [88, 101] width 47 height 11
click at [19, 137] on img at bounding box center [19, 138] width 17 height 17
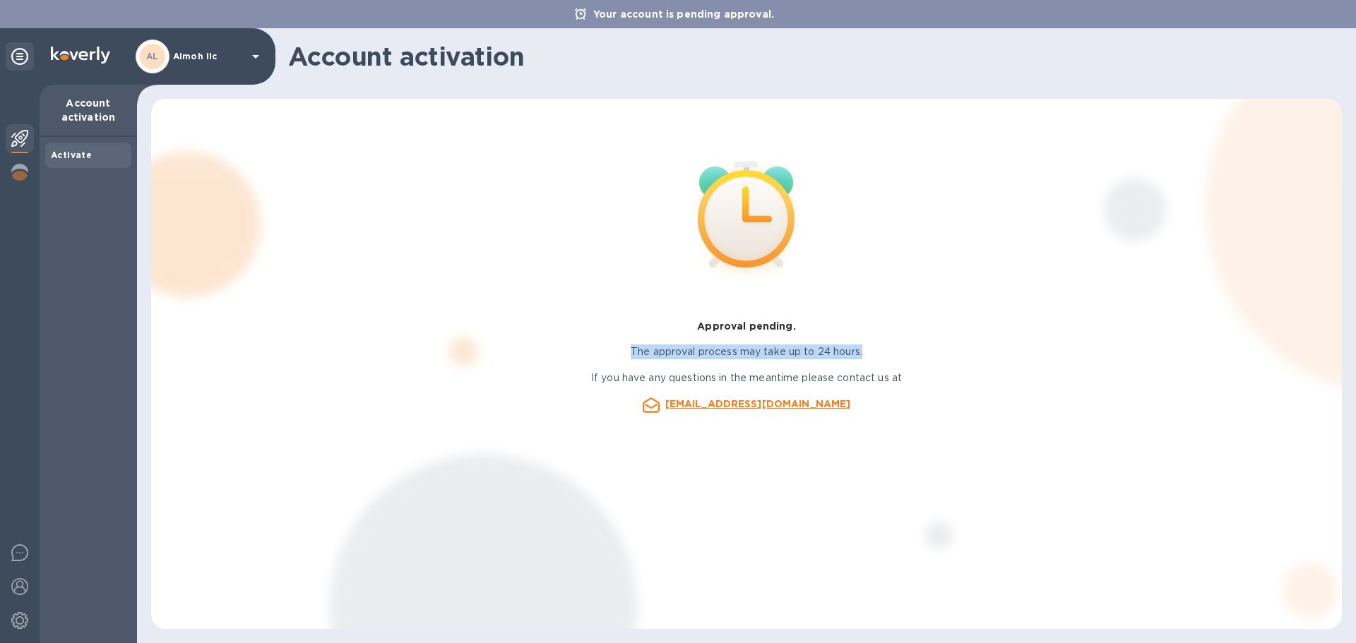
drag, startPoint x: 866, startPoint y: 349, endPoint x: 623, endPoint y: 359, distance: 243.0
click at [623, 359] on p "The approval process may take up to 24 hours." at bounding box center [746, 352] width 1145 height 15
click at [664, 352] on p "The approval process may take up to 24 hours." at bounding box center [746, 352] width 1145 height 15
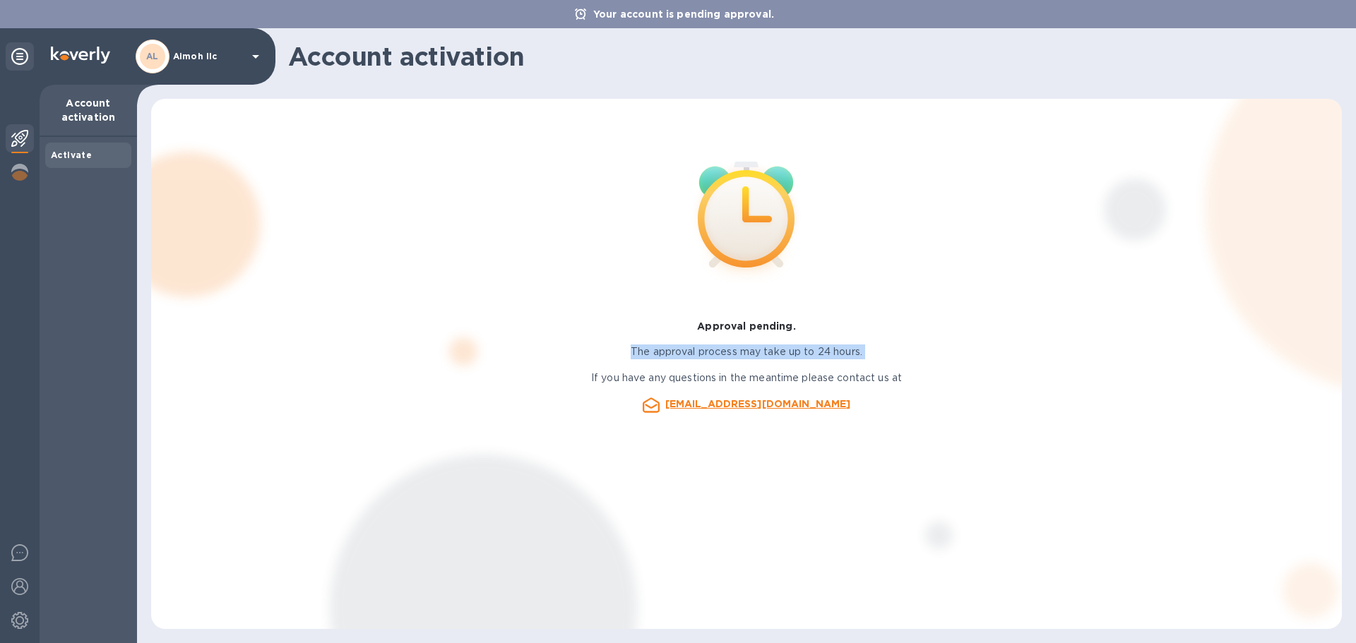
click at [632, 352] on p "The approval process may take up to 24 hours." at bounding box center [746, 352] width 1145 height 15
drag, startPoint x: 695, startPoint y: 334, endPoint x: 823, endPoint y: 324, distance: 128.9
click at [823, 324] on div "Approval pending." at bounding box center [746, 325] width 1156 height 25
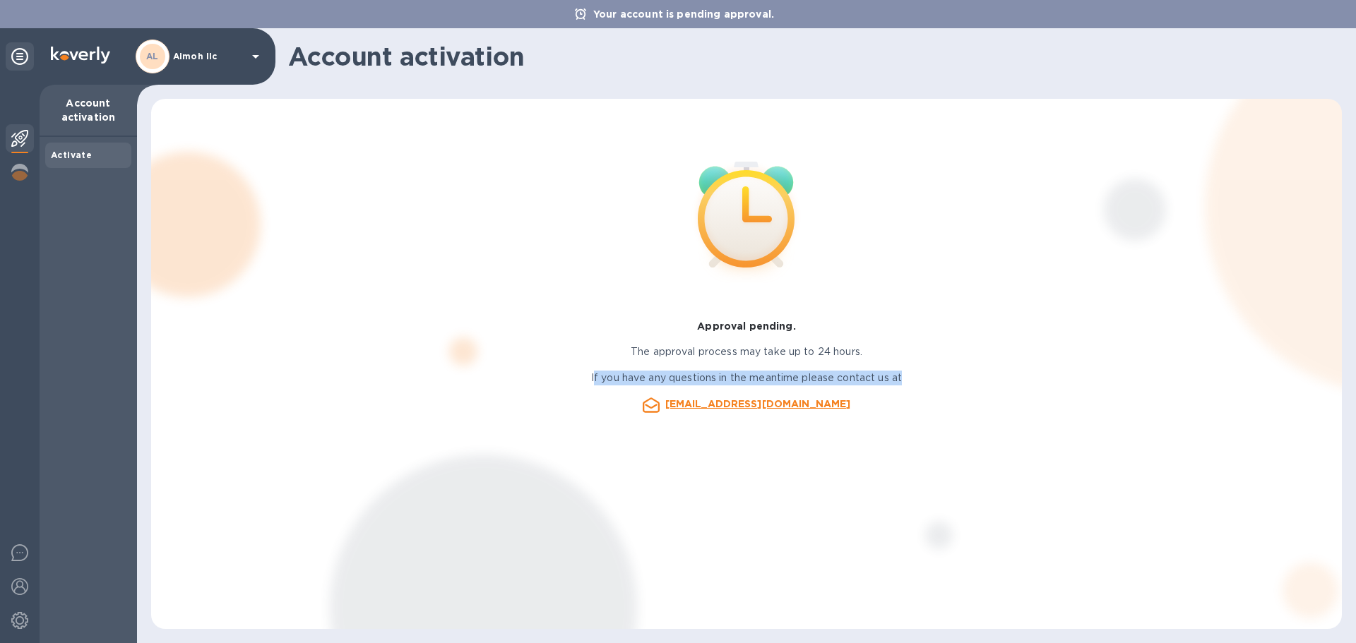
drag, startPoint x: 594, startPoint y: 380, endPoint x: 1026, endPoint y: 365, distance: 432.3
click at [986, 377] on p "If you have any questions in the meantime please contact us at" at bounding box center [746, 378] width 1145 height 15
drag, startPoint x: 1026, startPoint y: 364, endPoint x: 1017, endPoint y: 364, distance: 9.2
click at [1022, 364] on div "The approval process may take up to 24 hours." at bounding box center [746, 352] width 1156 height 26
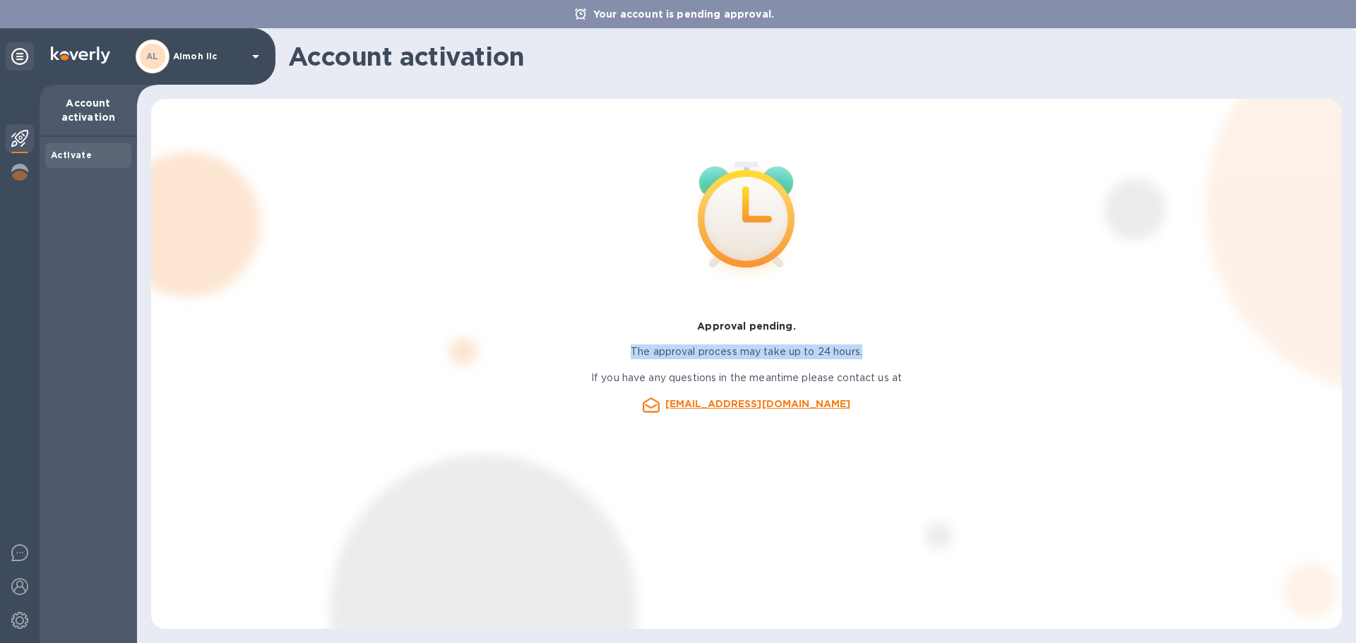
drag, startPoint x: 629, startPoint y: 352, endPoint x: 879, endPoint y: 361, distance: 250.1
click at [879, 361] on div "The approval process may take up to 24 hours." at bounding box center [746, 352] width 1156 height 26
click at [851, 349] on p "The approval process may take up to 24 hours." at bounding box center [746, 352] width 1145 height 15
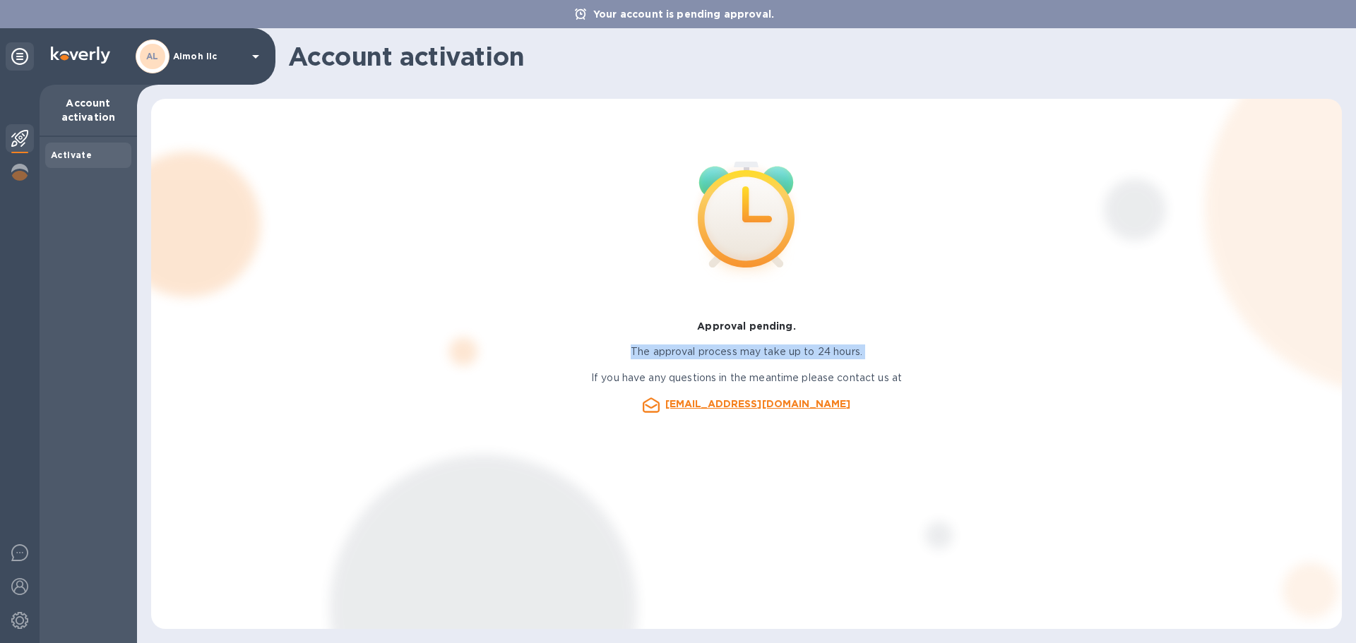
click at [851, 349] on p "The approval process may take up to 24 hours." at bounding box center [746, 352] width 1145 height 15
click at [699, 318] on div "Approval pending." at bounding box center [746, 325] width 1156 height 25
click at [20, 178] on img at bounding box center [19, 172] width 17 height 17
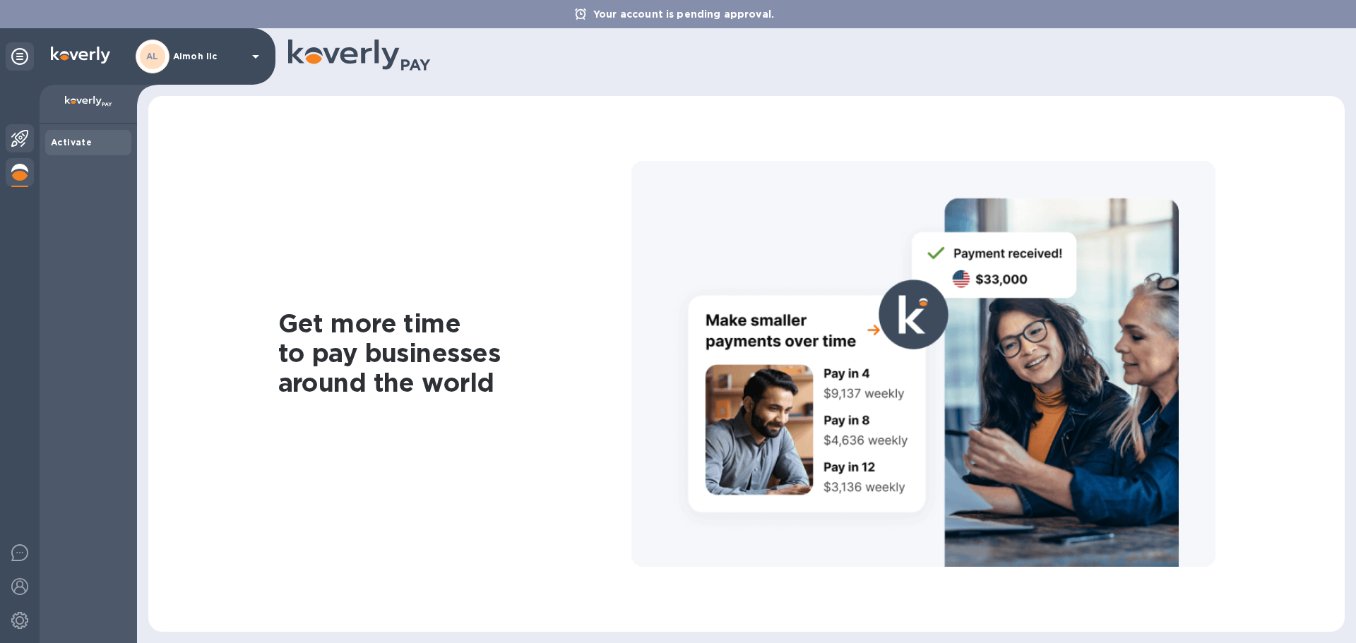
click at [20, 143] on img at bounding box center [19, 138] width 17 height 17
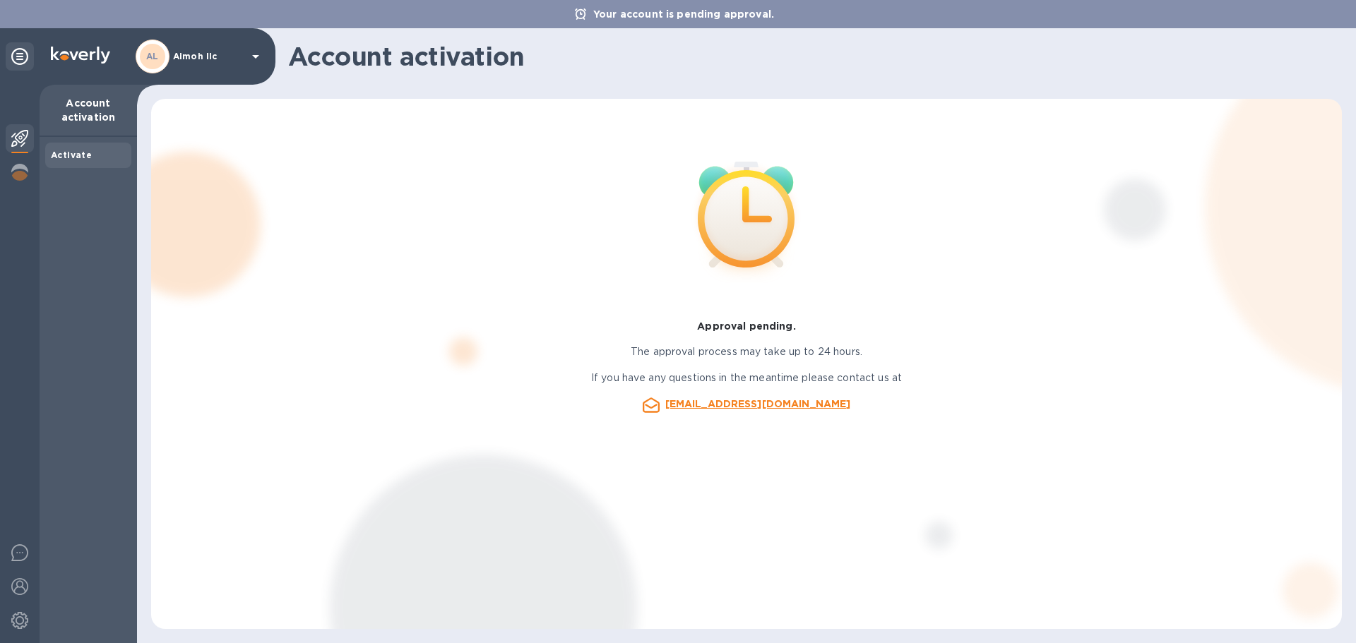
click at [75, 150] on b "Activate" at bounding box center [71, 155] width 41 height 11
click at [72, 157] on b "Activate" at bounding box center [71, 155] width 41 height 11
click at [17, 56] on icon at bounding box center [19, 56] width 17 height 17
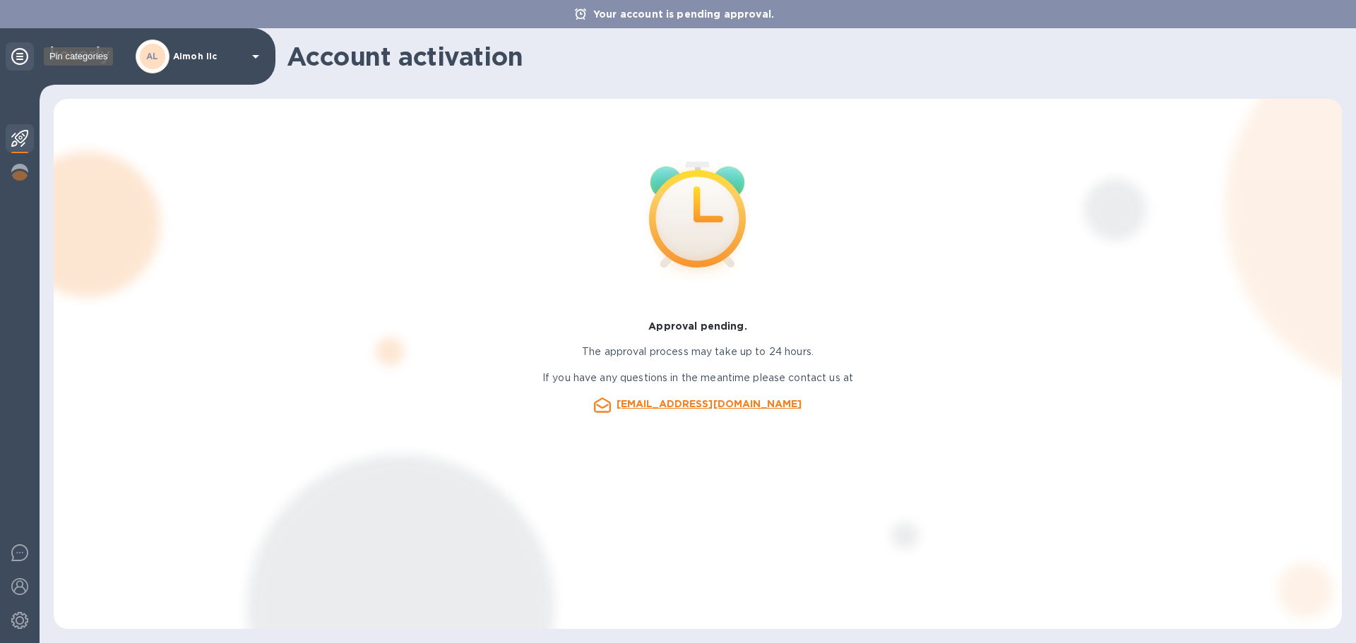
click at [17, 56] on icon at bounding box center [19, 56] width 17 height 17
